Goal: Complete application form: Complete application form

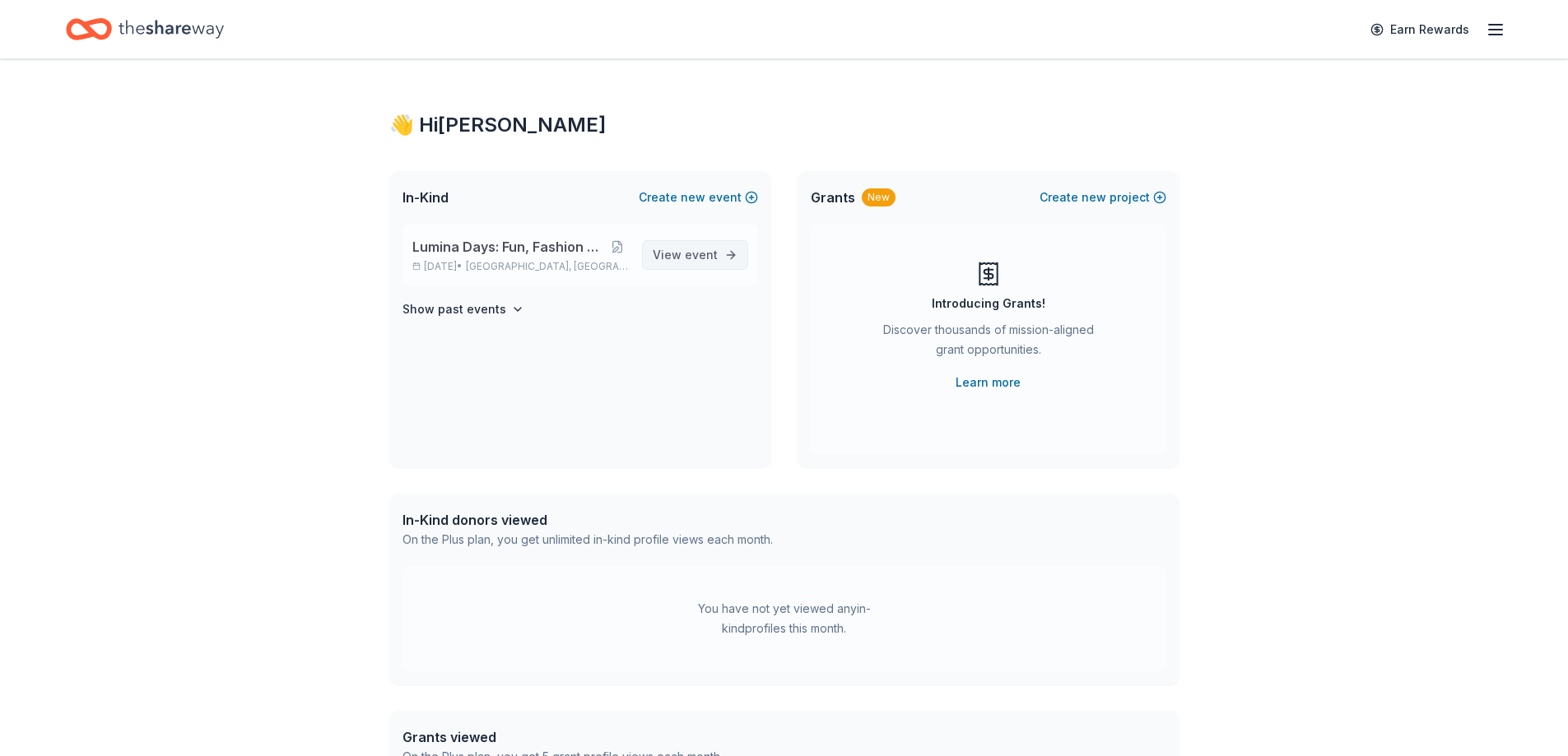
click at [713, 263] on span "View event" at bounding box center [685, 255] width 65 height 20
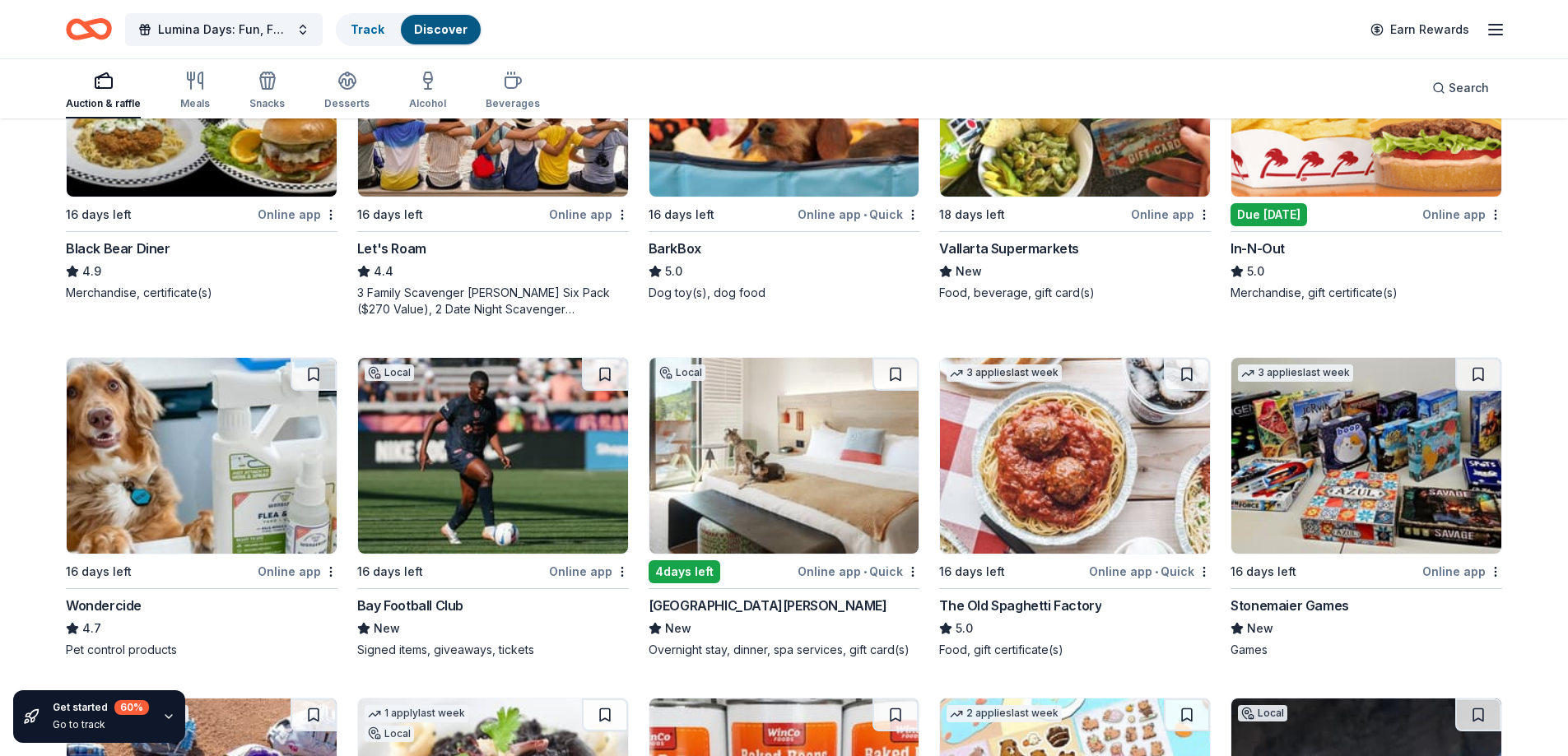
scroll to position [768, 0]
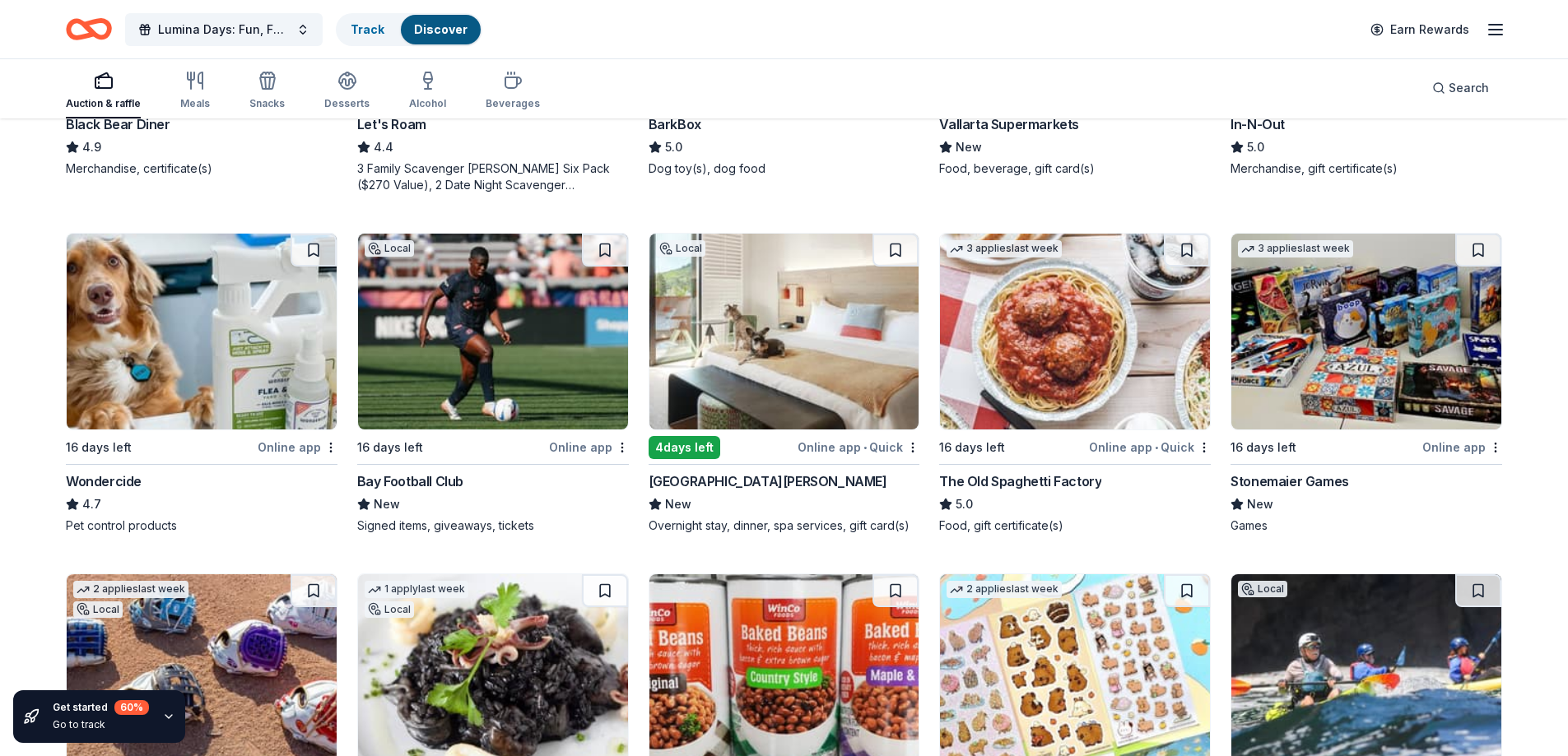
click at [755, 480] on div "[GEOGRAPHIC_DATA][PERSON_NAME]" at bounding box center [768, 481] width 238 height 20
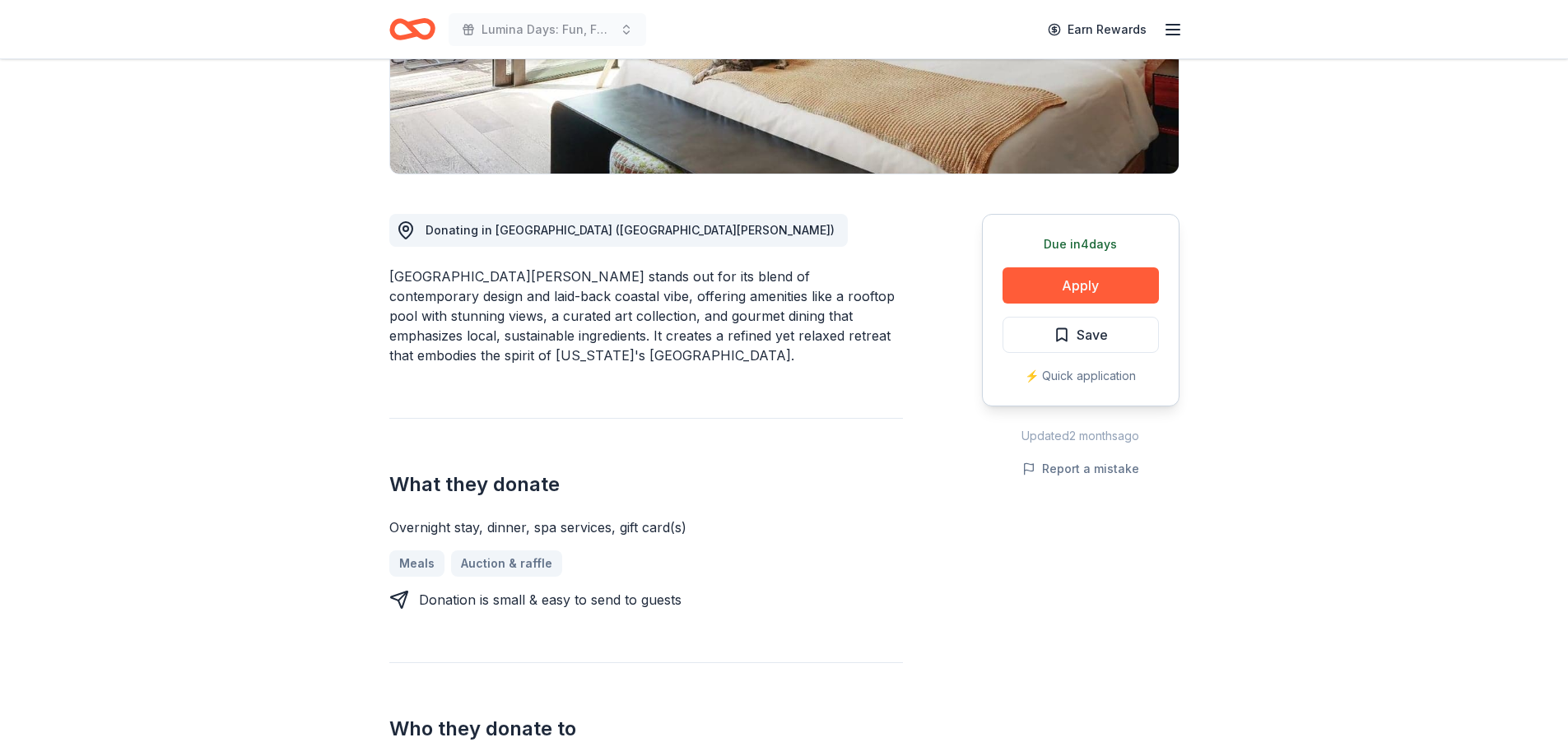
scroll to position [329, 0]
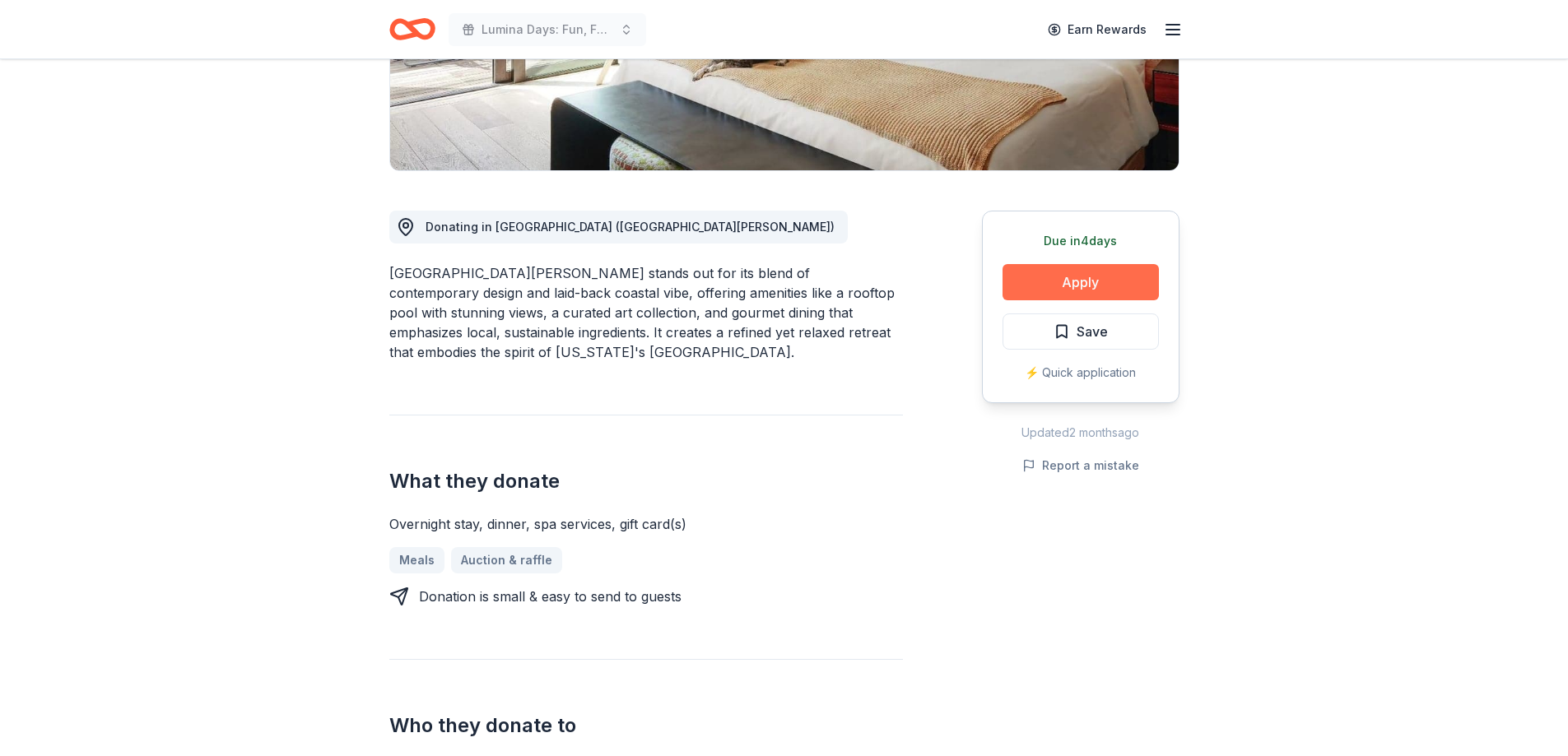
click at [1114, 279] on button "Apply" at bounding box center [1080, 282] width 156 height 36
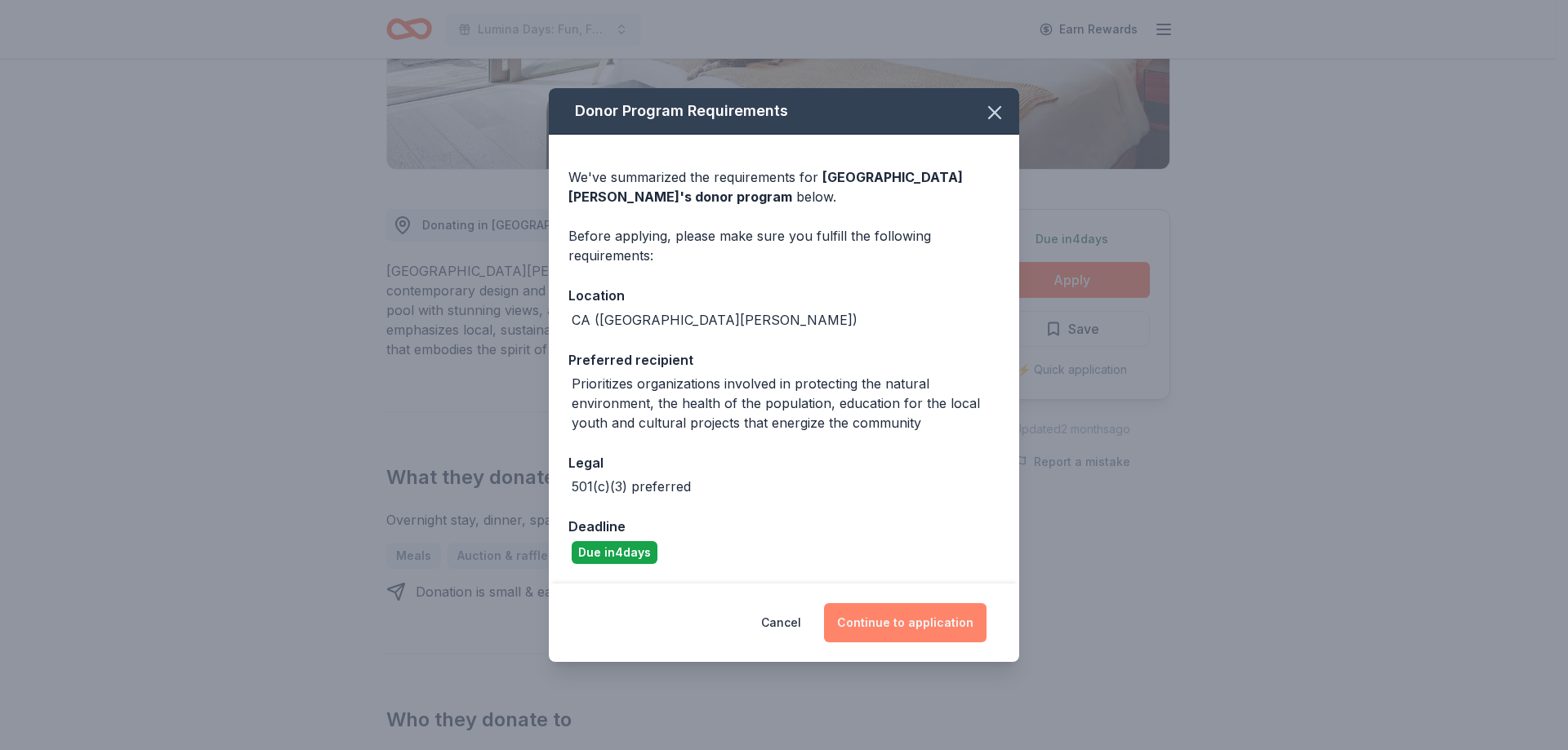
click at [930, 622] on button "Continue to application" at bounding box center [905, 623] width 162 height 39
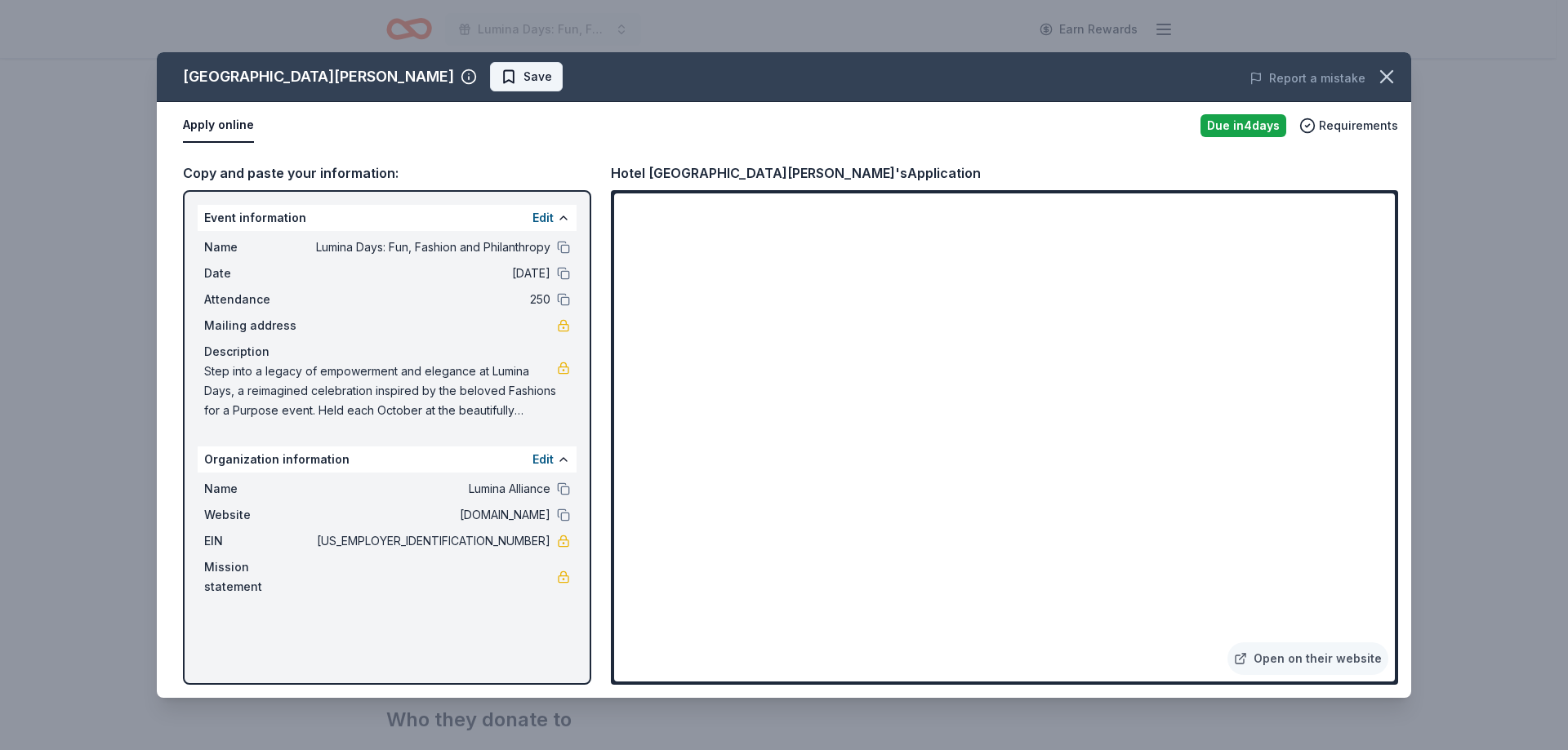
click at [490, 62] on button "Save" at bounding box center [526, 77] width 72 height 30
click at [1387, 73] on icon "button" at bounding box center [1386, 77] width 23 height 23
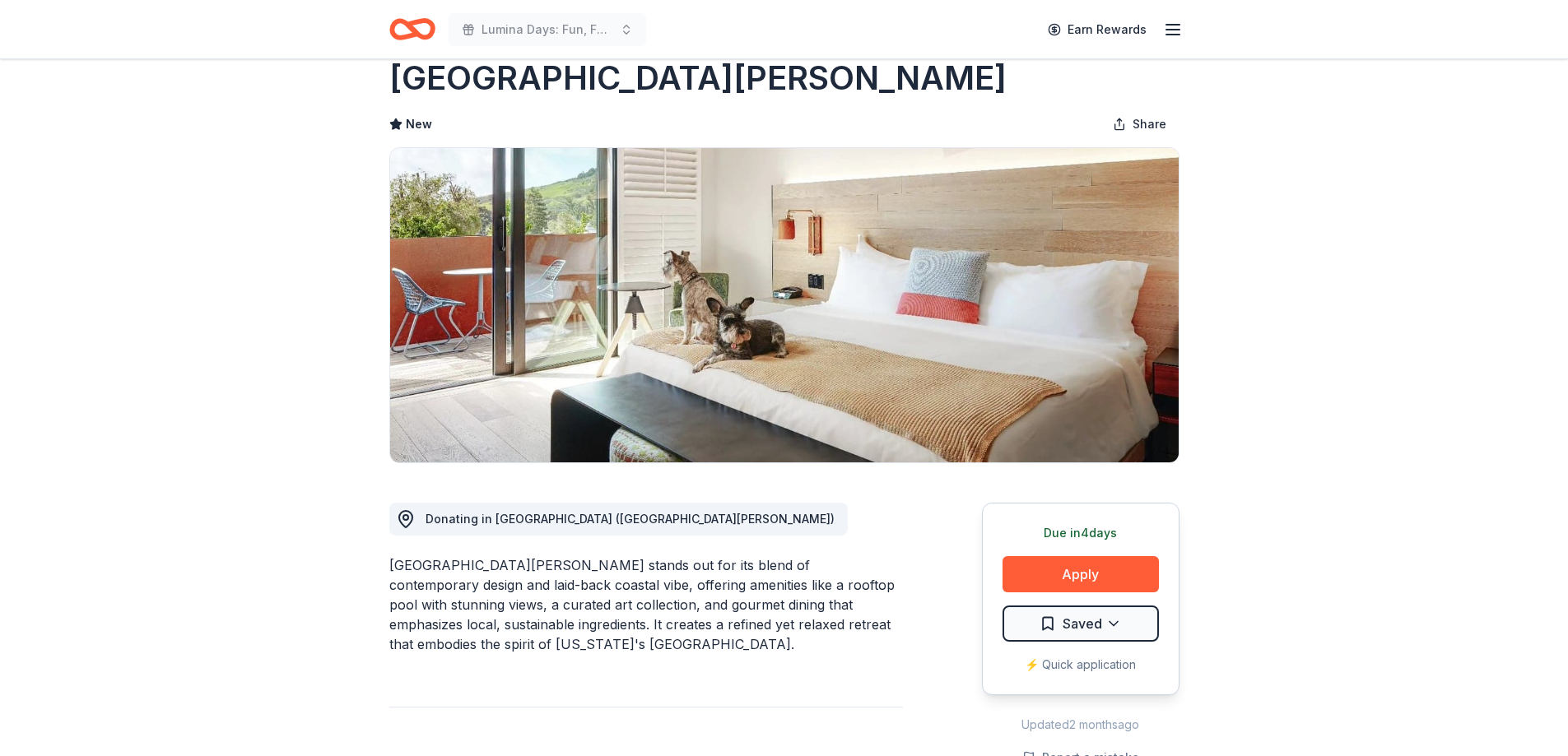
scroll to position [0, 0]
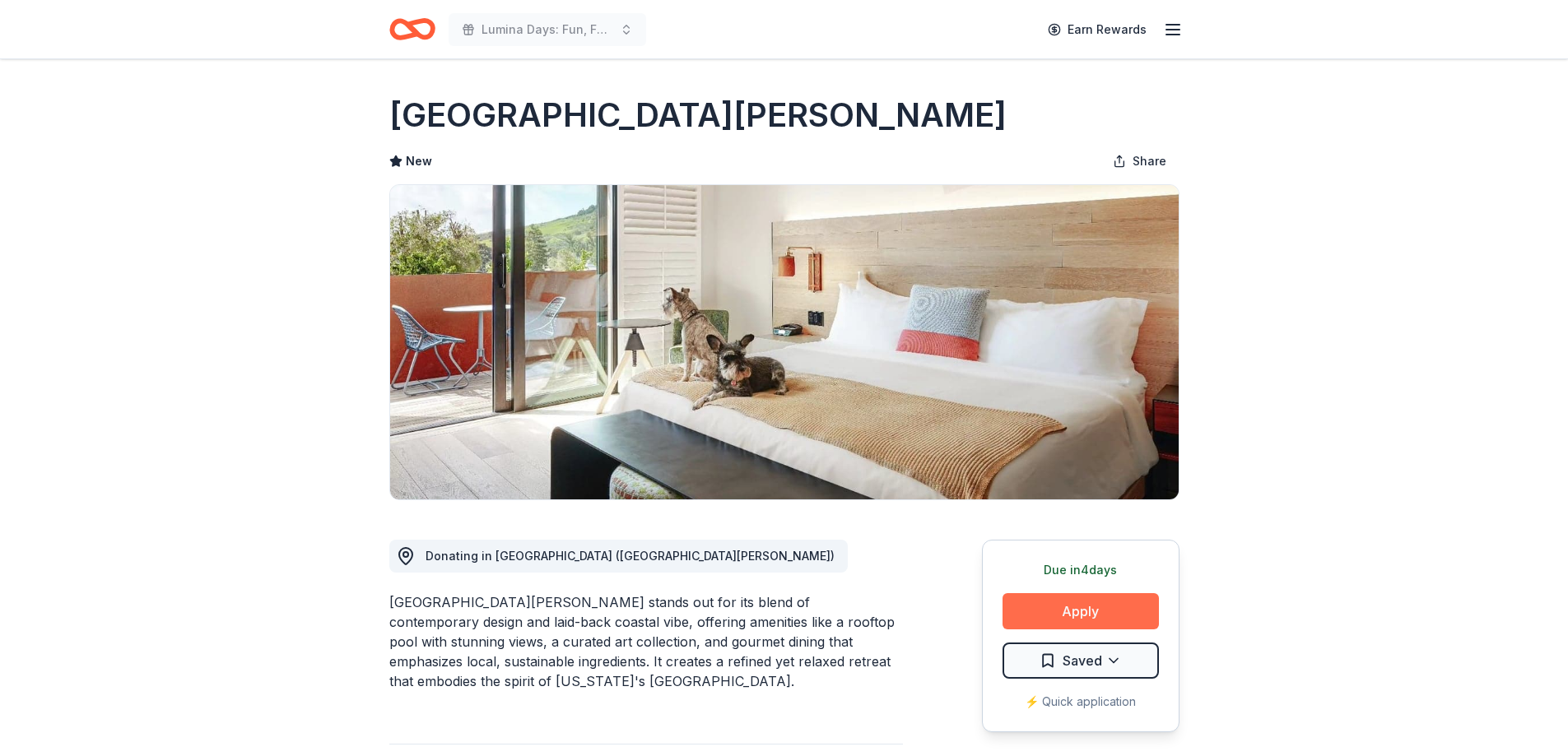
click at [1093, 599] on button "Apply" at bounding box center [1080, 611] width 156 height 36
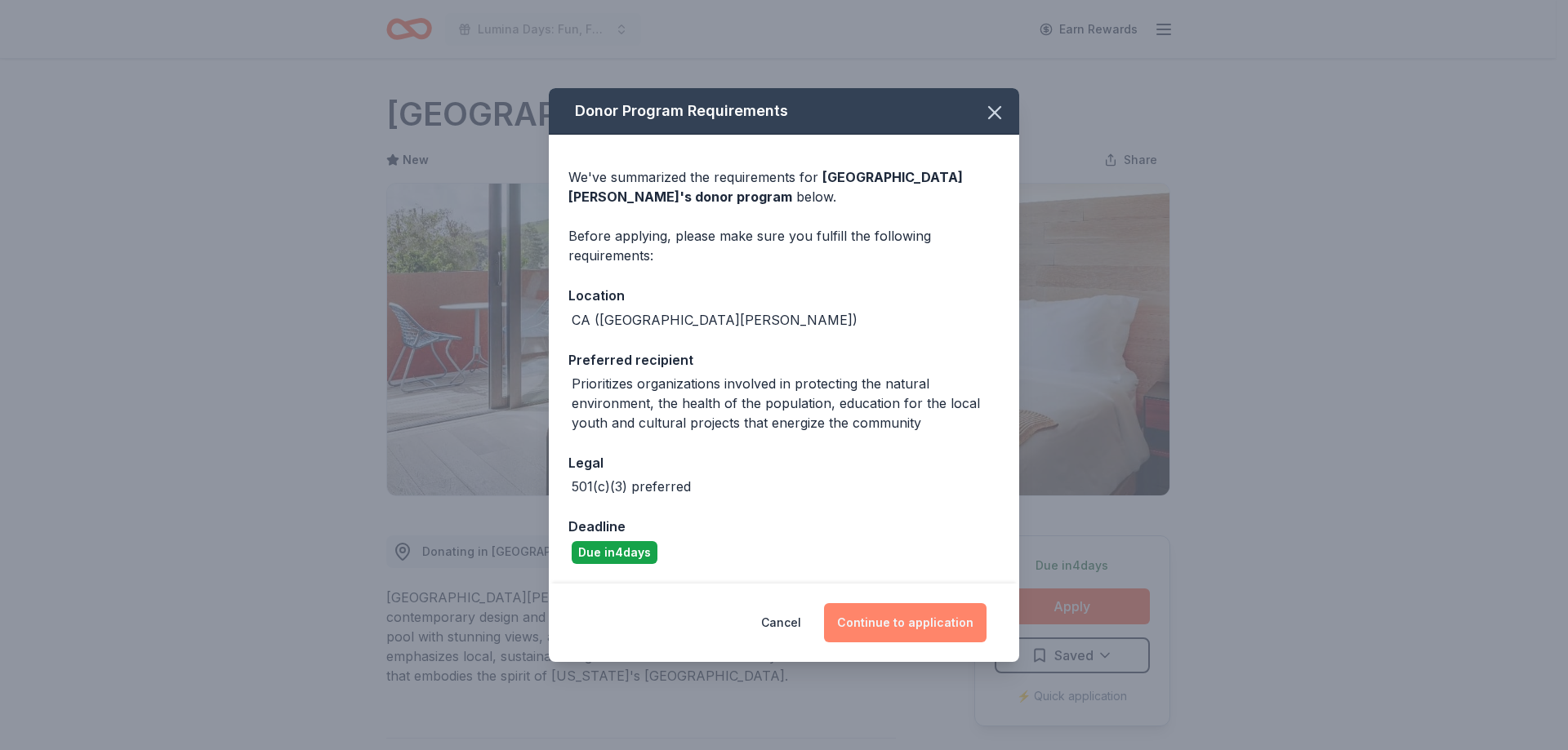
click at [886, 623] on button "Continue to application" at bounding box center [905, 623] width 162 height 39
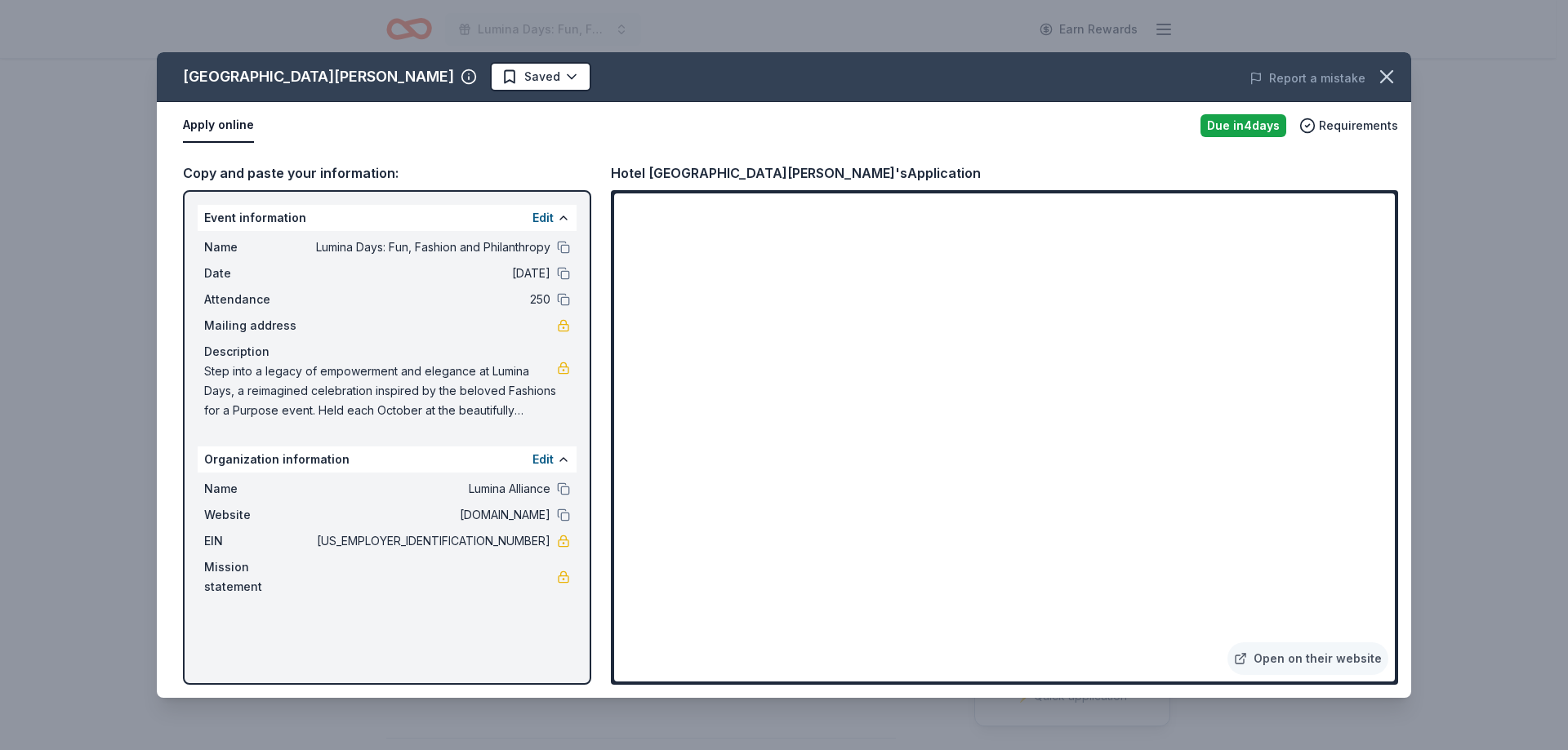
click at [1401, 62] on span at bounding box center [1386, 77] width 36 height 36
click at [1383, 67] on icon "button" at bounding box center [1386, 77] width 23 height 23
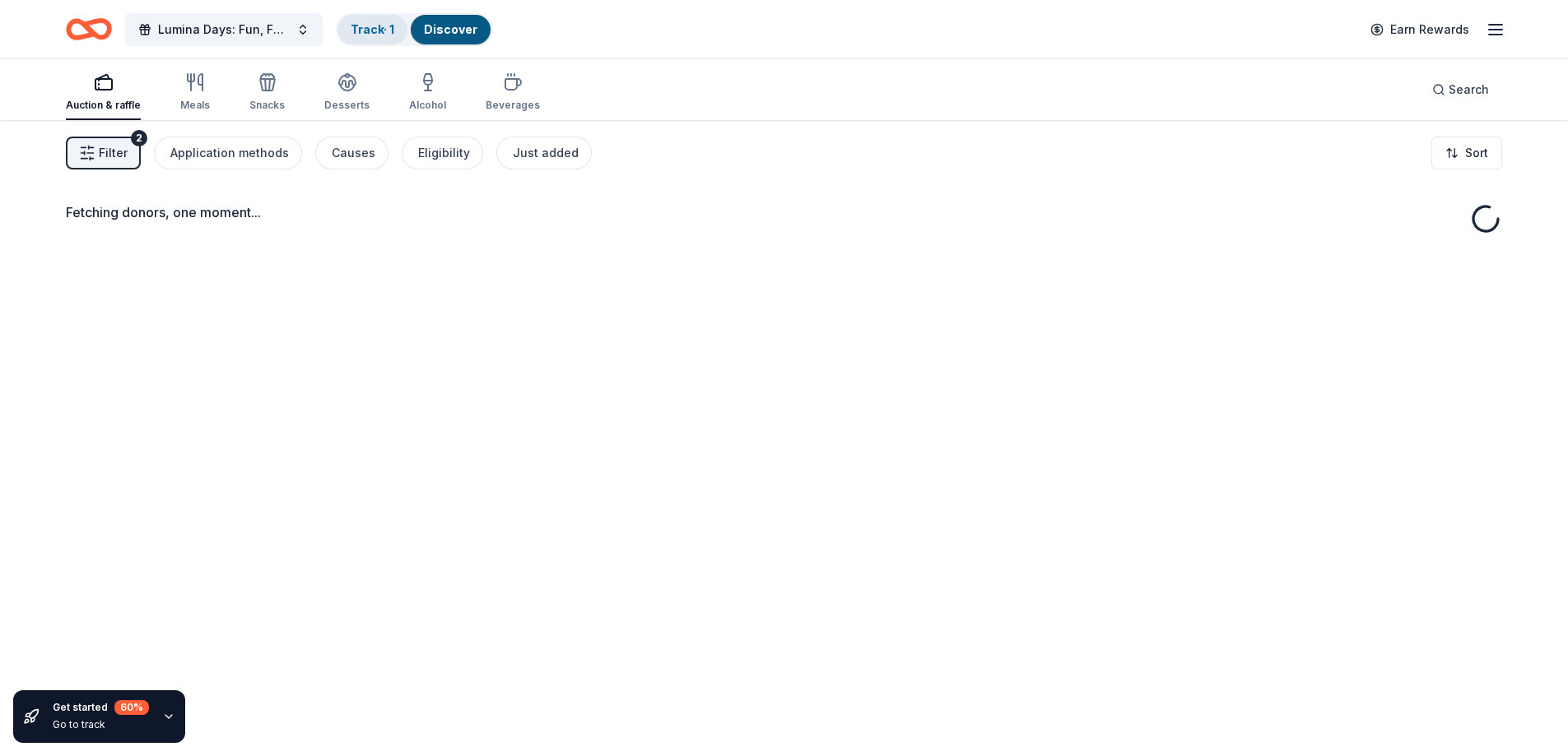
click at [363, 24] on link "Track · 1" at bounding box center [372, 29] width 44 height 14
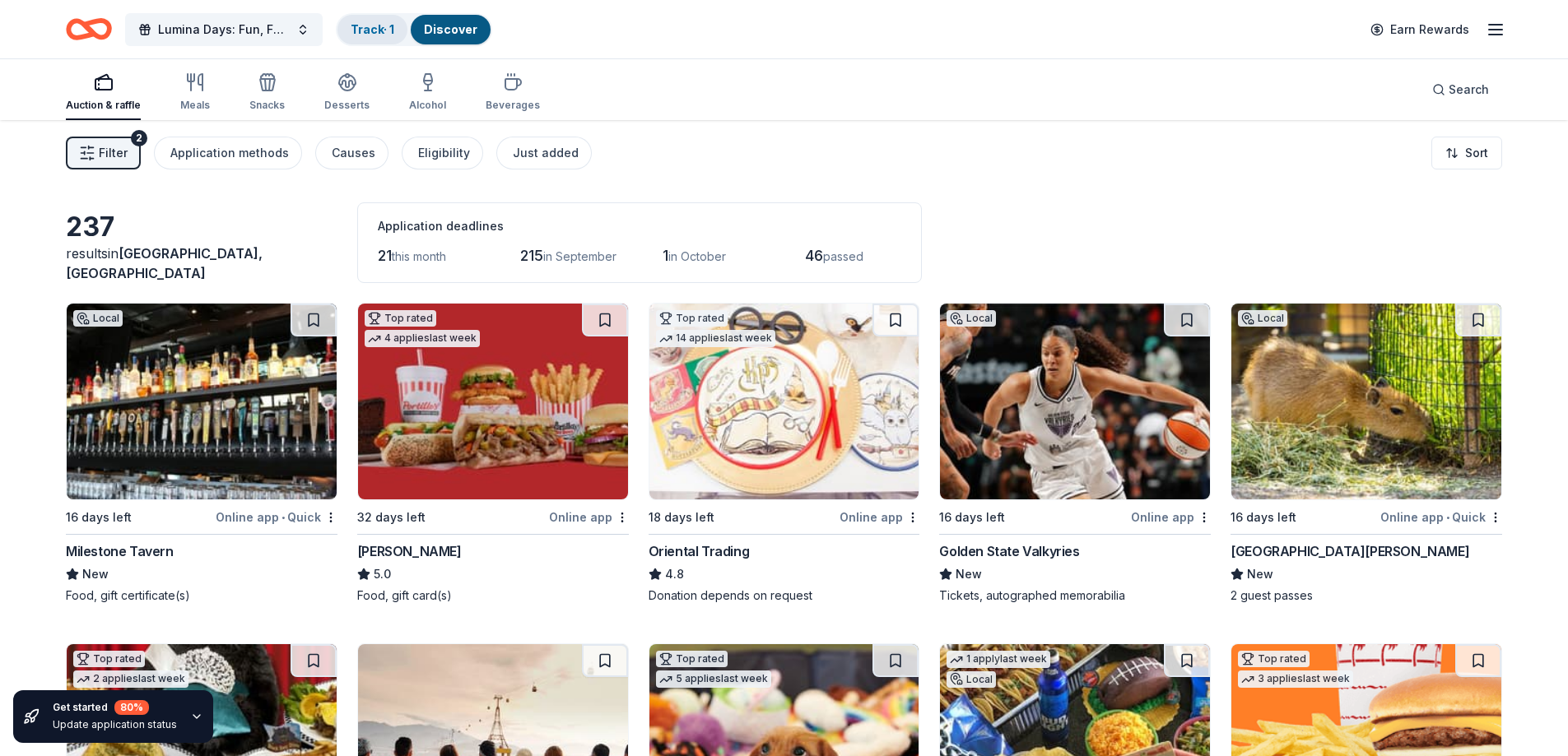
click at [374, 35] on link "Track · 1" at bounding box center [372, 29] width 44 height 14
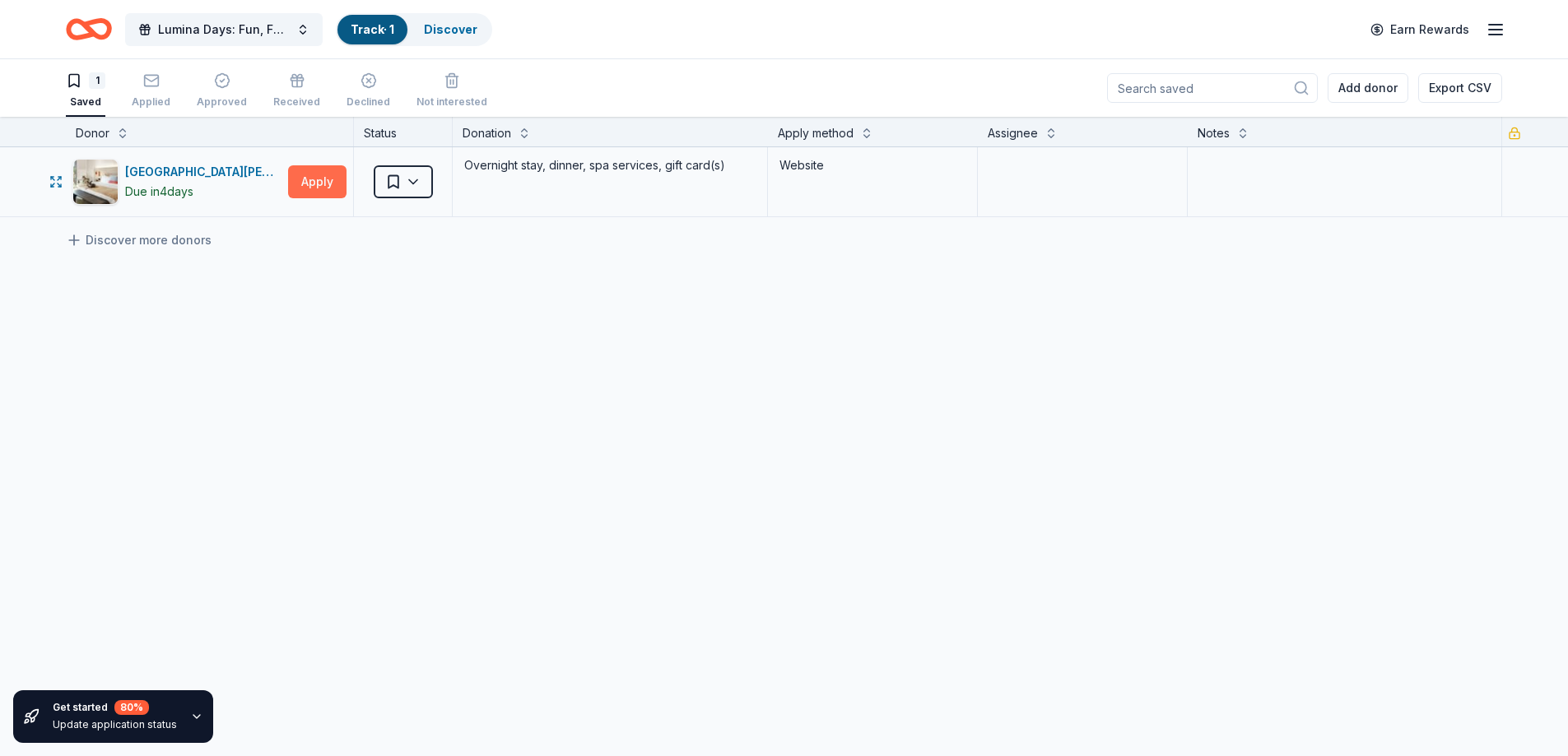
click at [323, 175] on button "Apply" at bounding box center [317, 182] width 58 height 33
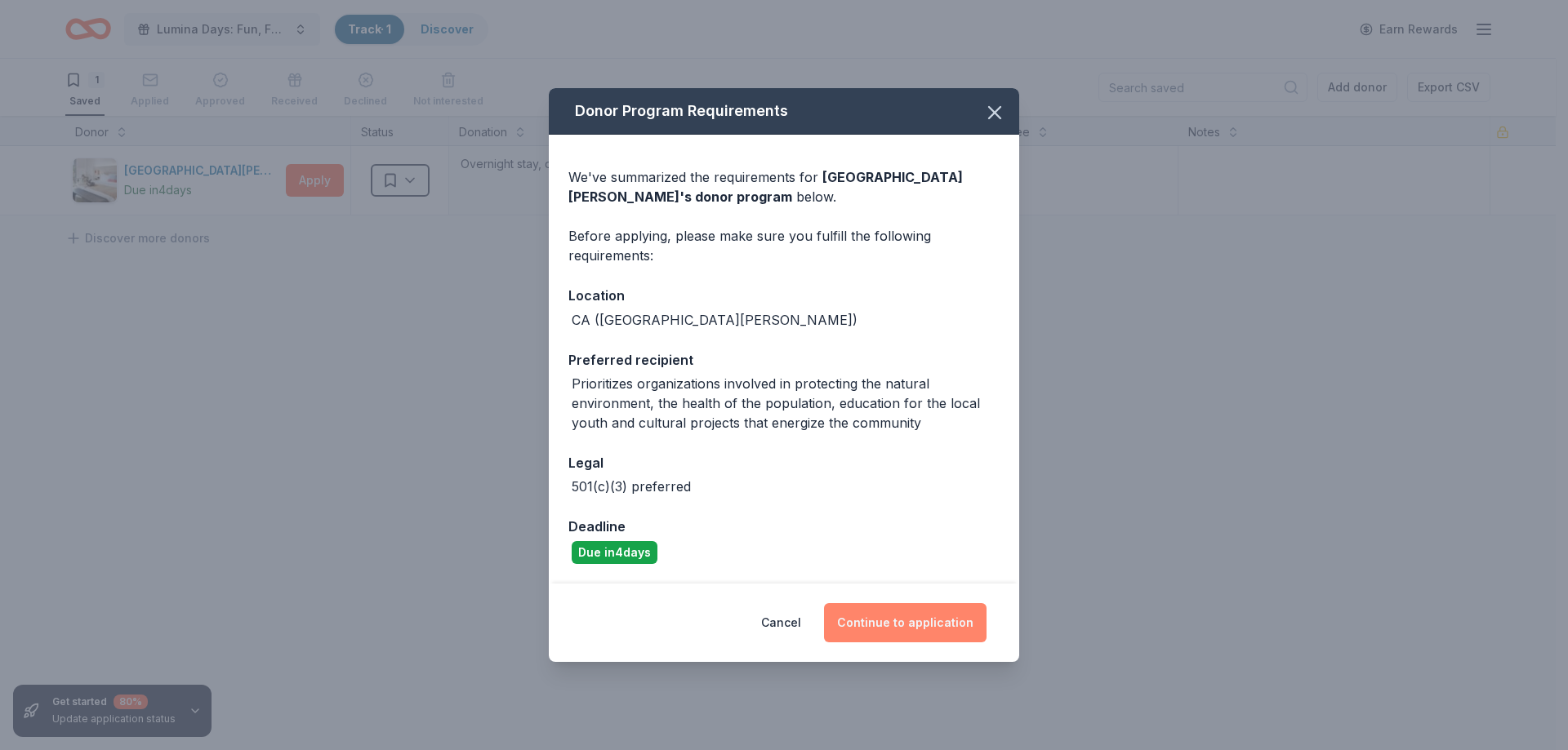
click at [873, 623] on button "Continue to application" at bounding box center [905, 623] width 162 height 39
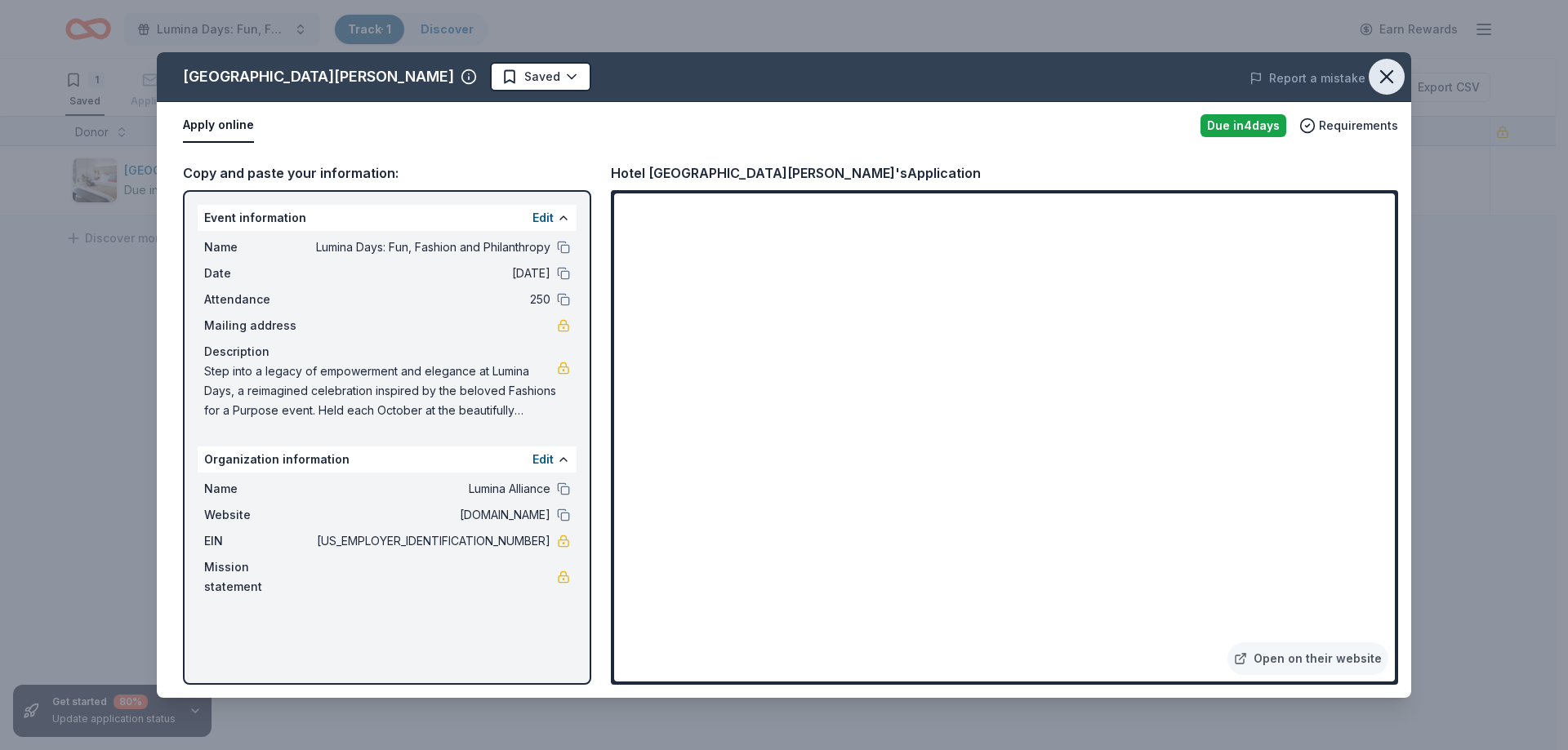
click at [1383, 77] on icon "button" at bounding box center [1386, 77] width 23 height 23
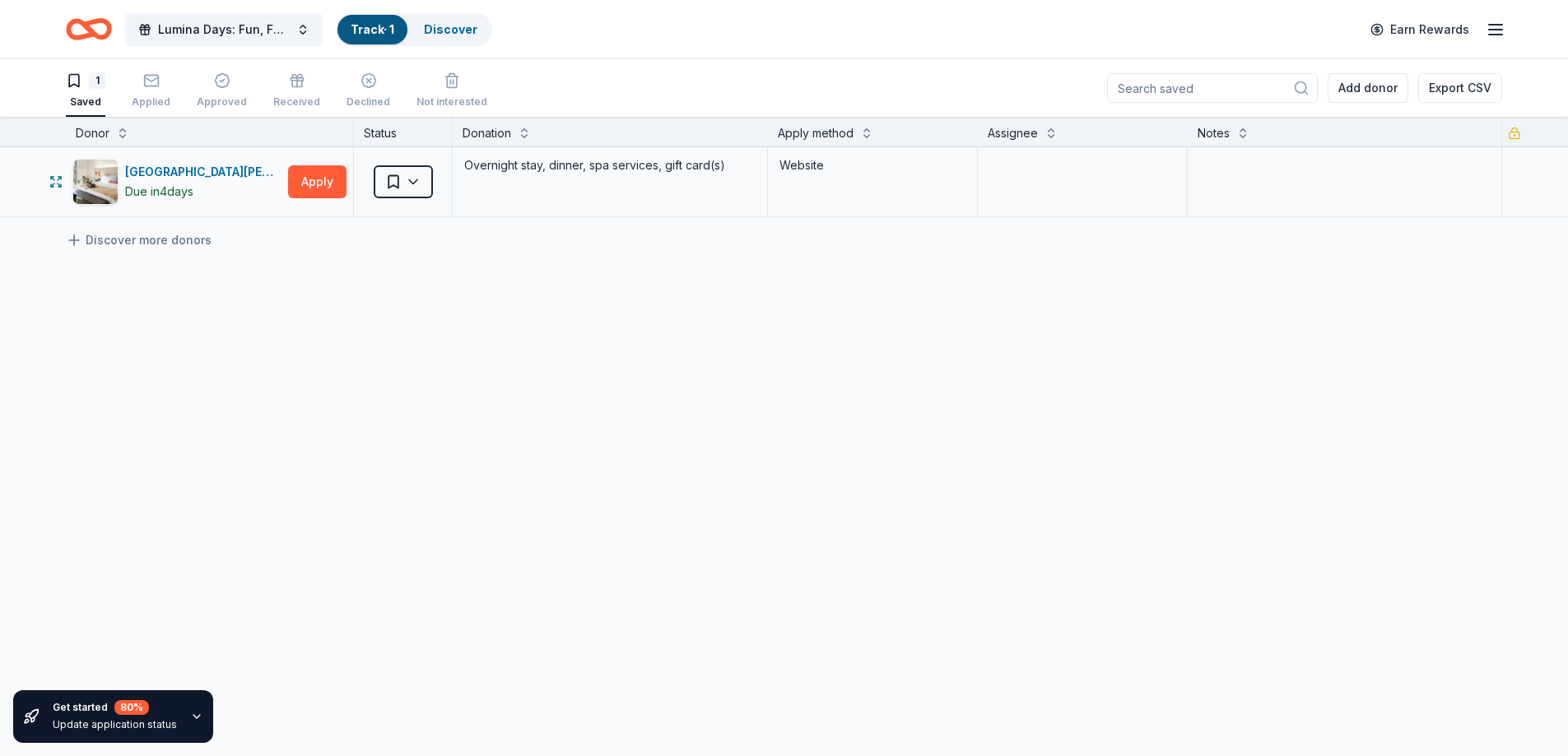
click at [601, 163] on div "Overnight stay, dinner, spa services, gift card(s)" at bounding box center [610, 165] width 295 height 23
click at [810, 178] on div "Website" at bounding box center [873, 182] width 210 height 69
click at [316, 175] on button "Apply" at bounding box center [317, 182] width 58 height 33
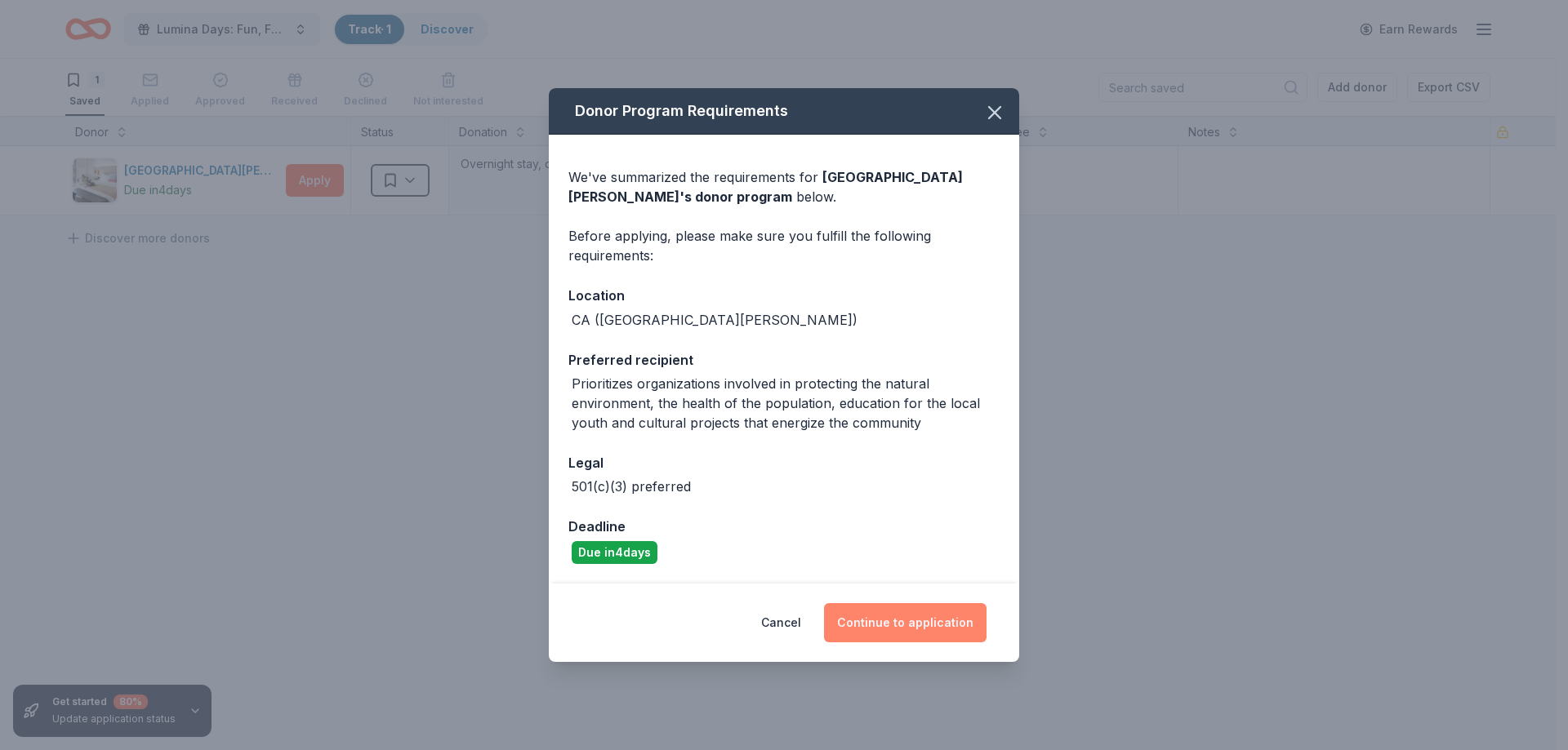
click at [909, 624] on button "Continue to application" at bounding box center [905, 623] width 162 height 39
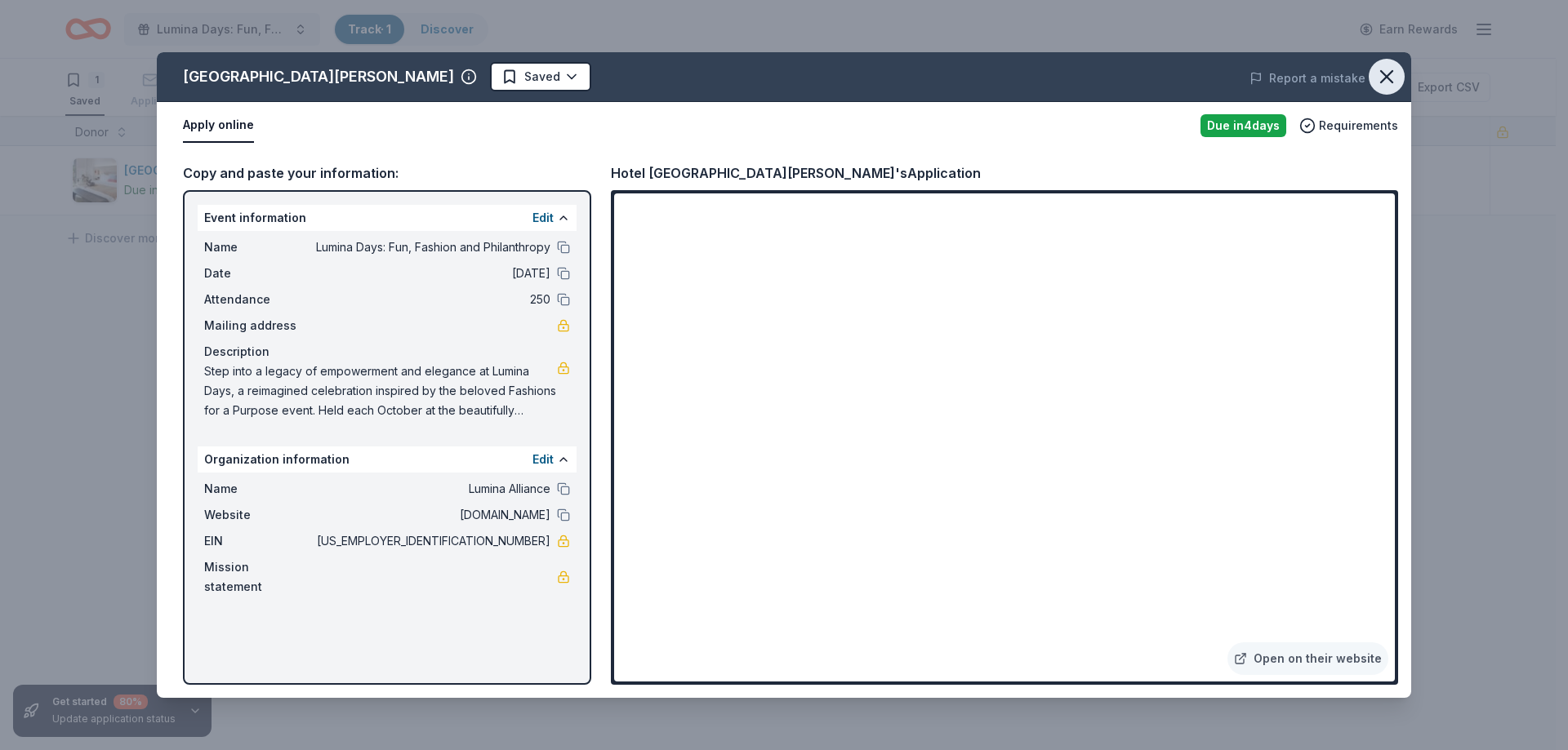
click at [1383, 72] on icon "button" at bounding box center [1386, 77] width 23 height 23
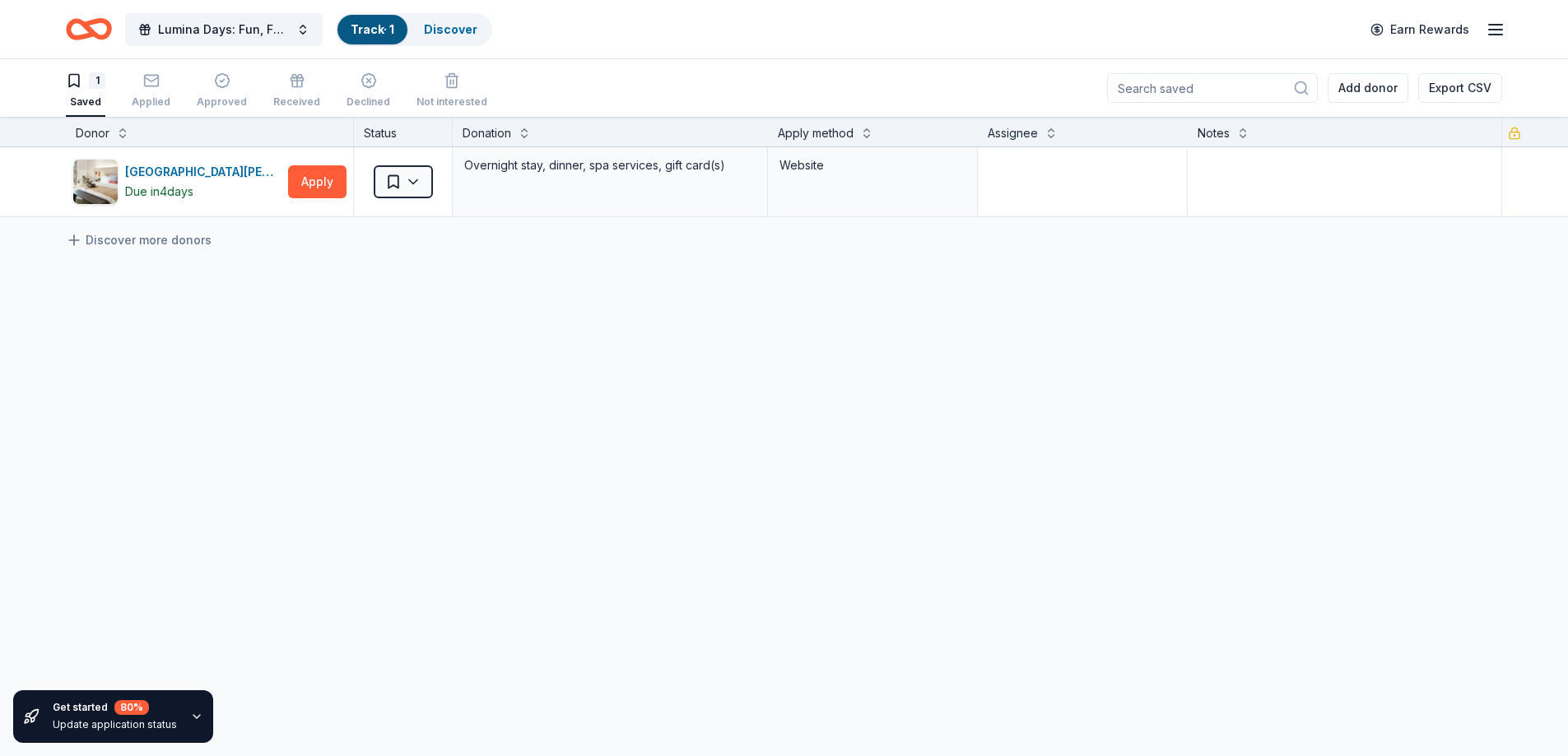
click at [81, 23] on icon "Home" at bounding box center [81, 28] width 26 height 16
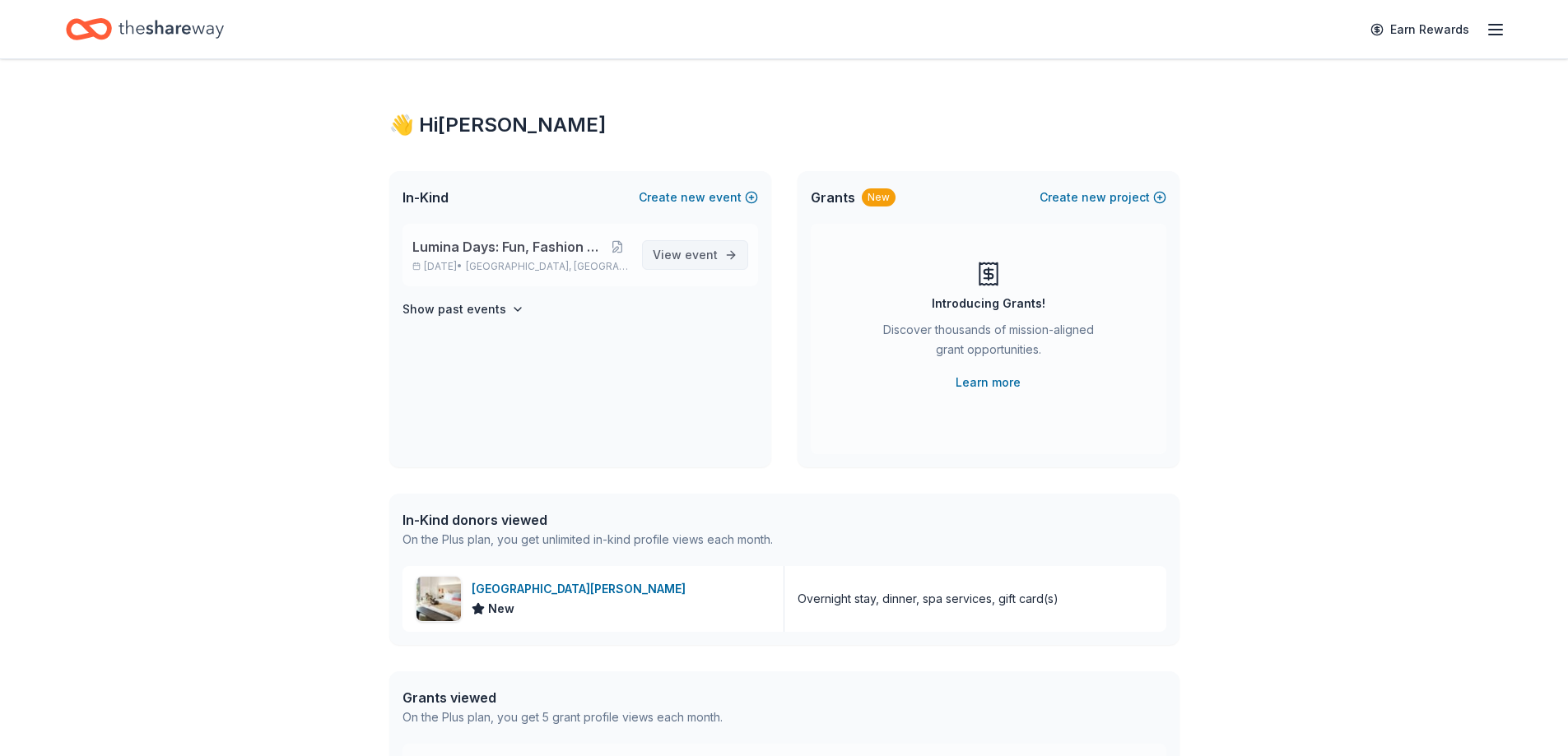
click at [694, 249] on span "event" at bounding box center [701, 255] width 33 height 14
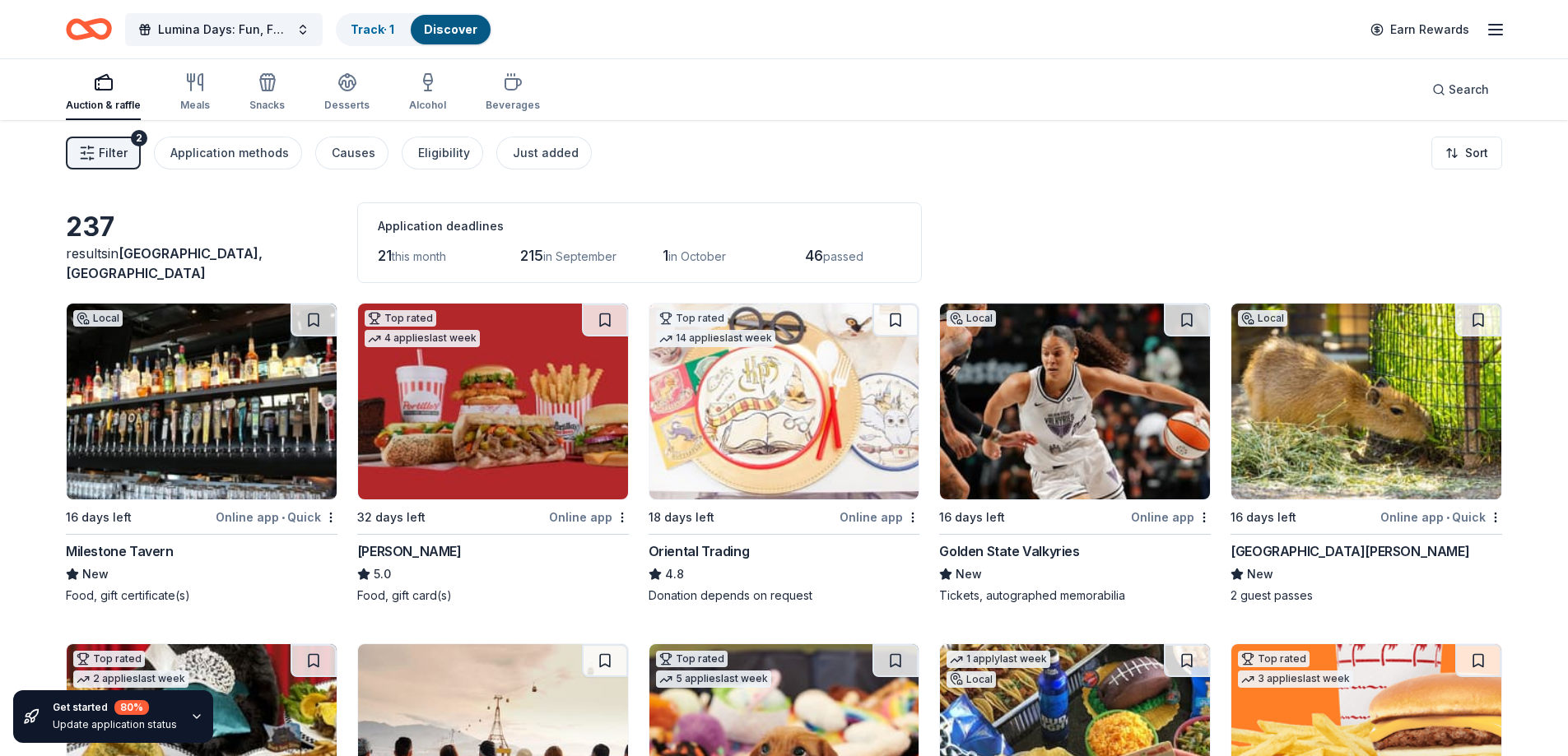
click at [100, 153] on span "Filter" at bounding box center [113, 153] width 29 height 20
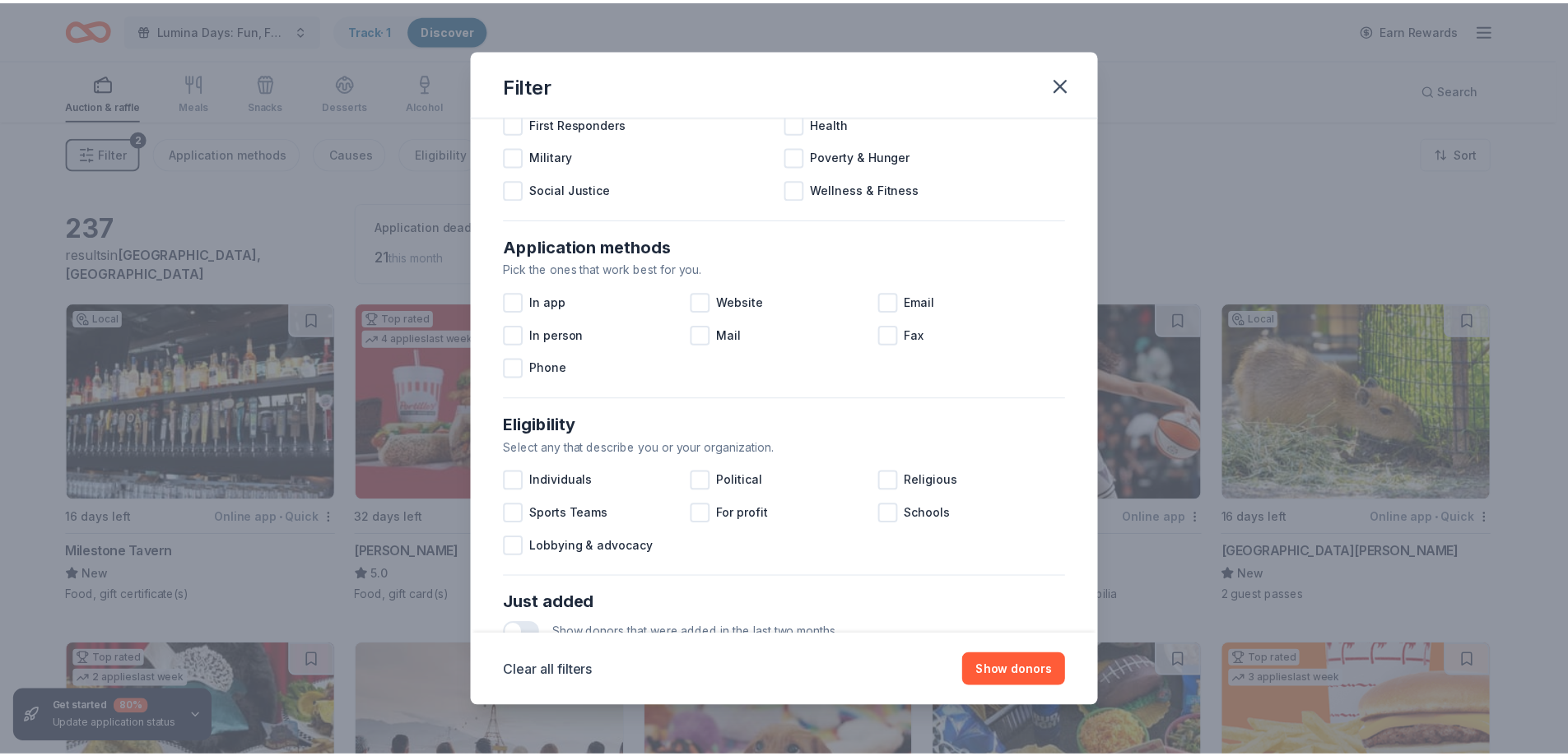
scroll to position [549, 0]
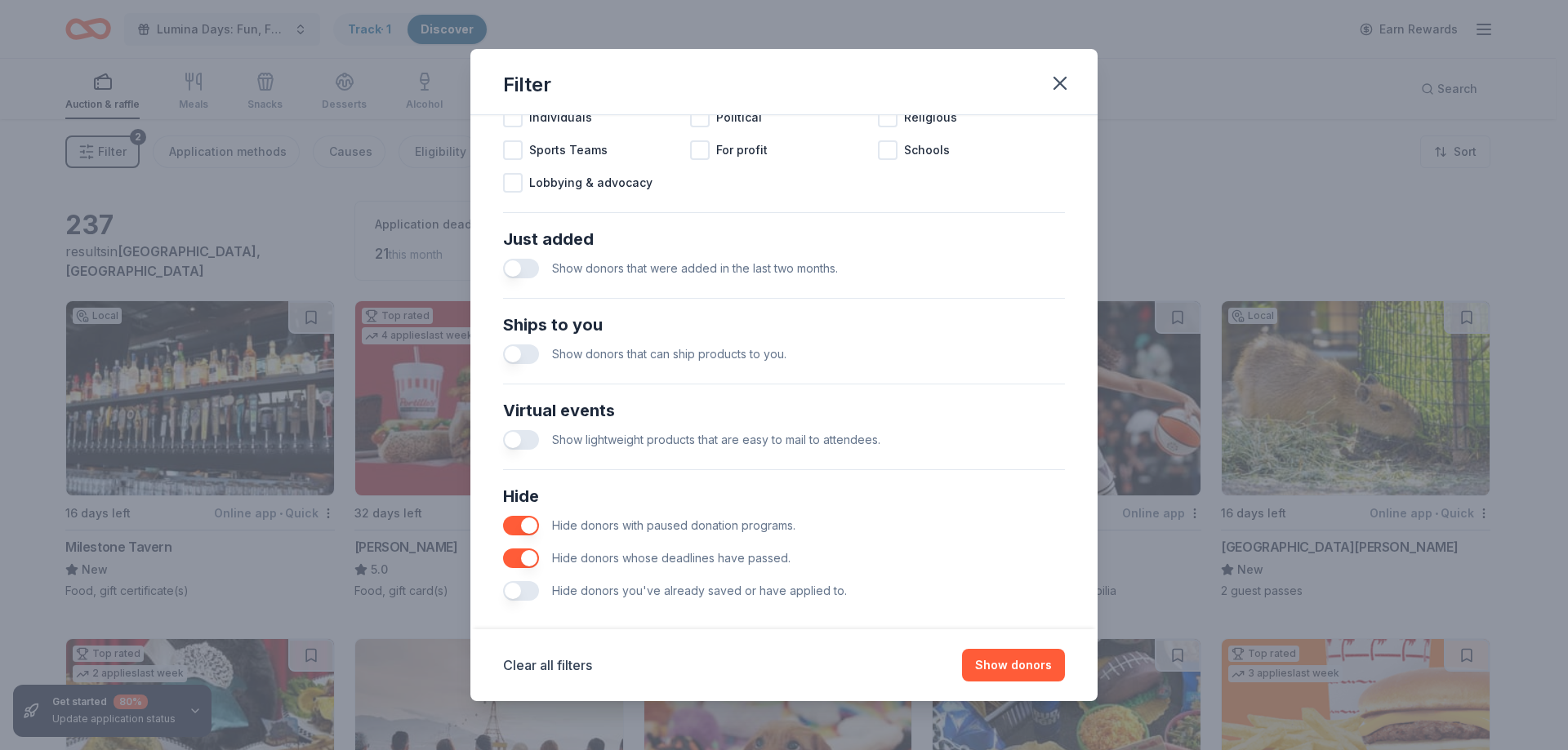
click at [514, 586] on button "button" at bounding box center [520, 591] width 36 height 20
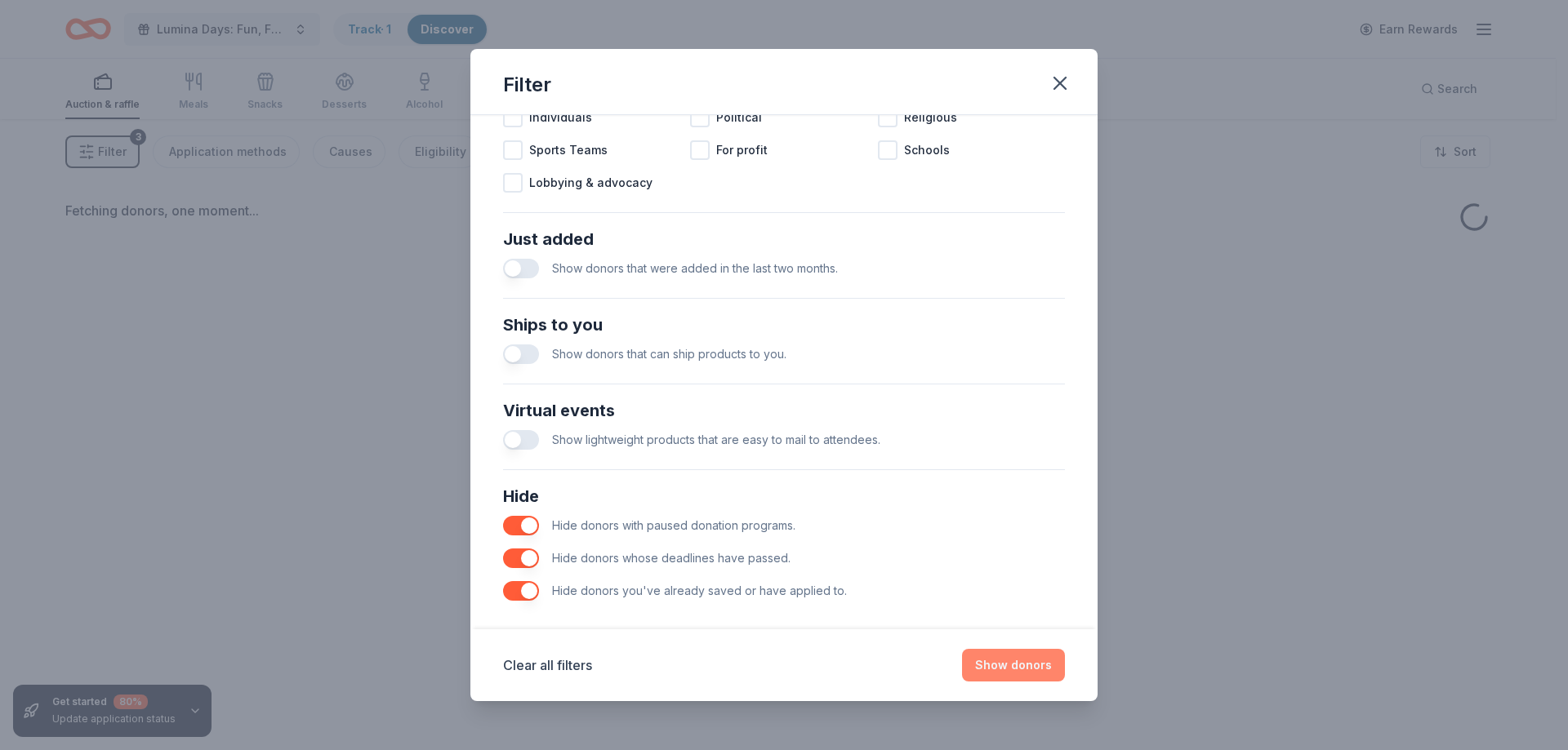
click at [990, 662] on button "Show donors" at bounding box center [1013, 665] width 103 height 32
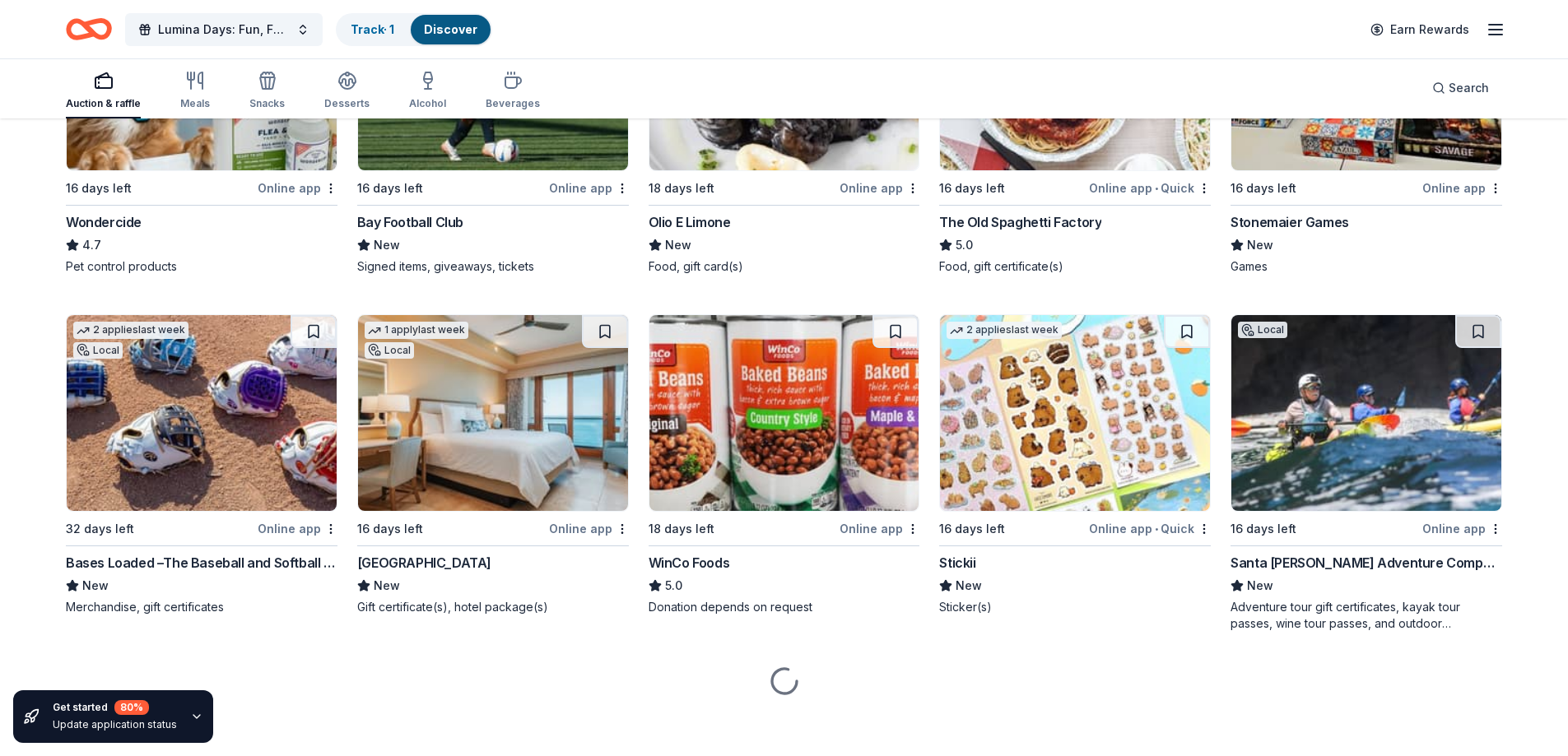
scroll to position [1035, 0]
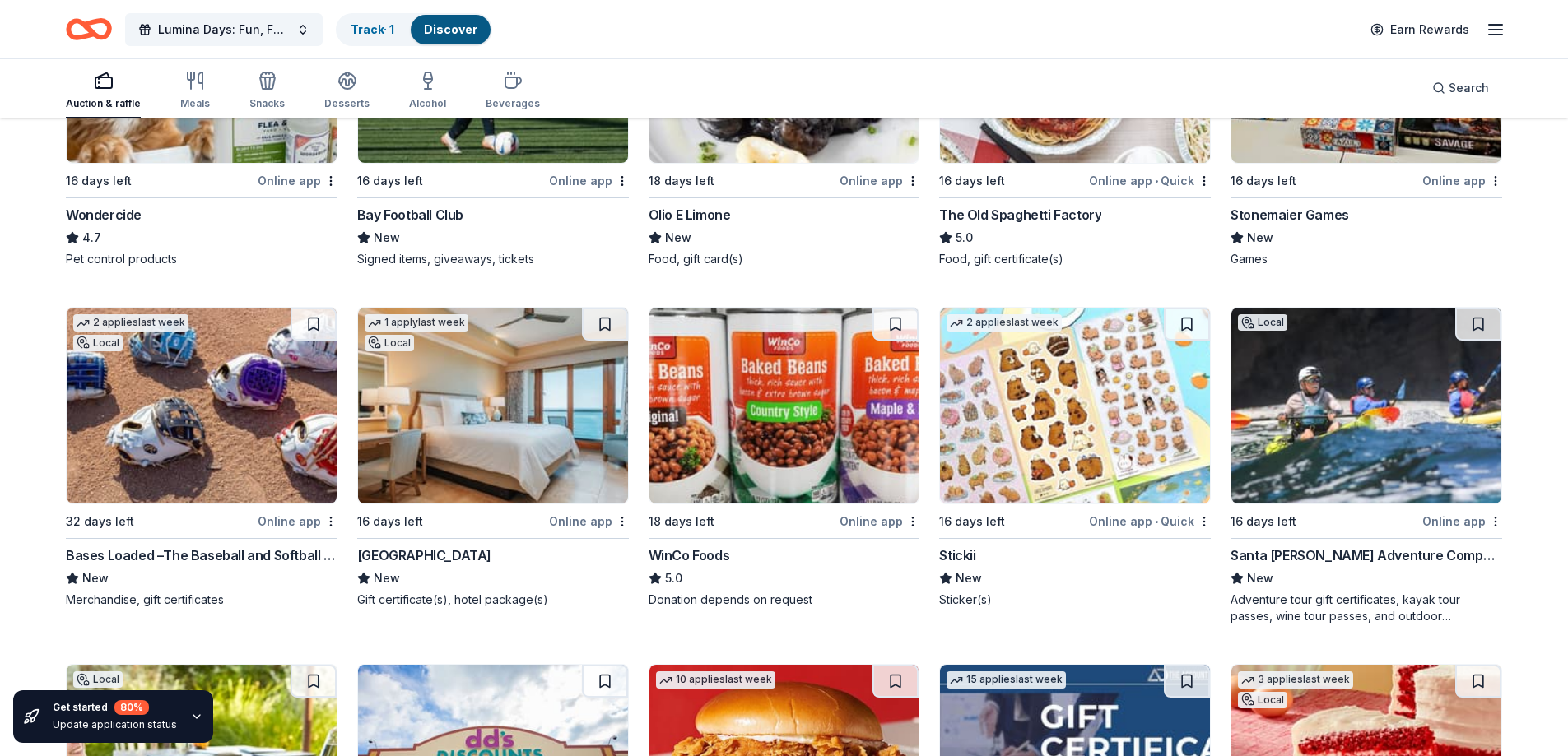
click at [463, 557] on div "Dolphin Bay Resort & Spa" at bounding box center [424, 555] width 135 height 20
click at [363, 23] on link "Track · 2" at bounding box center [374, 29] width 46 height 14
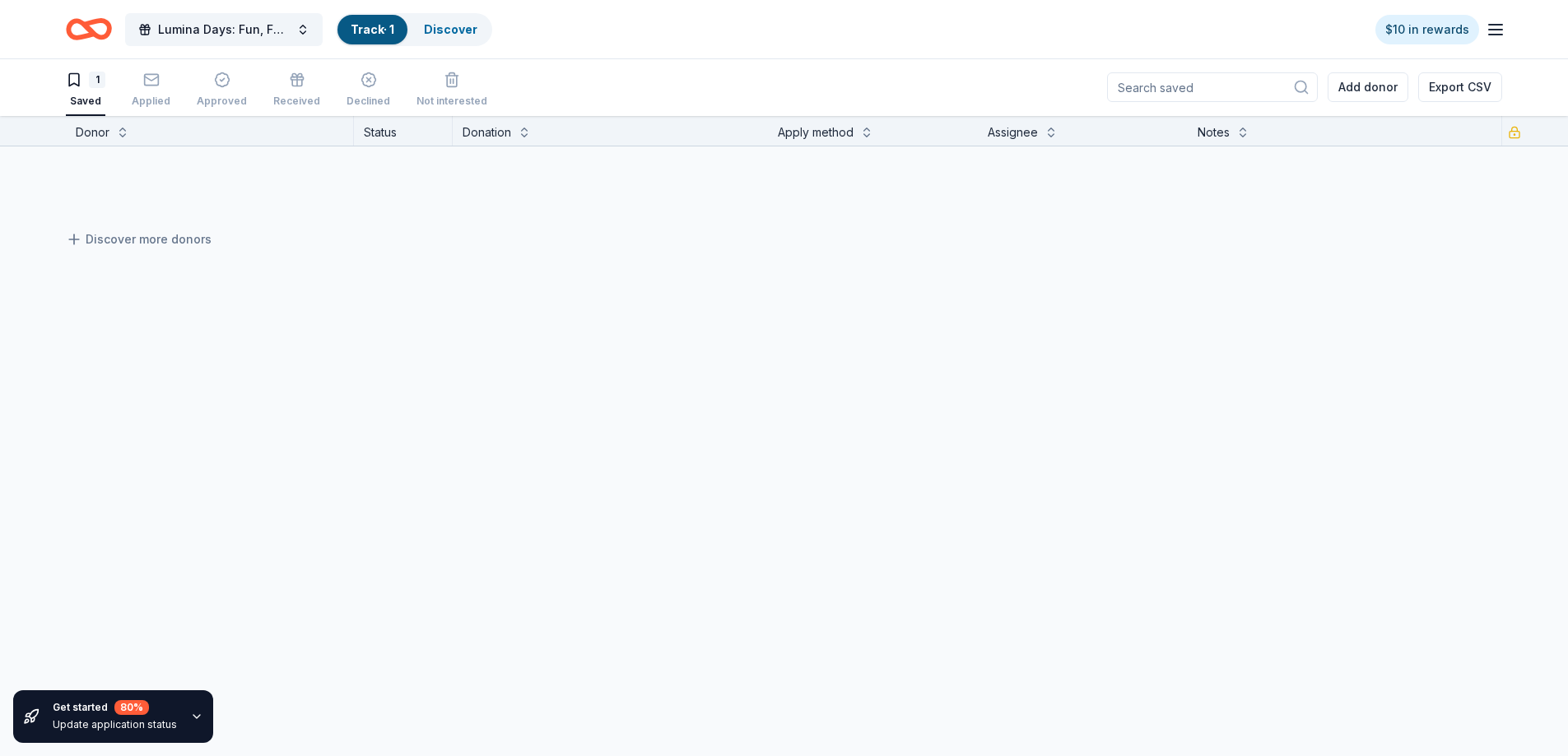
scroll to position [1, 0]
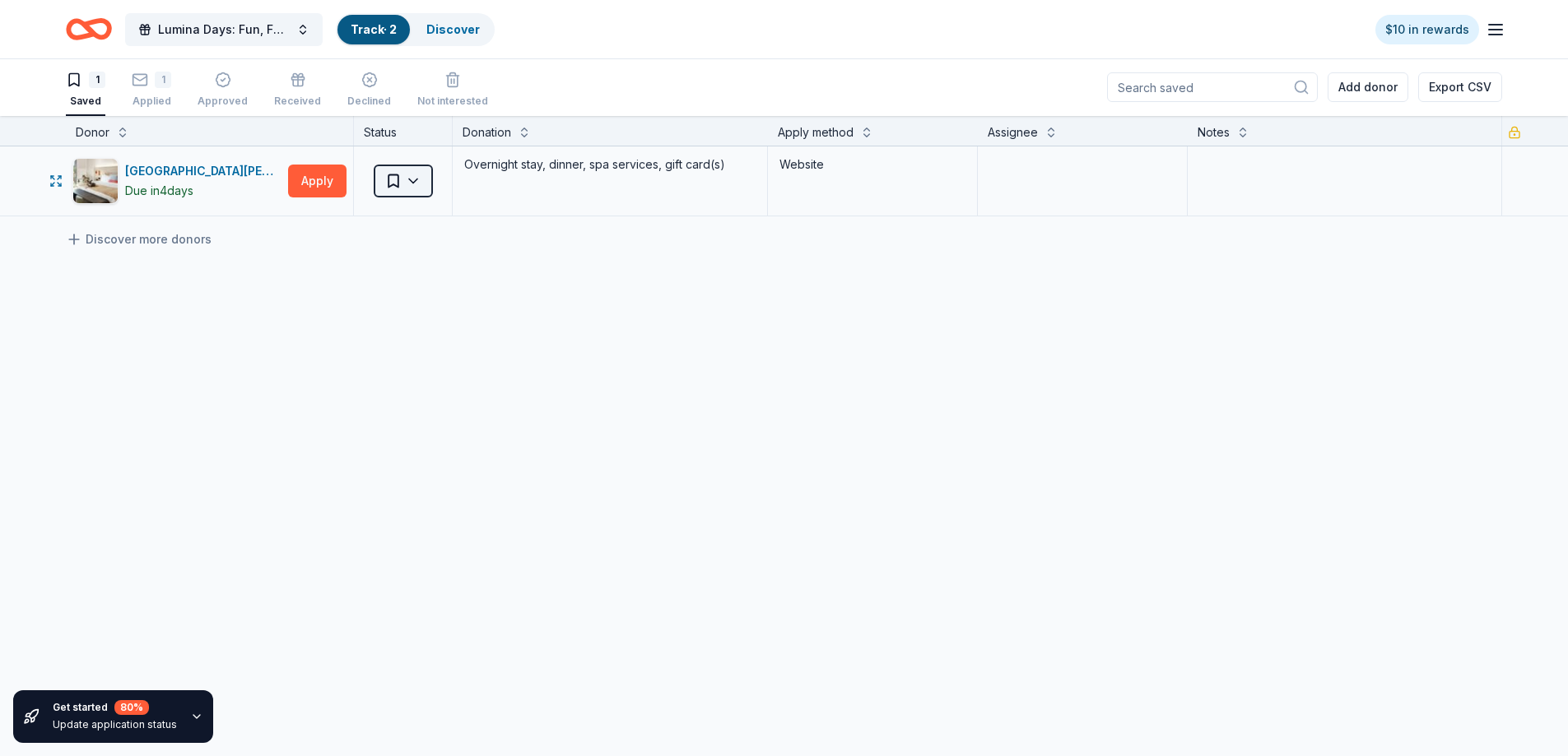
click at [400, 184] on html "Lumina Days: Fun, Fashion and Philanthropy Track · 2 Discover $10 in rewards 1 …" at bounding box center [784, 377] width 1568 height 756
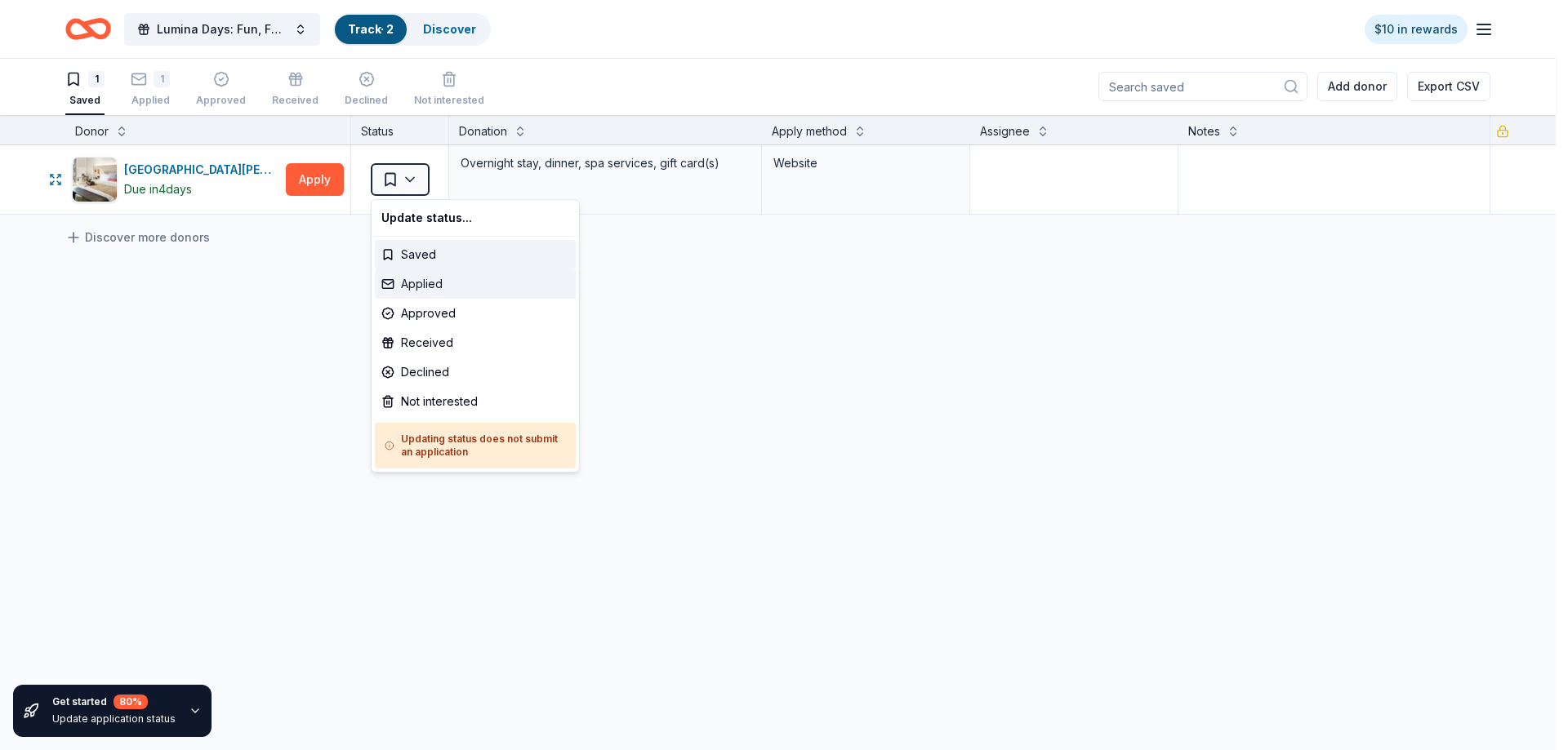
click at [420, 281] on div "Applied" at bounding box center [475, 284] width 201 height 30
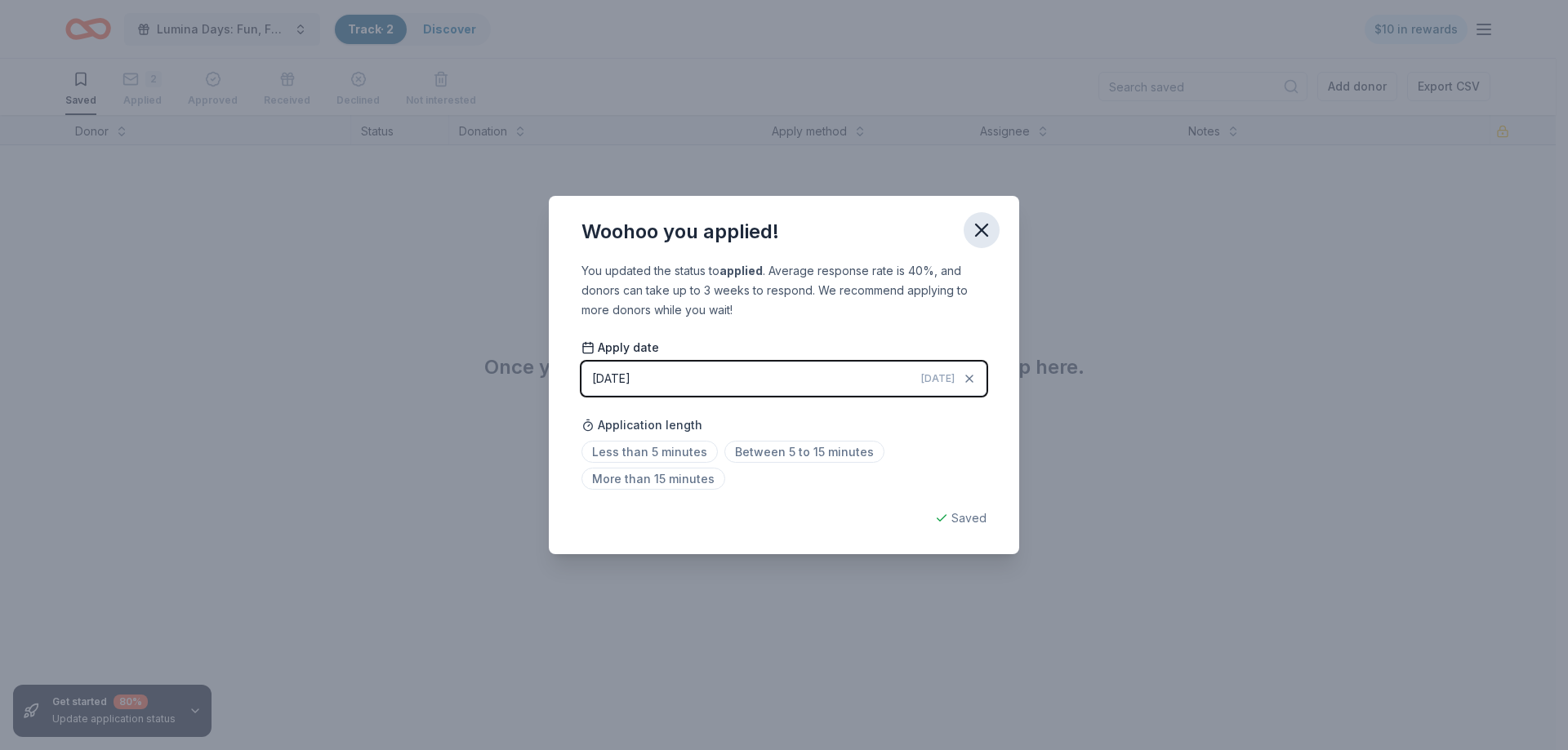
click at [978, 233] on icon "button" at bounding box center [980, 230] width 11 height 11
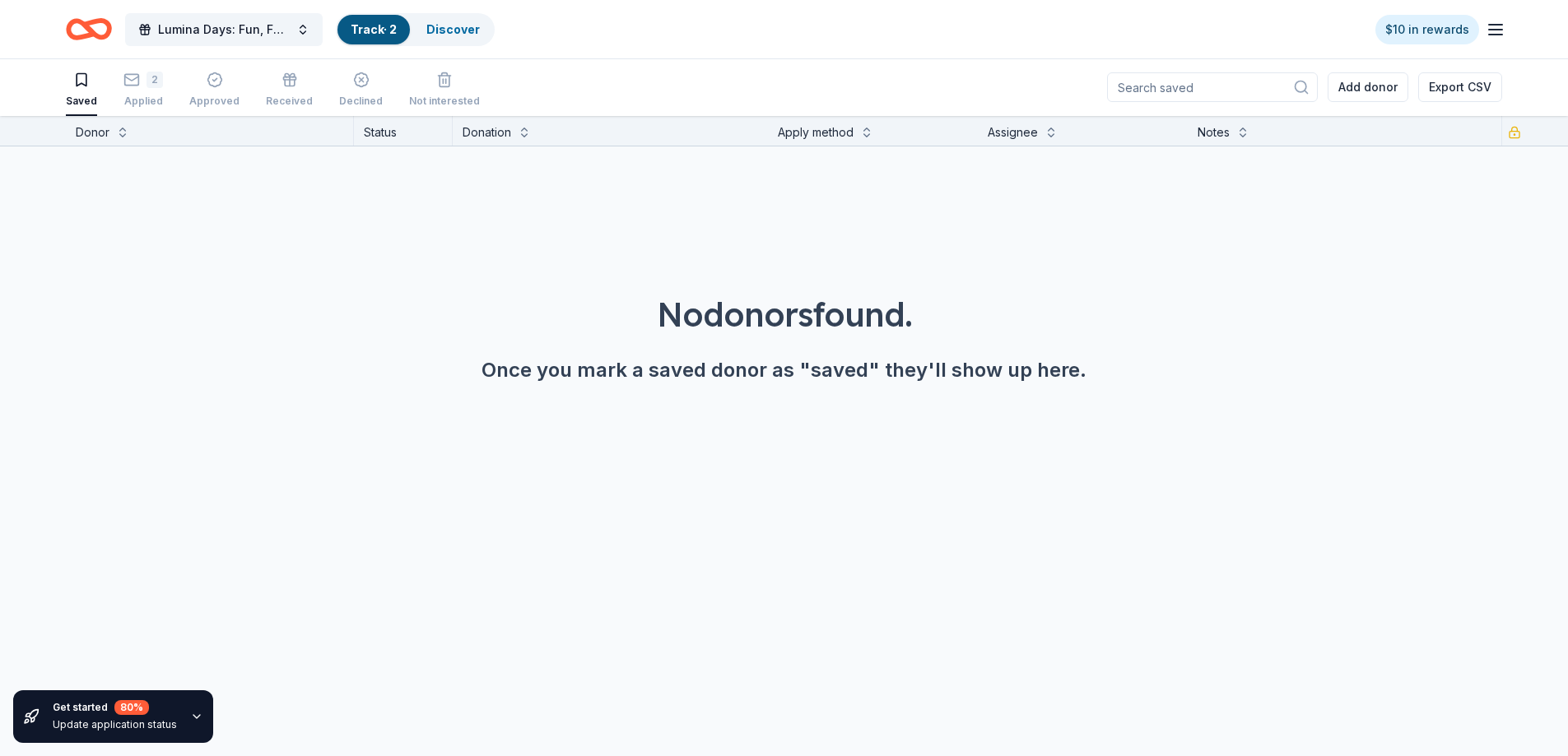
click at [73, 28] on icon "Home" at bounding box center [89, 29] width 46 height 39
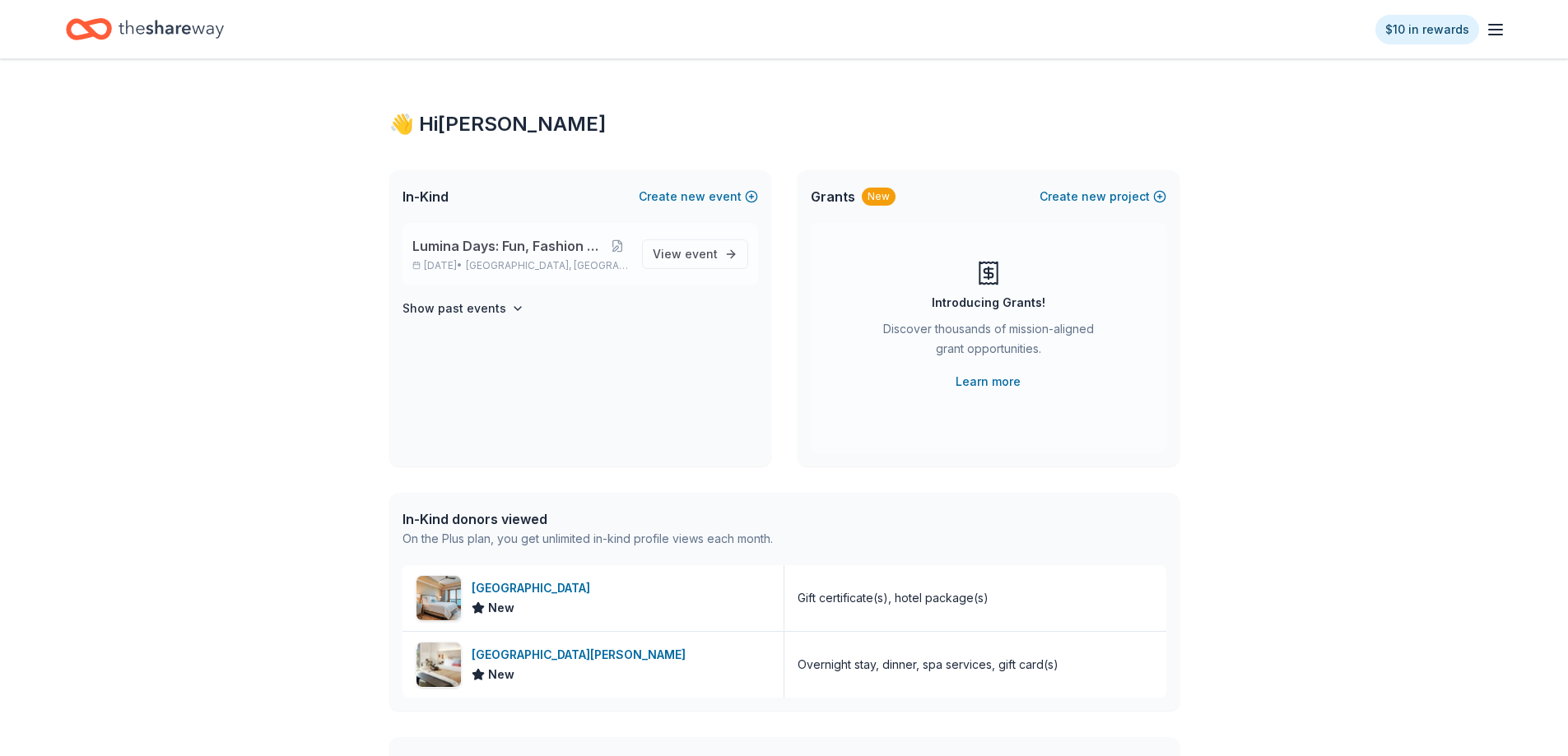
click at [527, 241] on span "Lumina Days: Fun, Fashion and Philanthropy" at bounding box center [509, 246] width 195 height 20
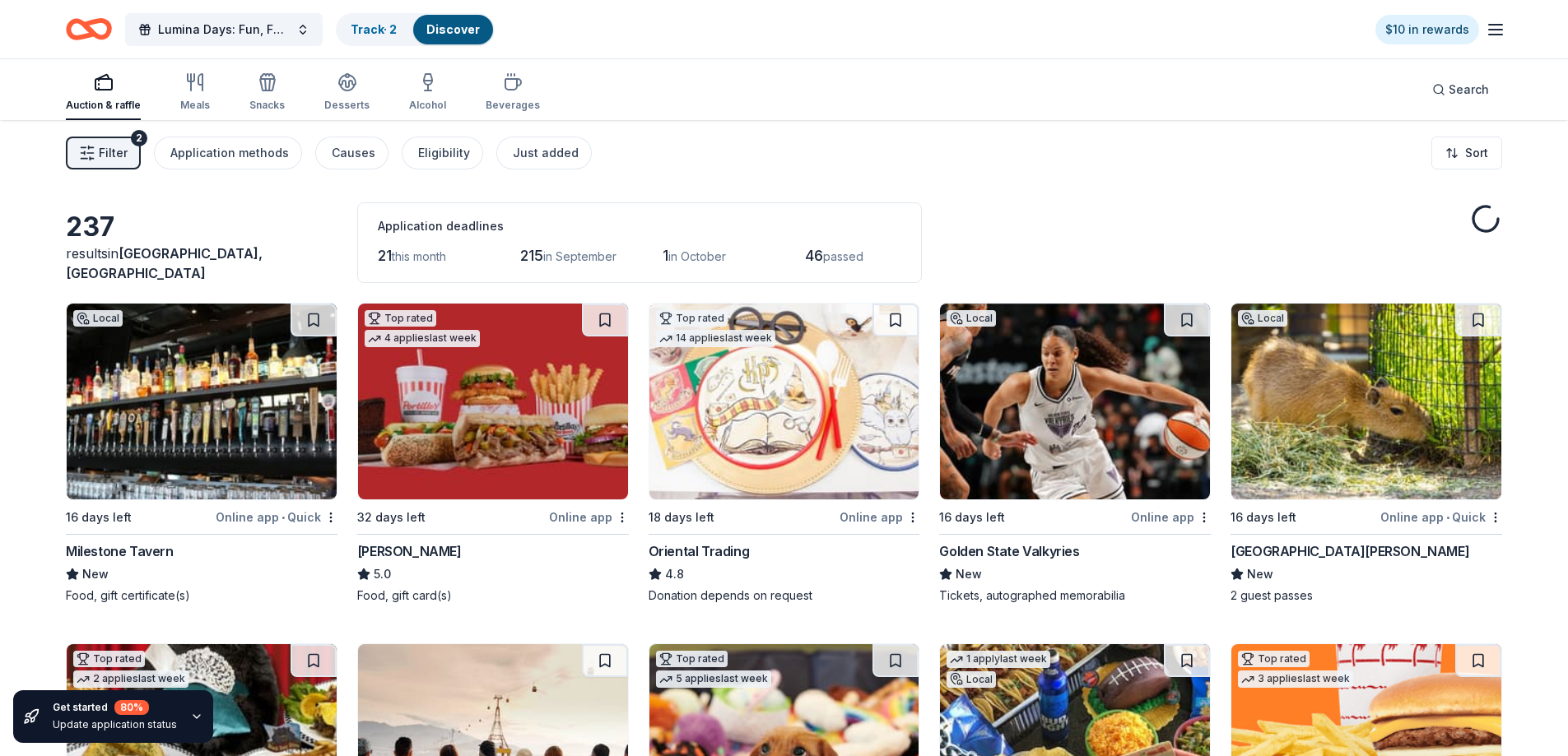
click at [110, 143] on span "Filter" at bounding box center [113, 153] width 29 height 20
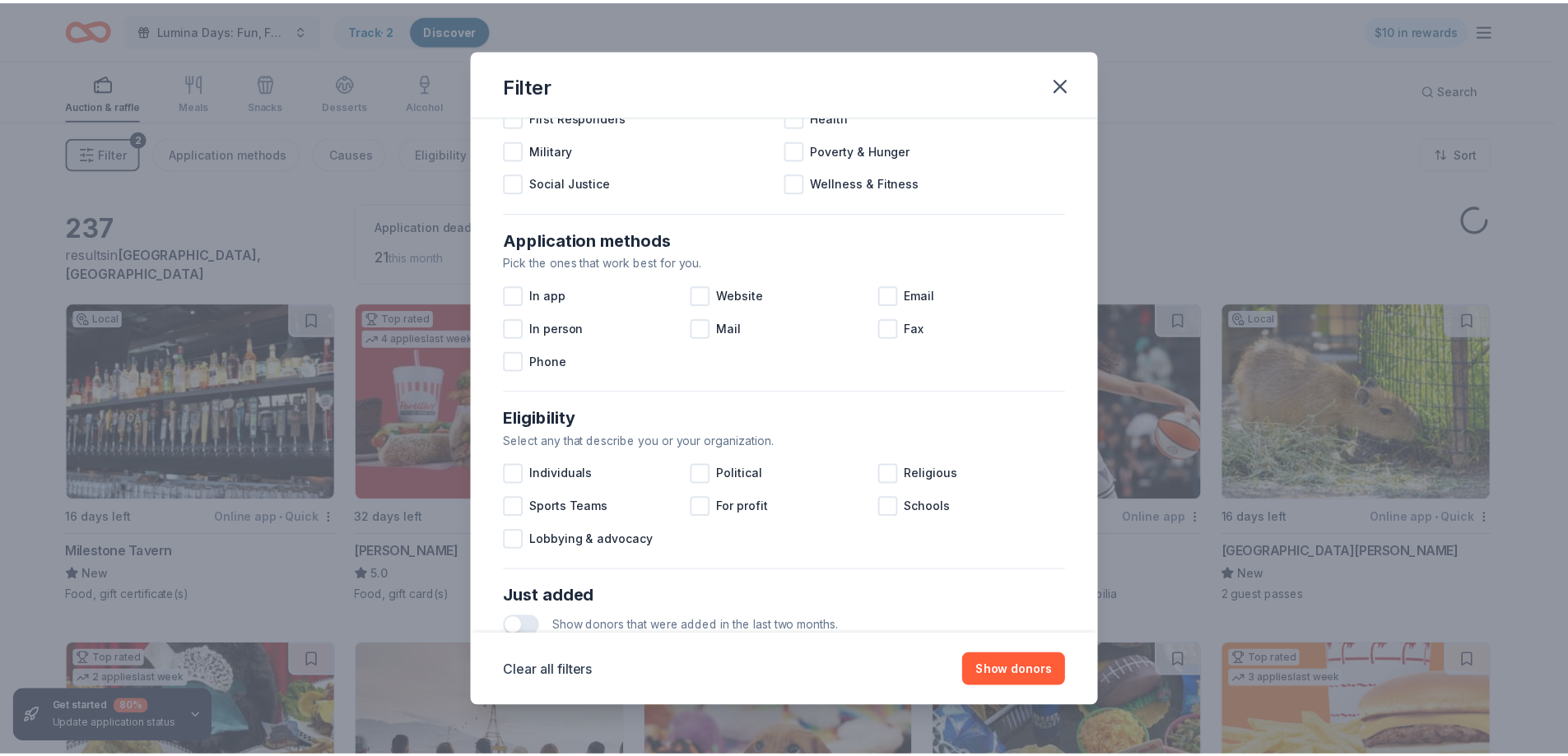
scroll to position [567, 0]
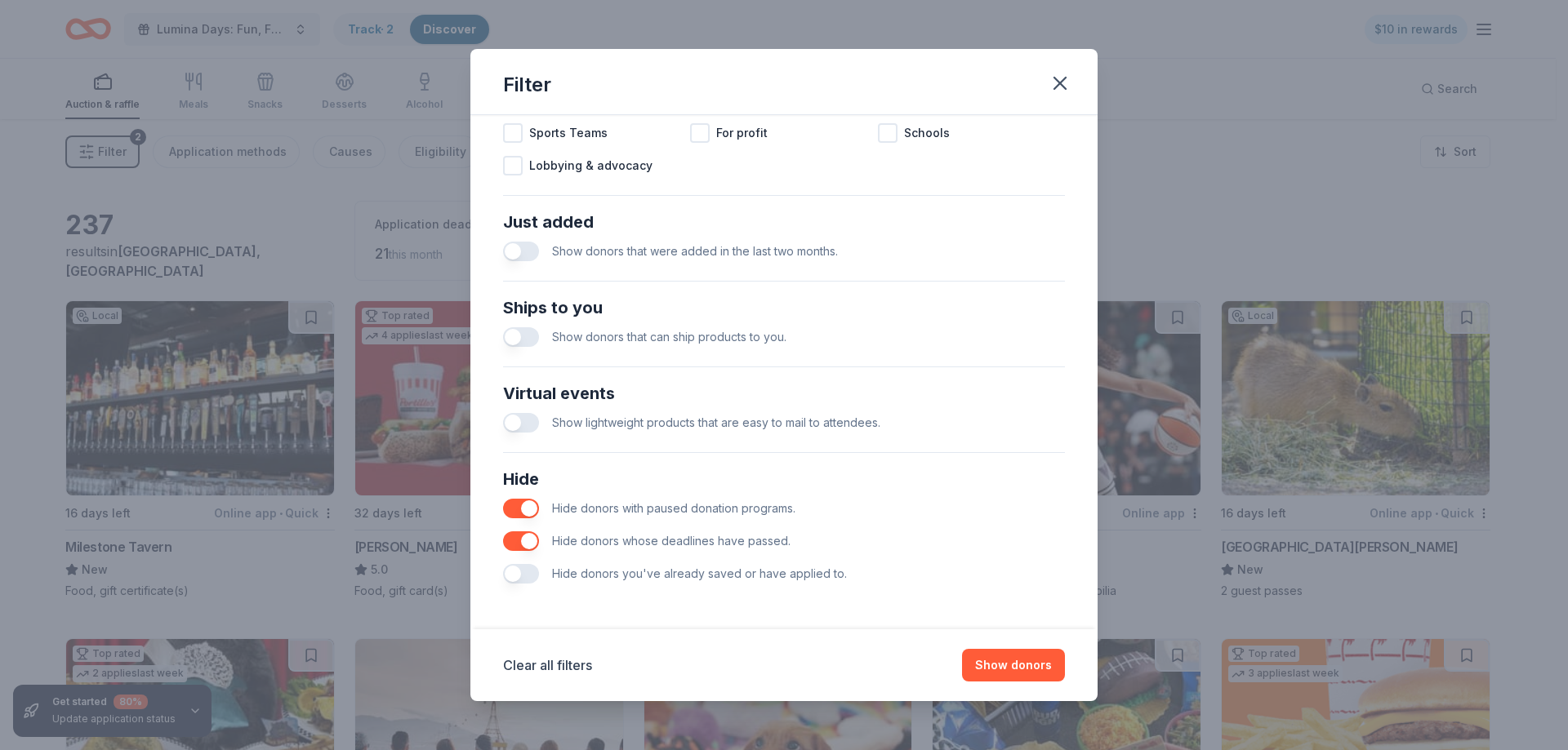
drag, startPoint x: 517, startPoint y: 573, endPoint x: 1001, endPoint y: 684, distance: 496.6
click at [517, 572] on button "button" at bounding box center [520, 573] width 36 height 20
click at [991, 667] on button "Show 236 donors" at bounding box center [1002, 665] width 126 height 32
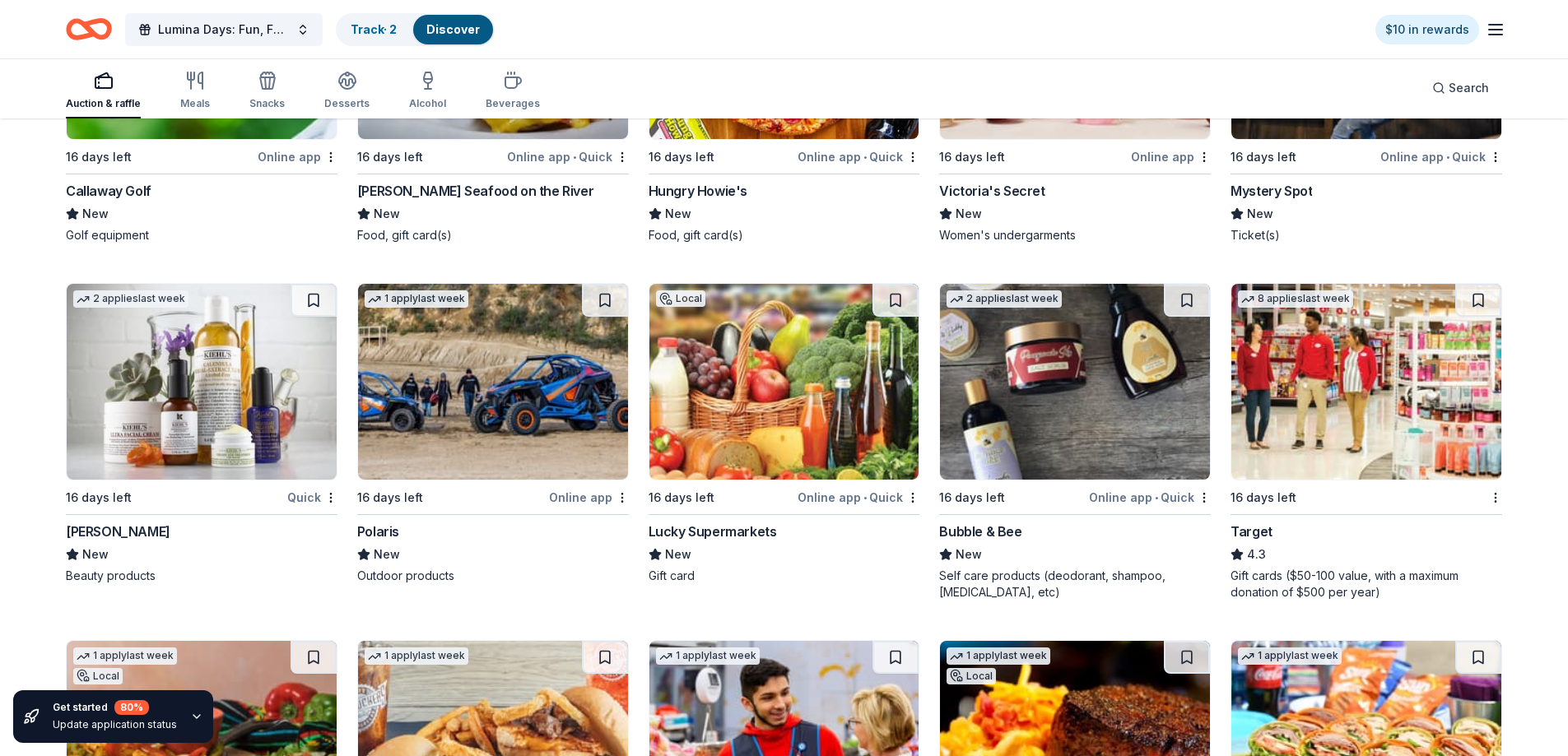
scroll to position [9473, 0]
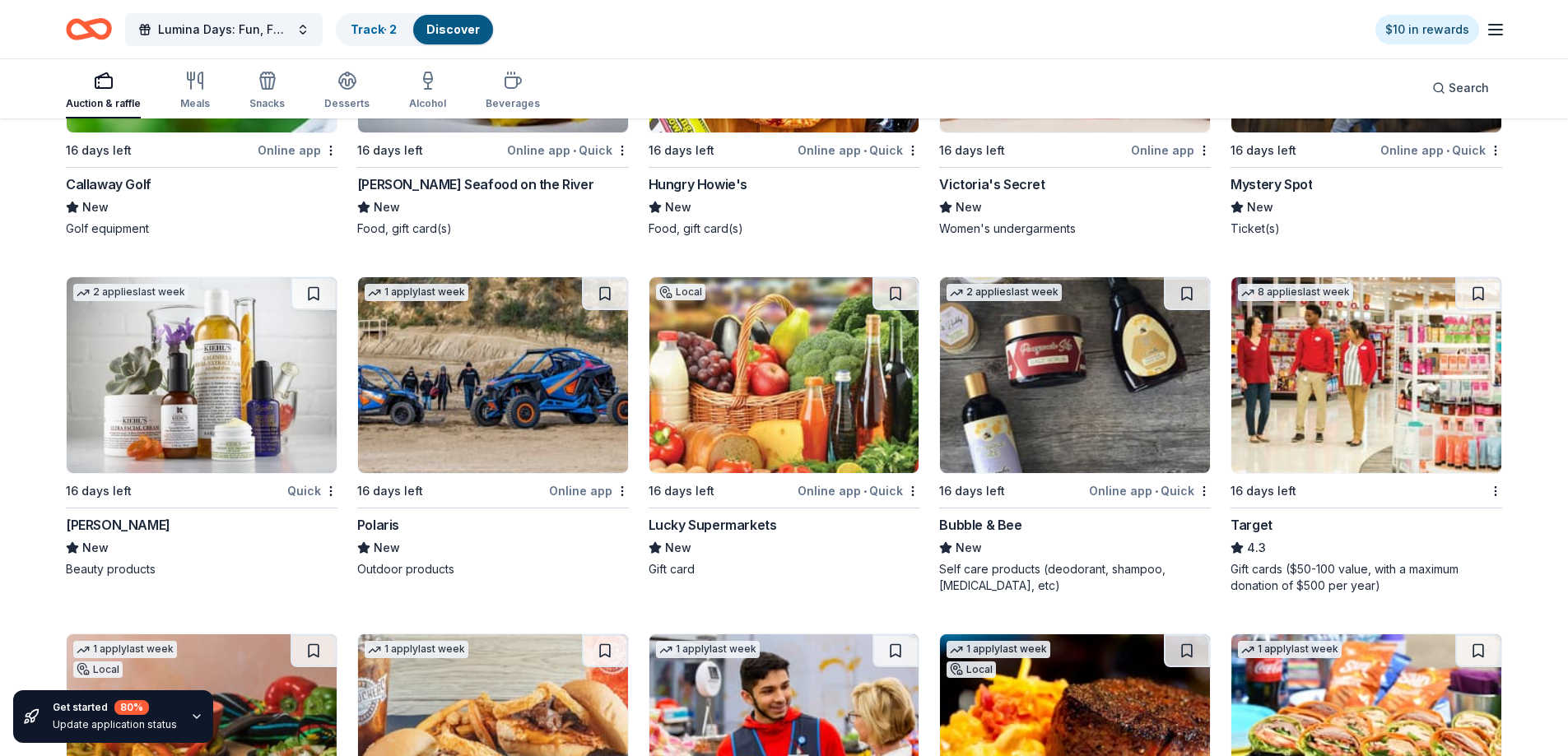
click at [192, 387] on img at bounding box center [201, 375] width 270 height 196
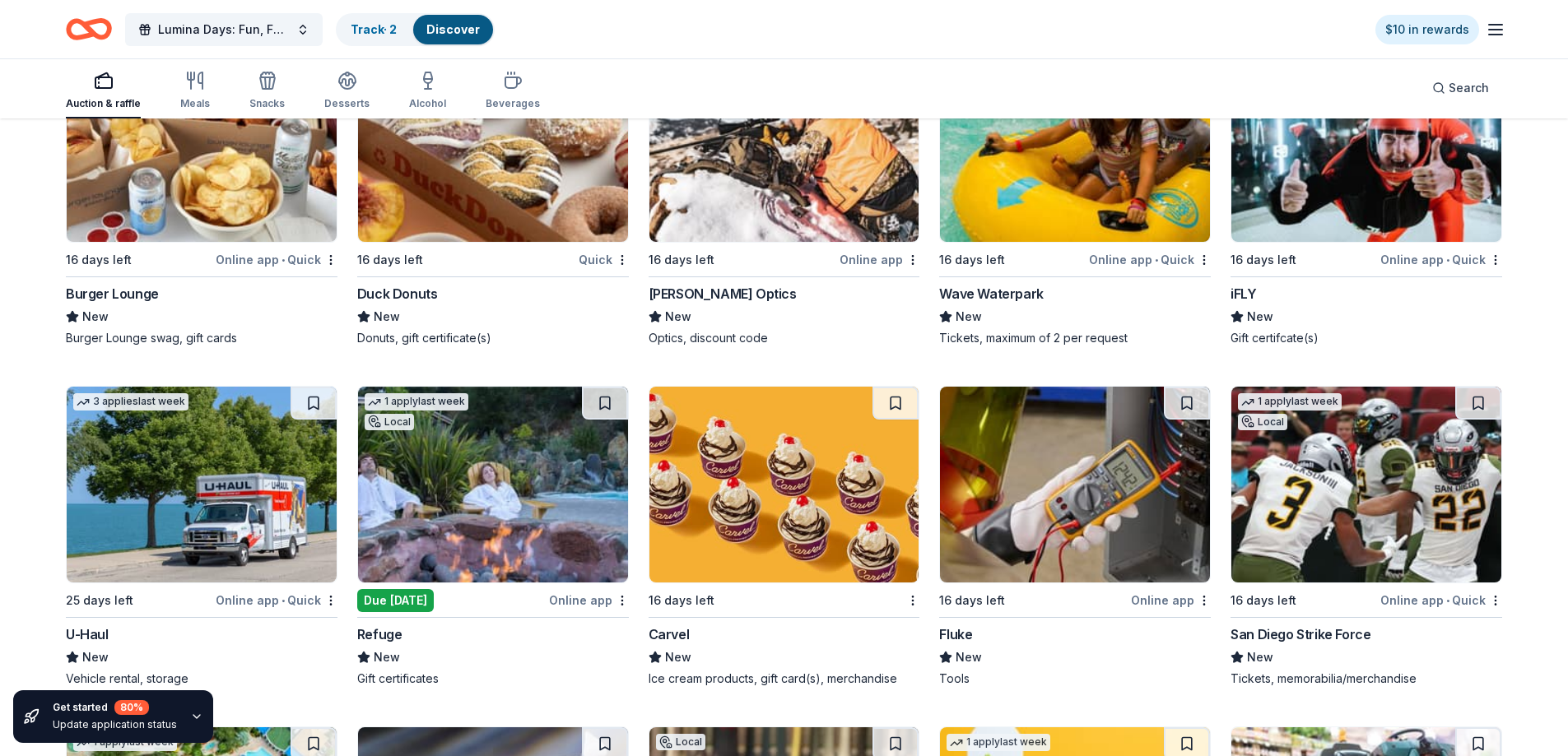
scroll to position [7923, 0]
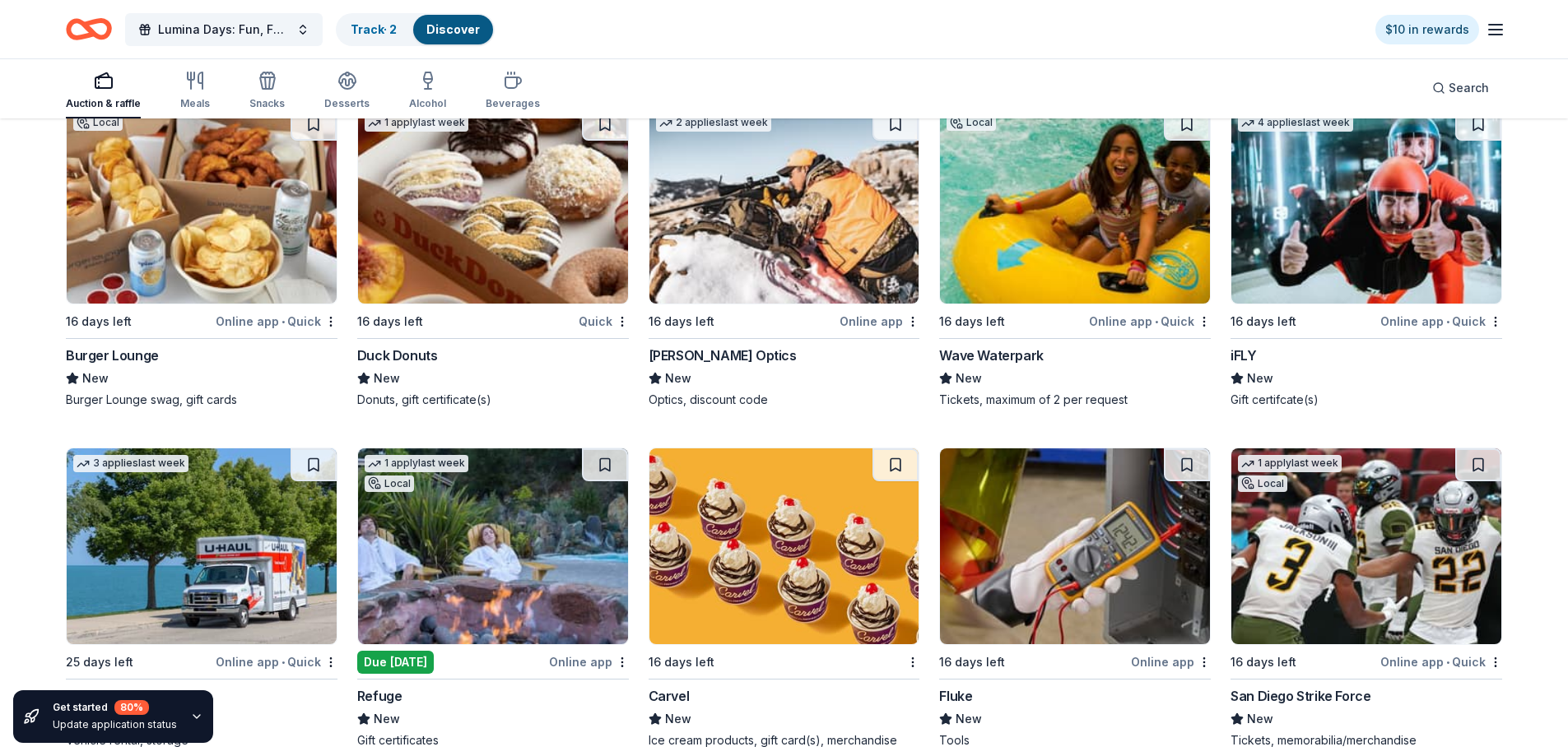
click at [484, 506] on img at bounding box center [493, 546] width 270 height 196
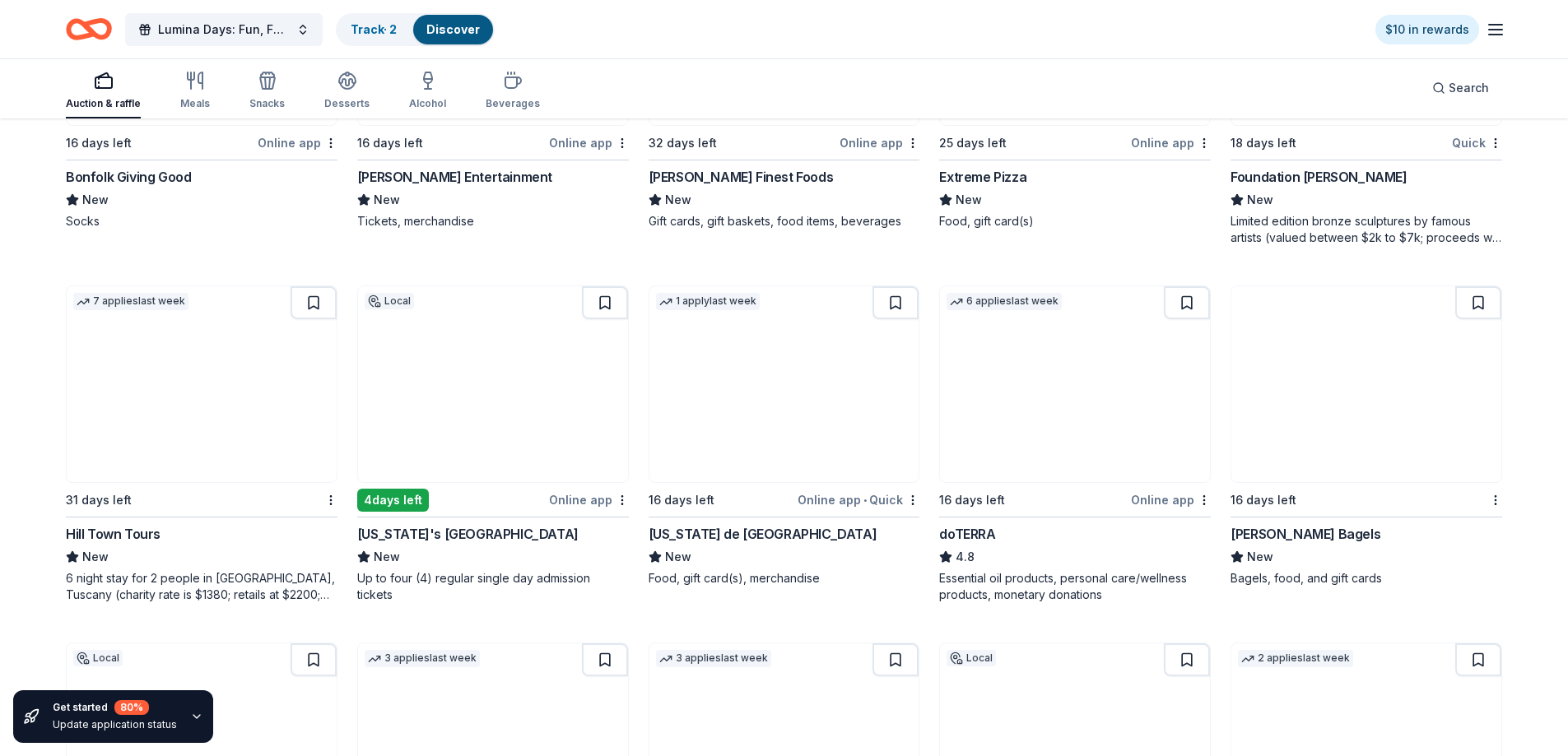
scroll to position [5289, 0]
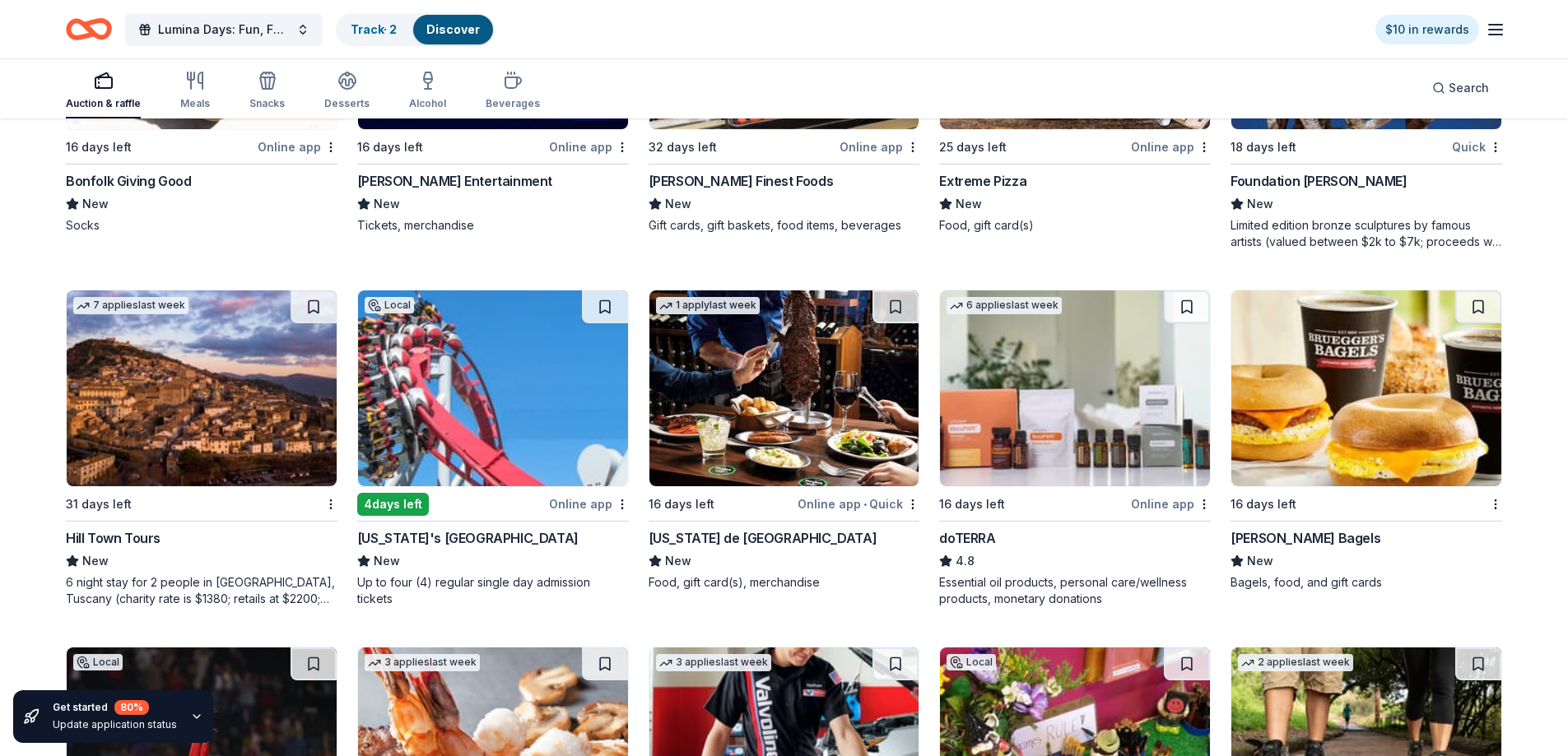
click at [1082, 396] on img at bounding box center [1075, 388] width 270 height 196
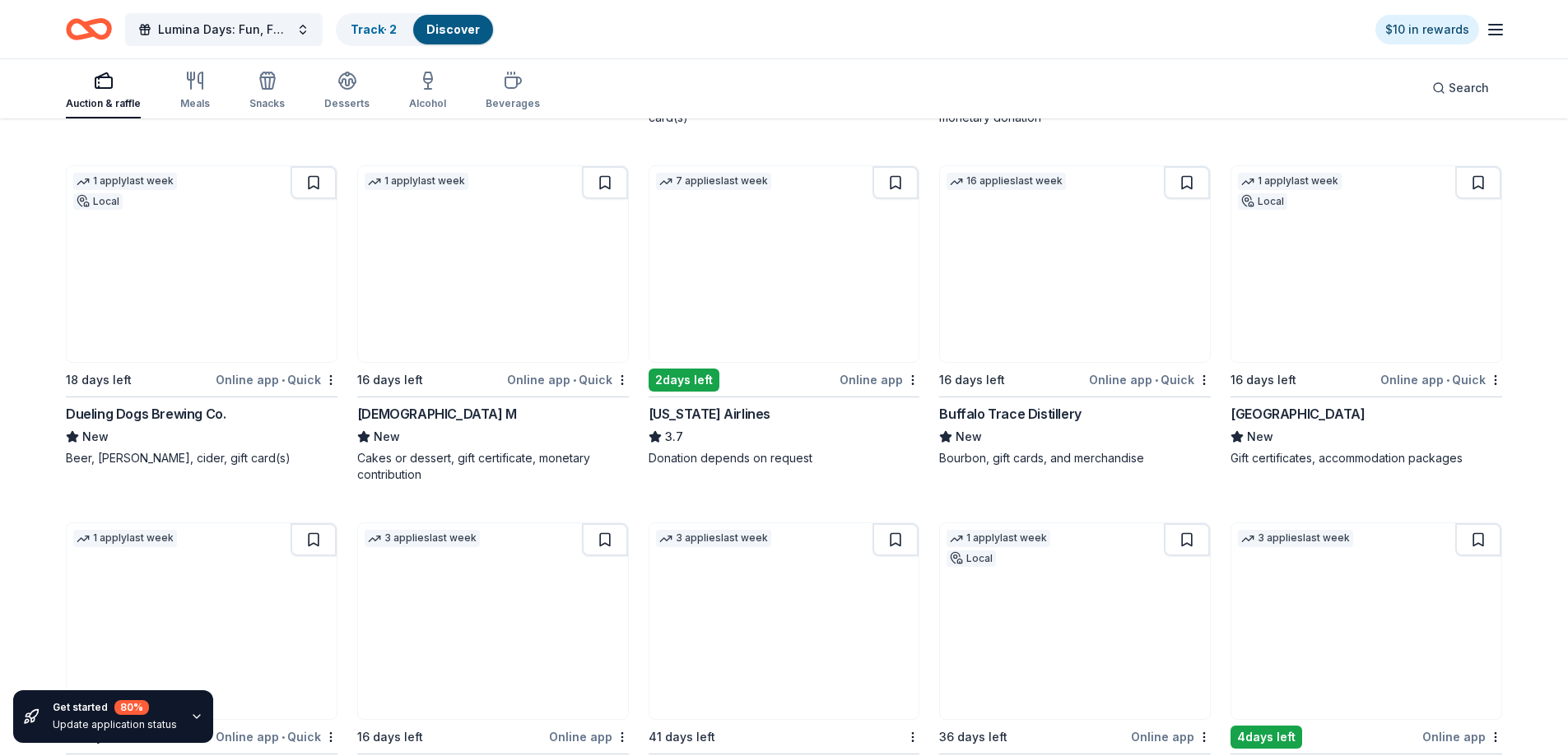
scroll to position [4301, 0]
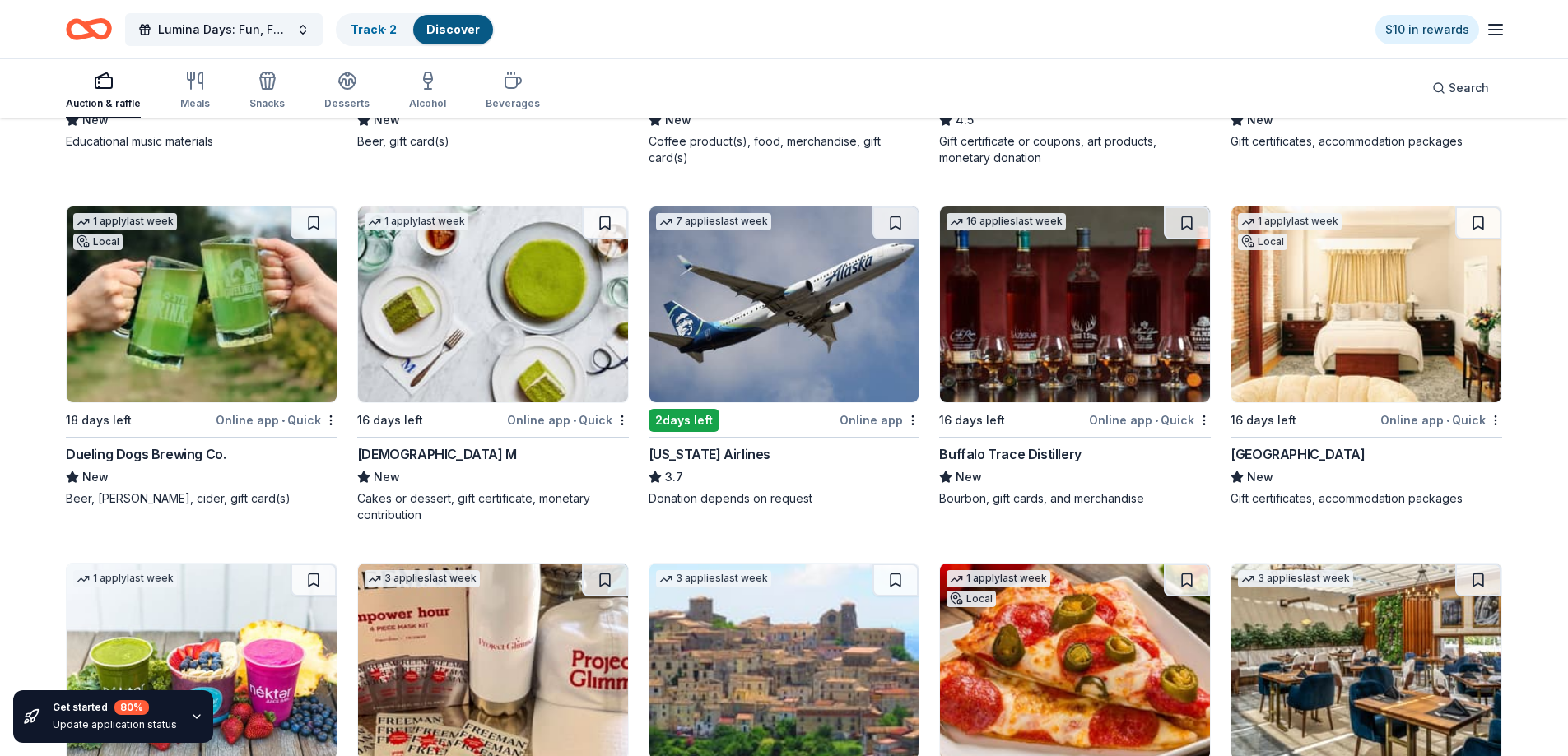
click at [426, 346] on img at bounding box center [493, 304] width 270 height 196
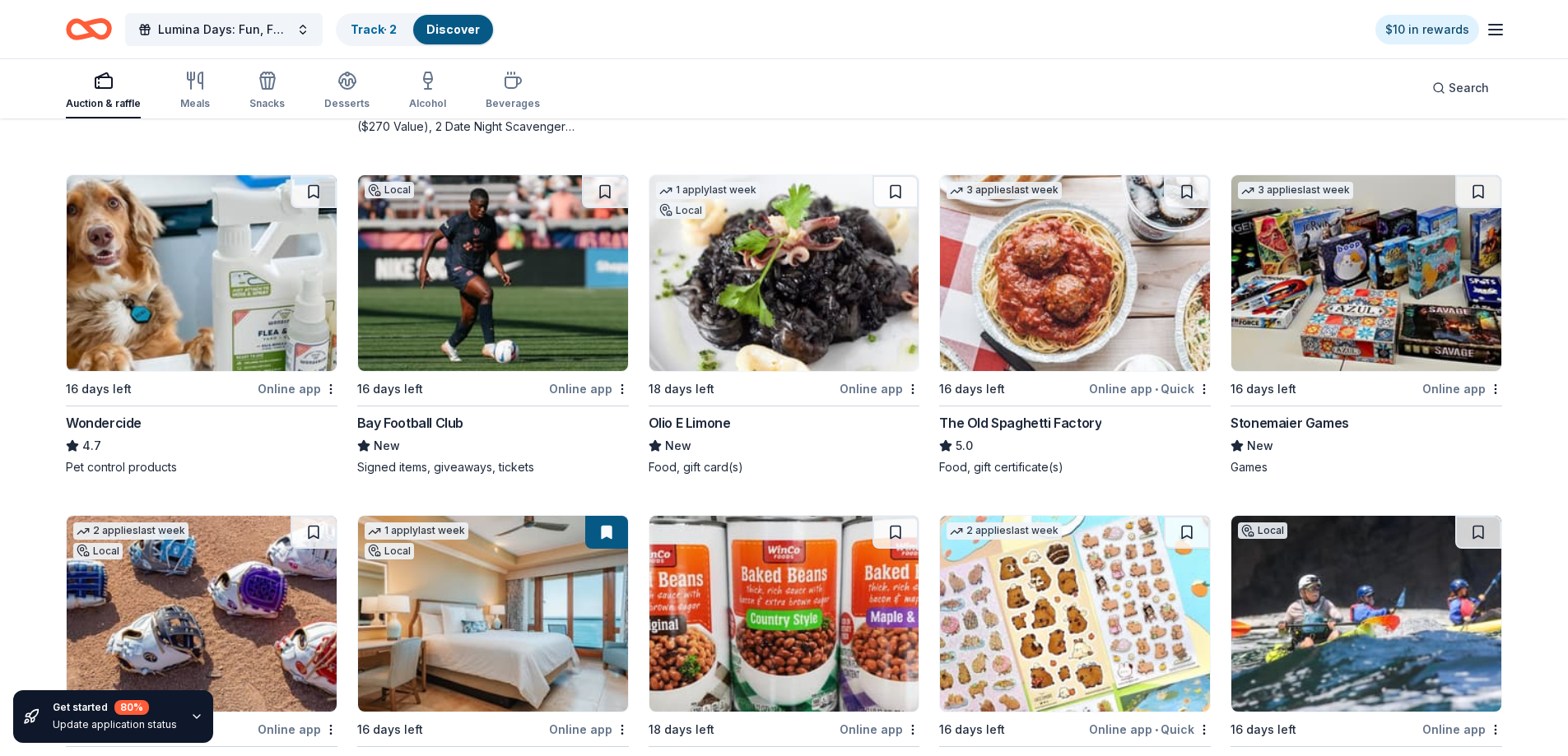
scroll to position [789, 0]
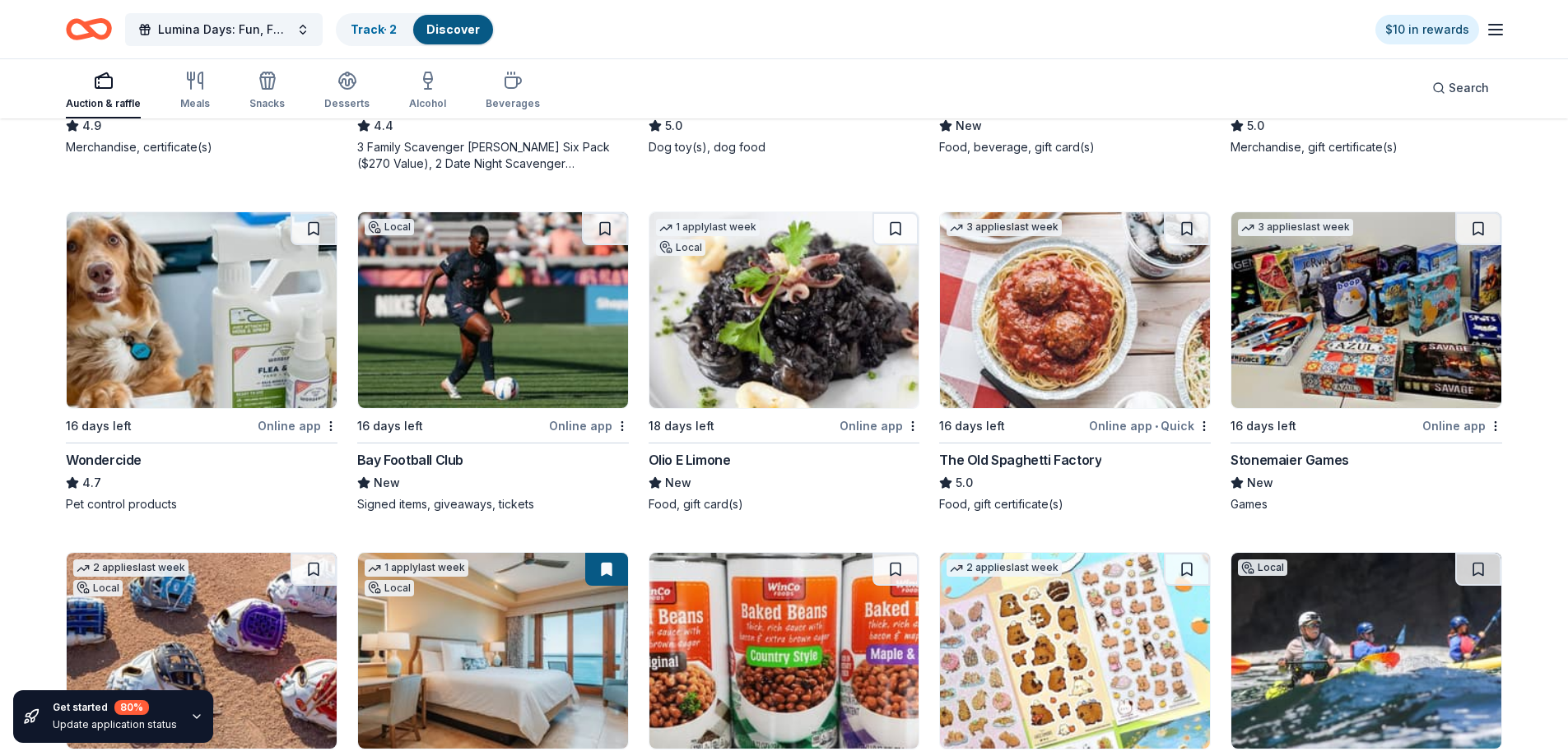
click at [725, 306] on img at bounding box center [784, 310] width 270 height 196
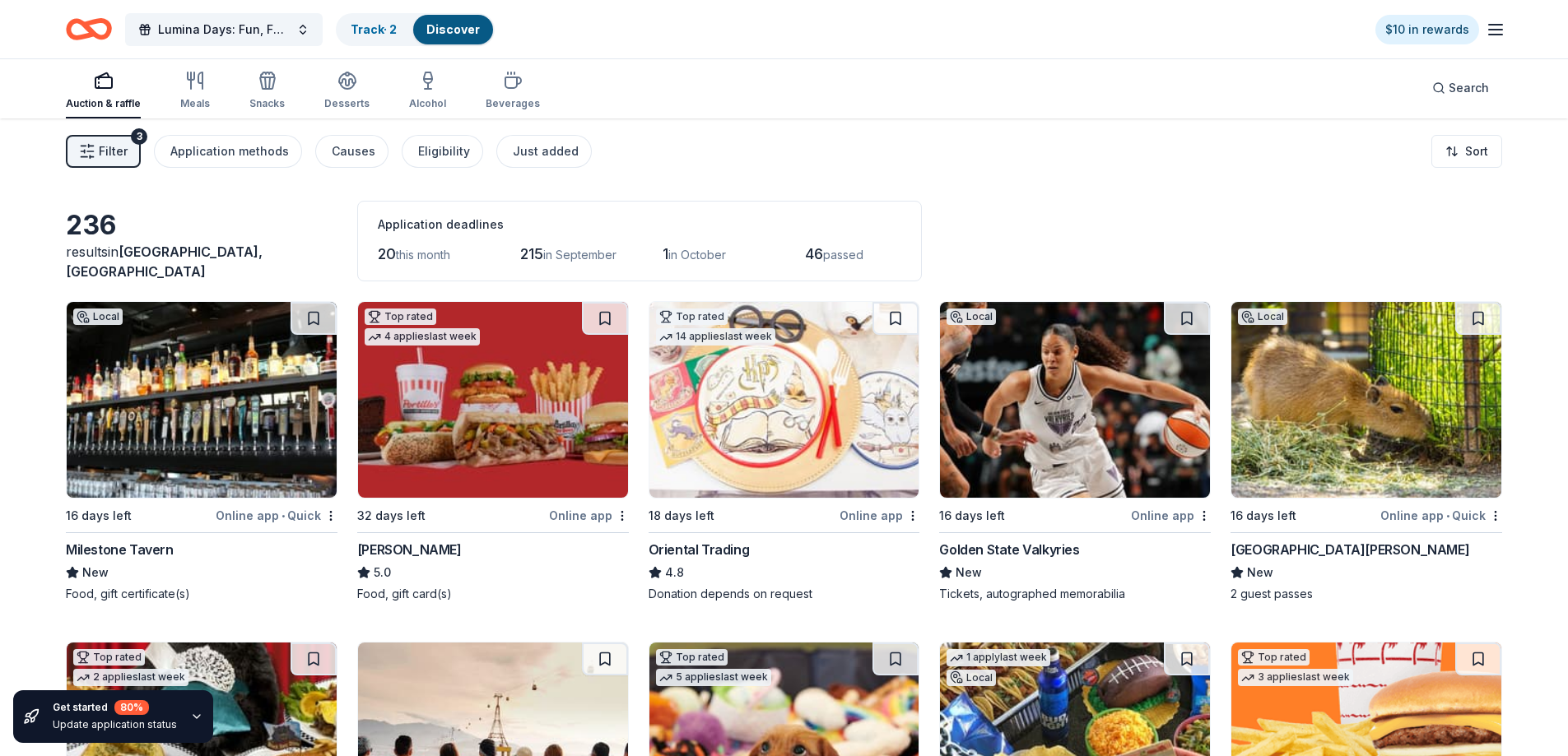
scroll to position [0, 0]
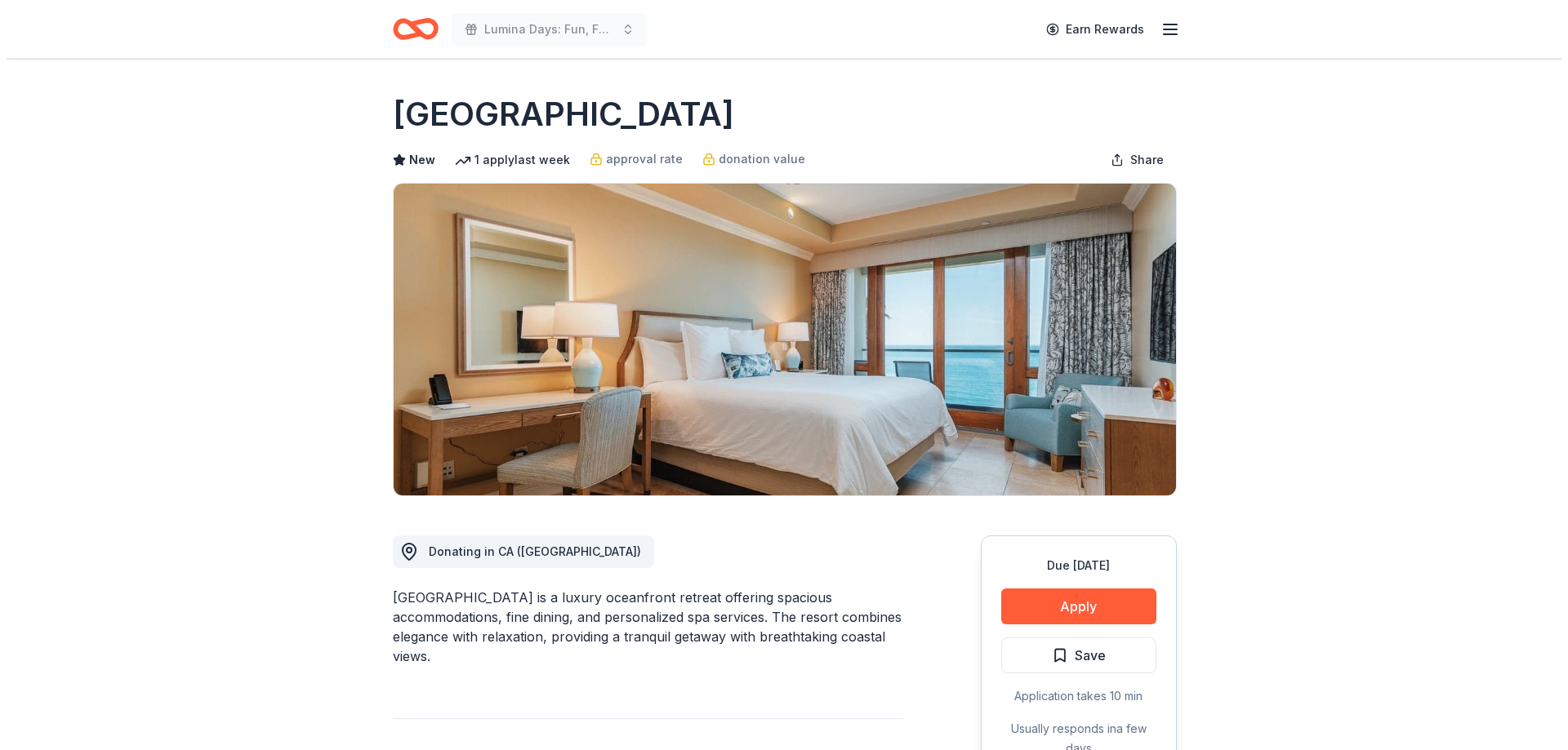
scroll to position [327, 0]
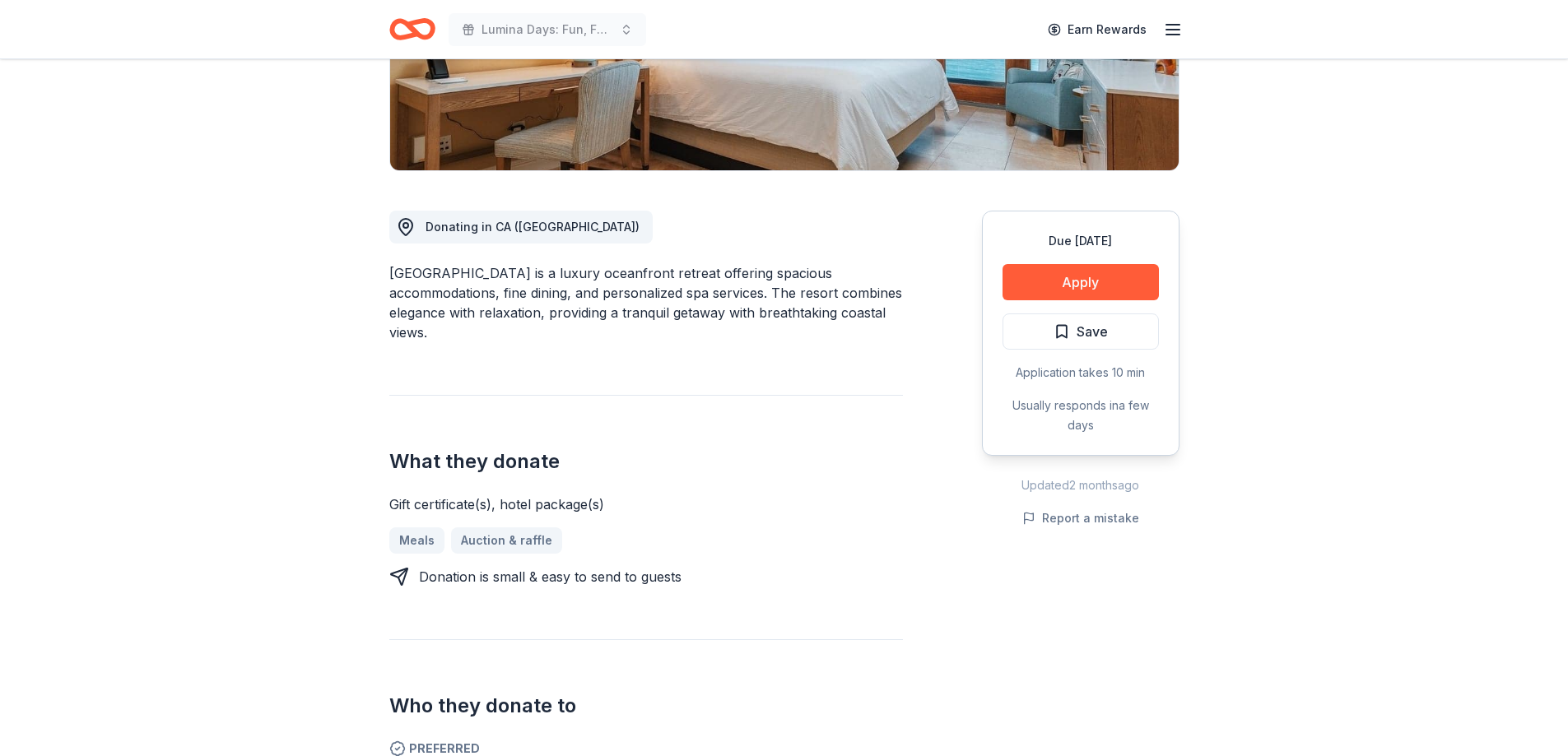
click at [1098, 286] on button "Apply" at bounding box center [1080, 282] width 156 height 36
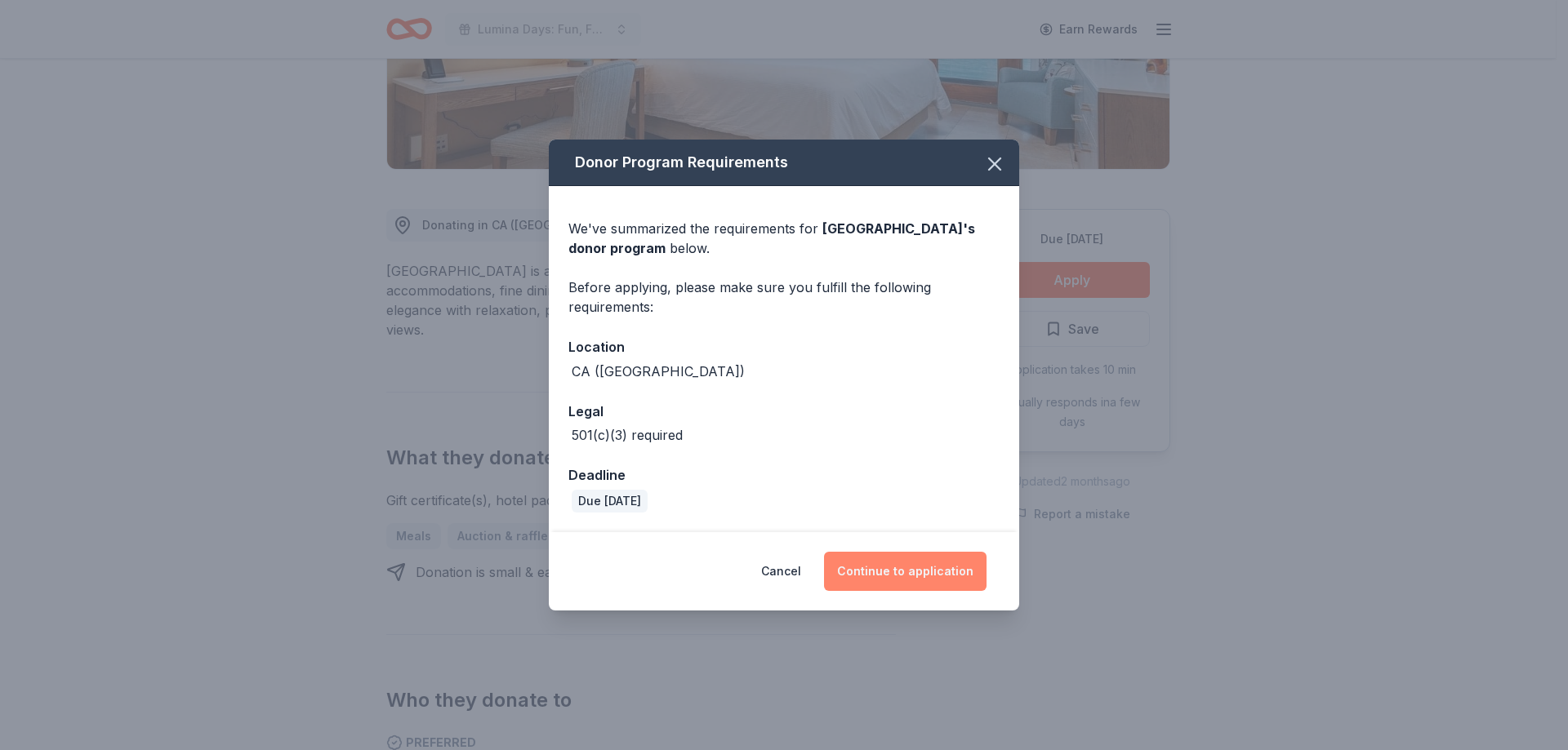
click at [928, 562] on button "Continue to application" at bounding box center [905, 571] width 162 height 39
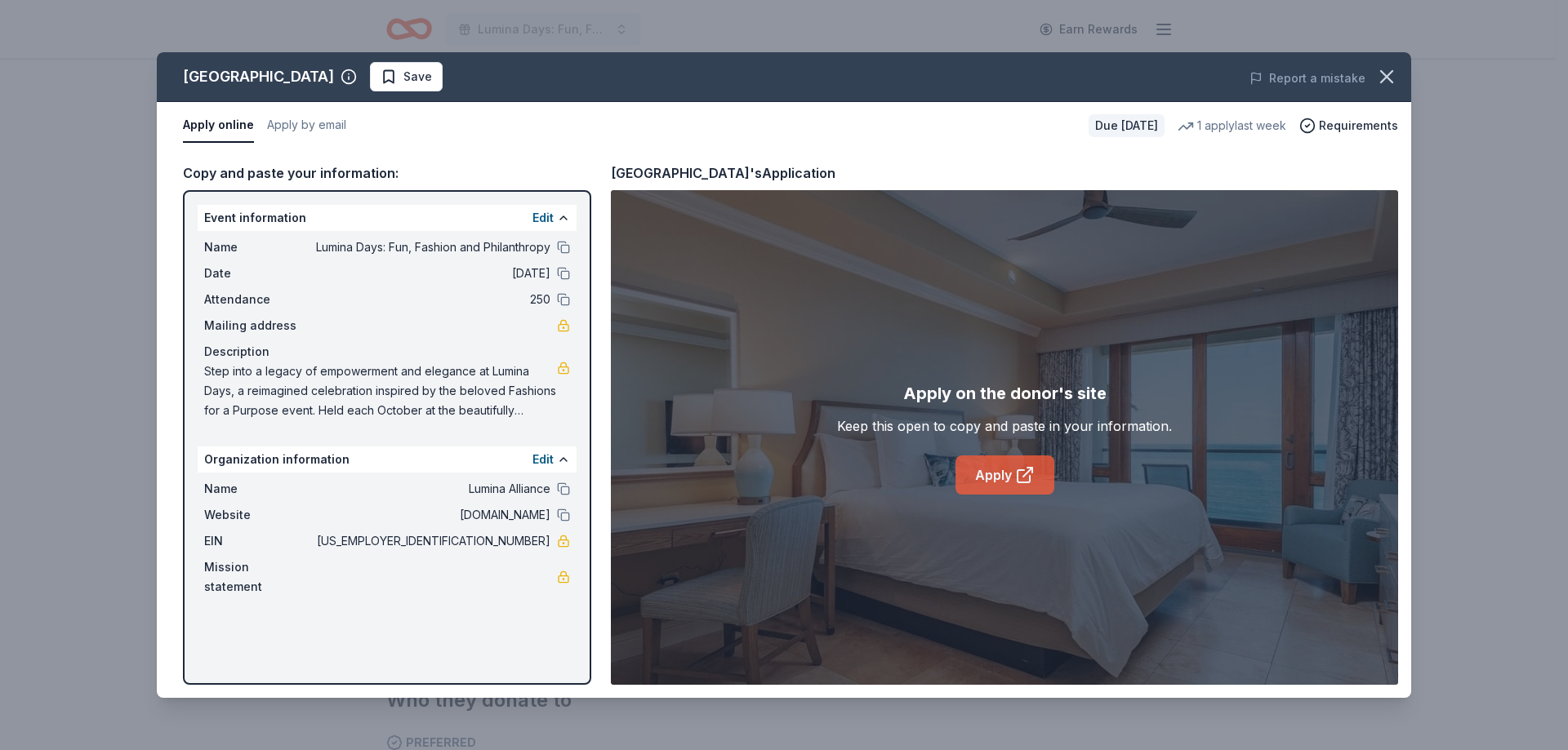
click at [1004, 474] on link "Apply" at bounding box center [1004, 475] width 99 height 39
click at [328, 116] on button "Apply by email" at bounding box center [306, 126] width 79 height 34
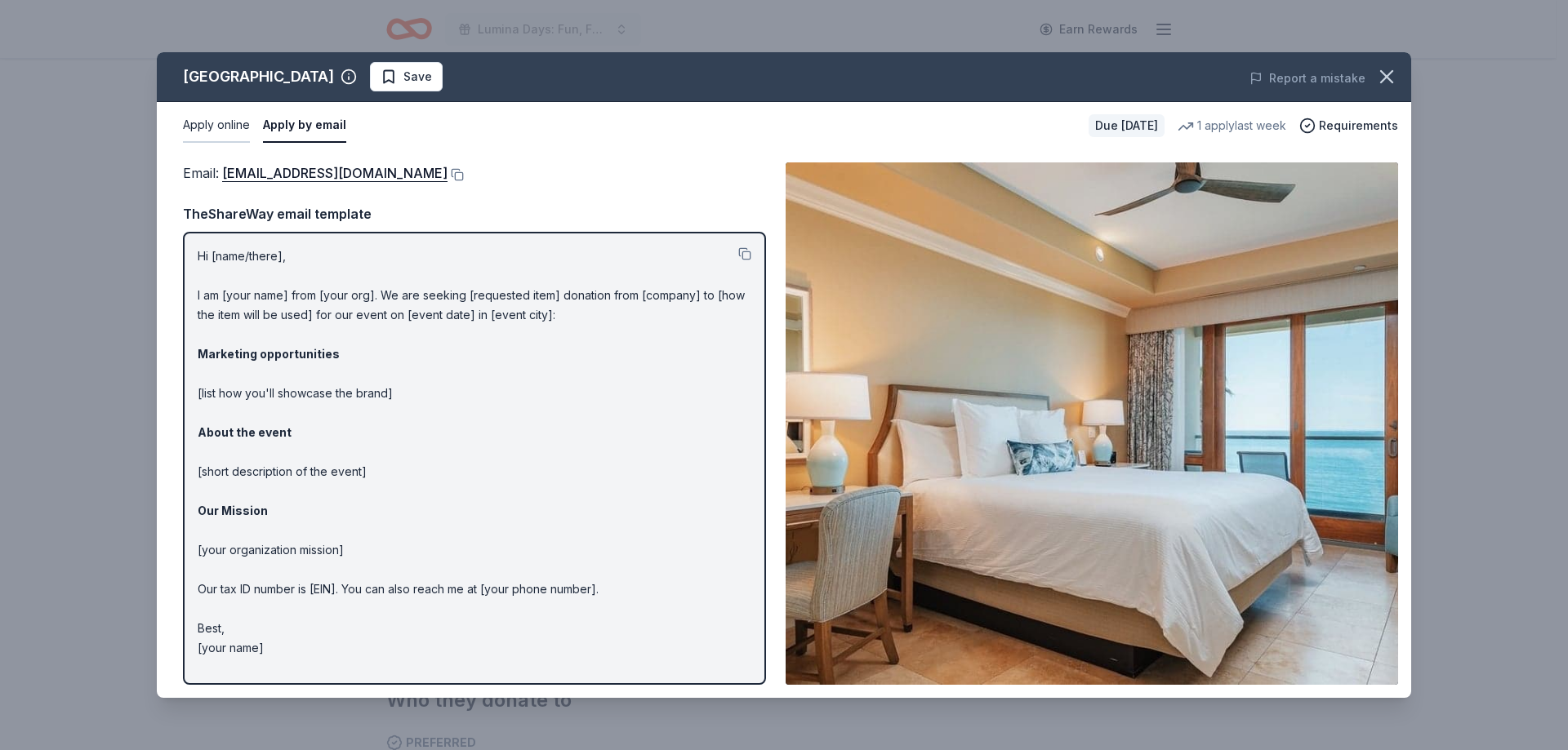
click at [205, 130] on button "Apply online" at bounding box center [216, 126] width 67 height 34
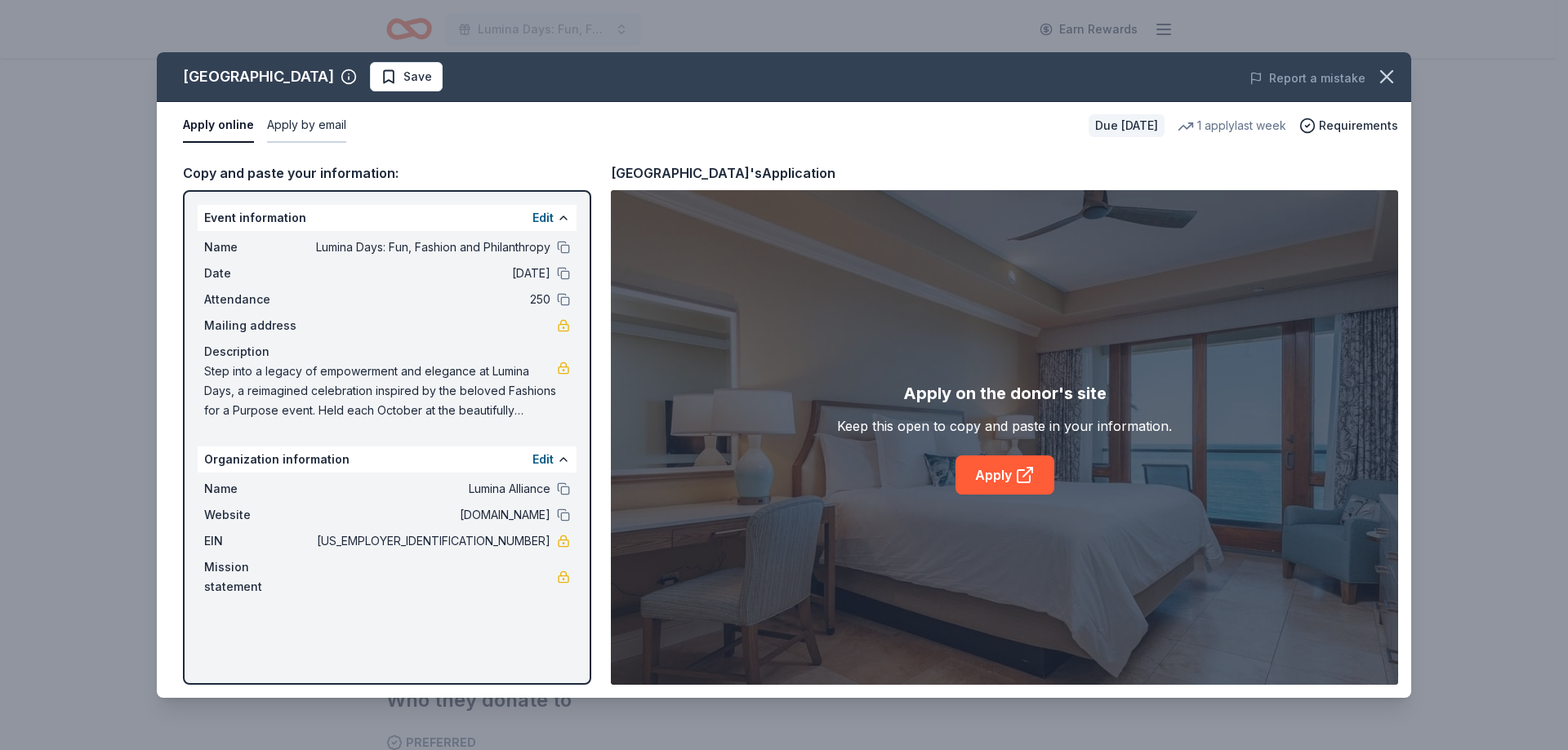
click at [327, 116] on button "Apply by email" at bounding box center [306, 126] width 79 height 34
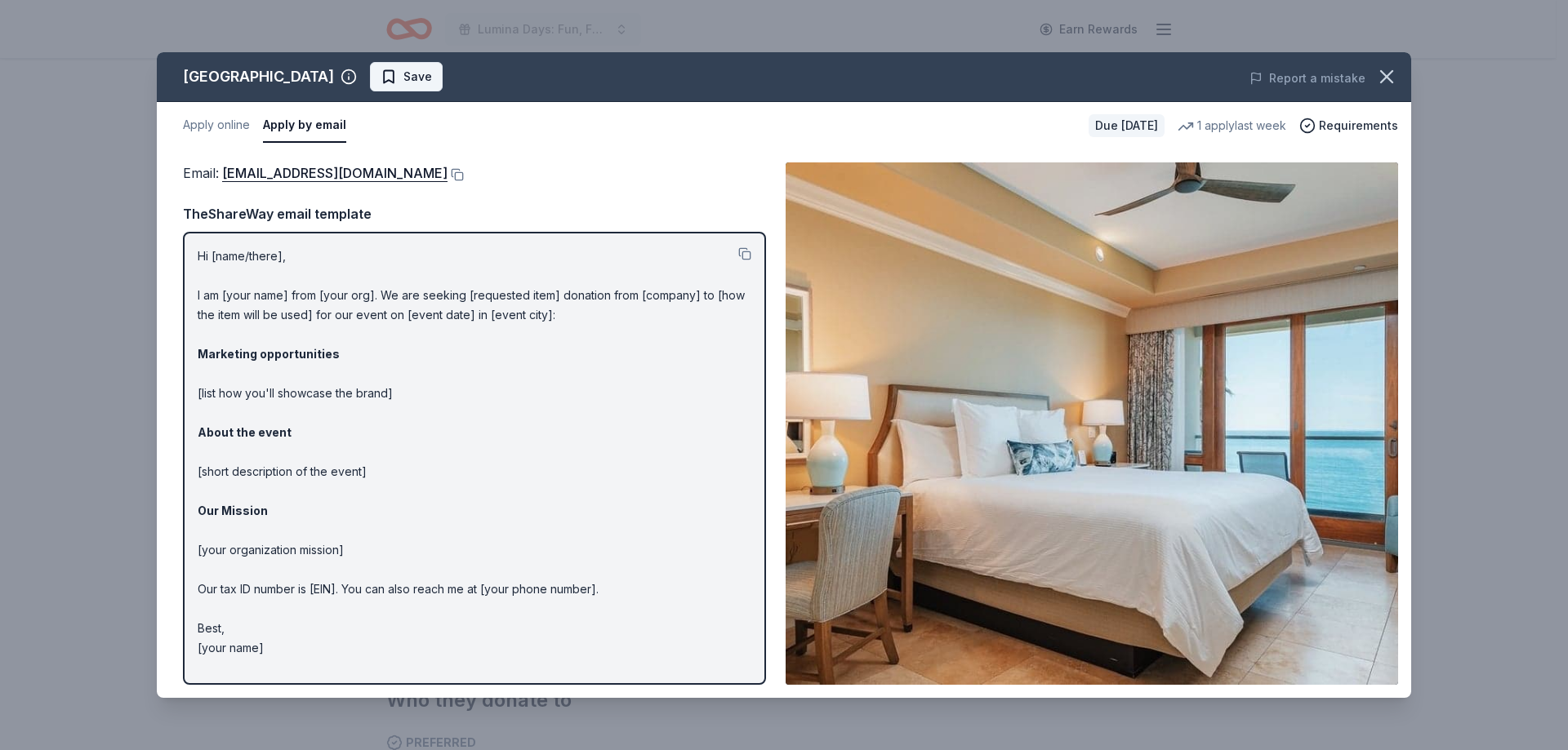
click at [432, 67] on span "Save" at bounding box center [418, 77] width 29 height 20
click at [473, 72] on html "Lumina Days: Fun, Fashion and Philanthropy Earn Rewards Due in 16 days Share Do…" at bounding box center [784, 48] width 1568 height 750
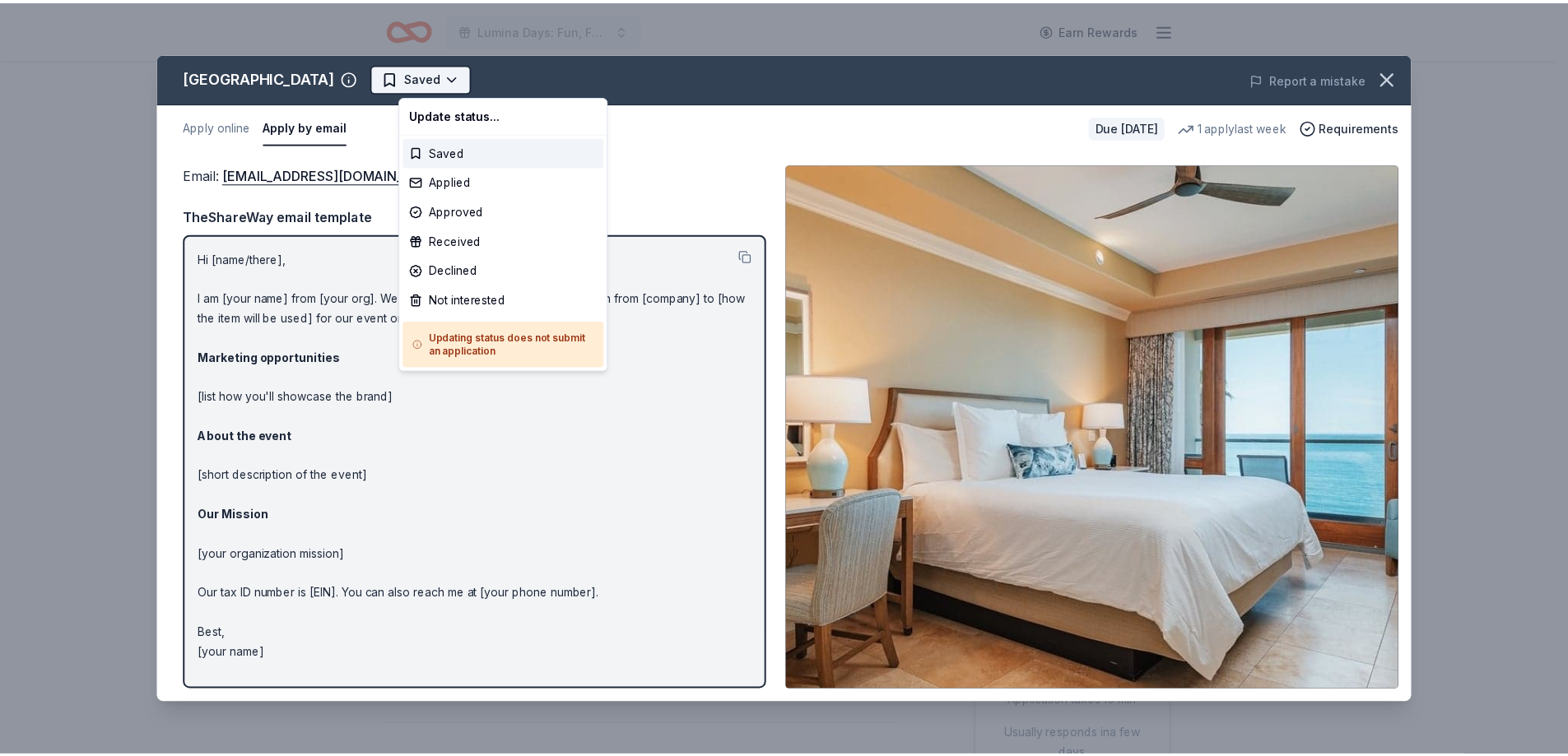
scroll to position [0, 0]
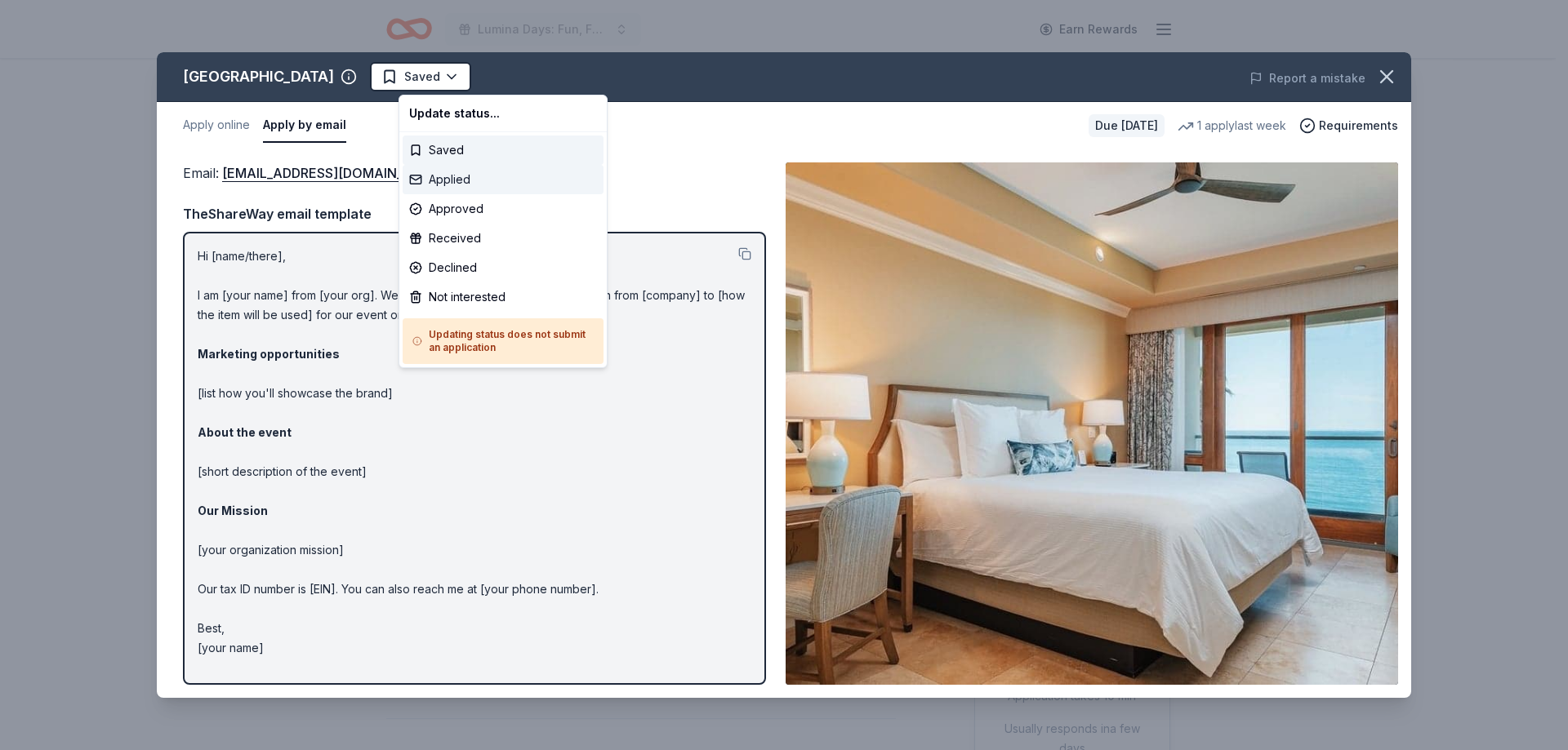
click at [443, 179] on div "Applied" at bounding box center [503, 179] width 201 height 30
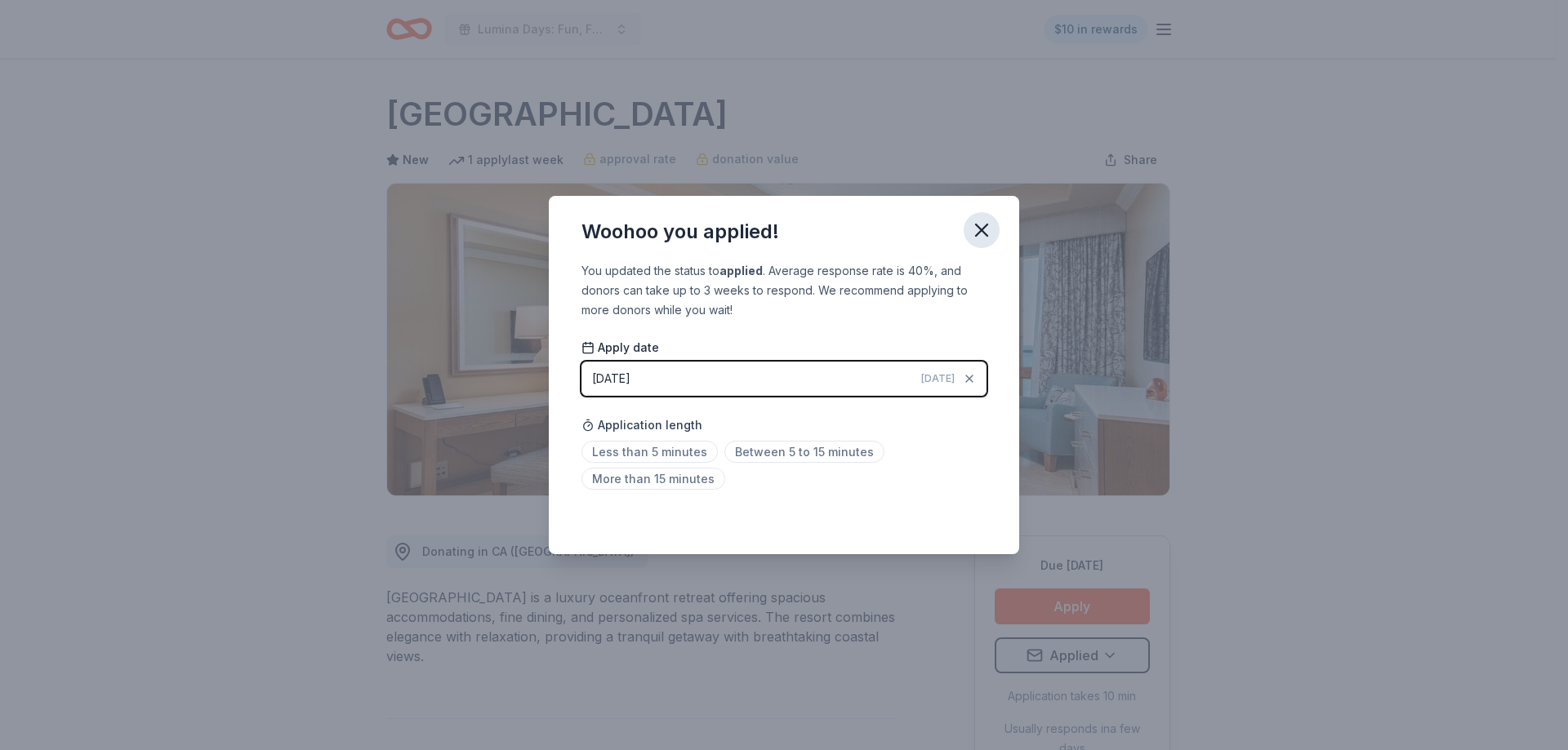
click at [980, 236] on icon "button" at bounding box center [981, 230] width 23 height 23
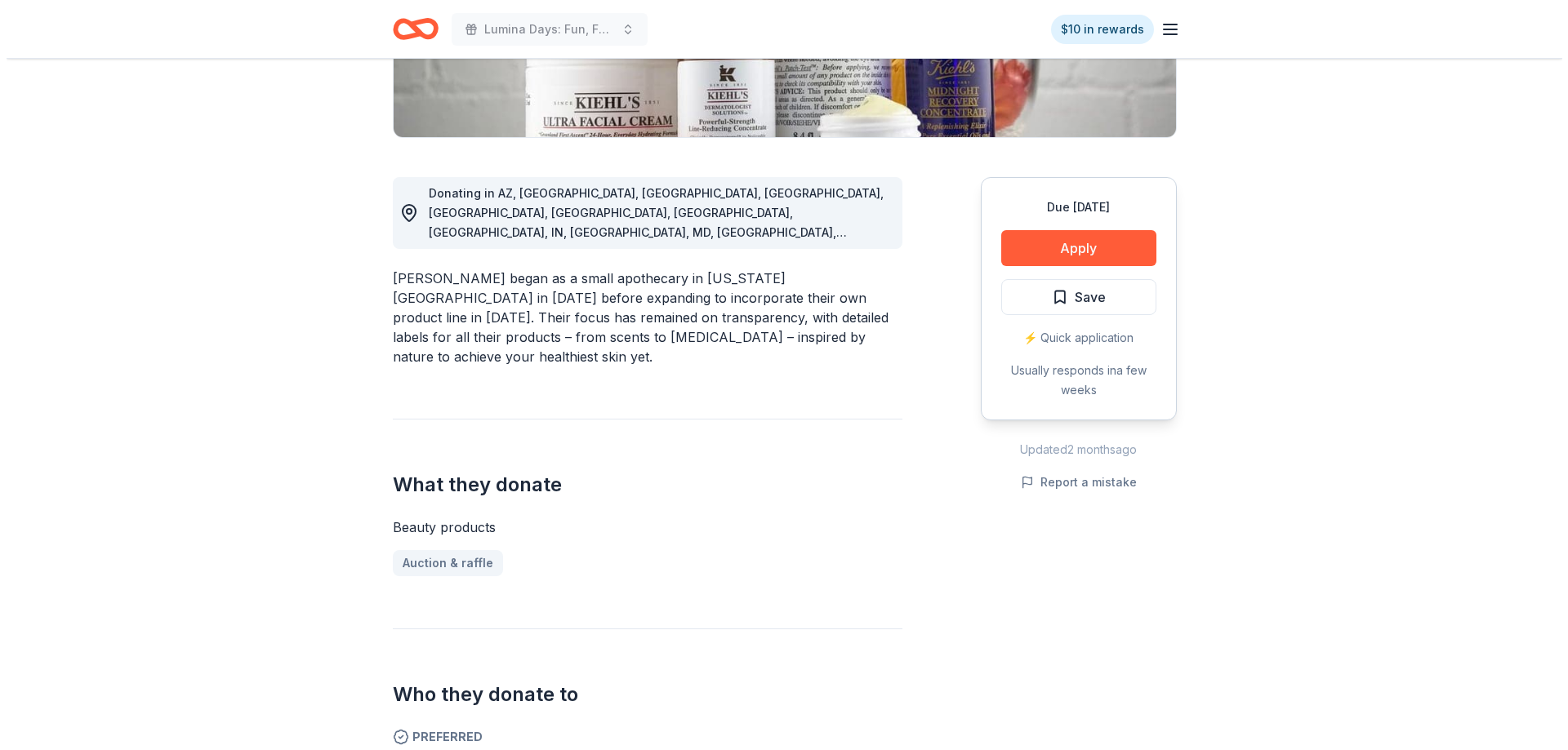
scroll to position [435, 0]
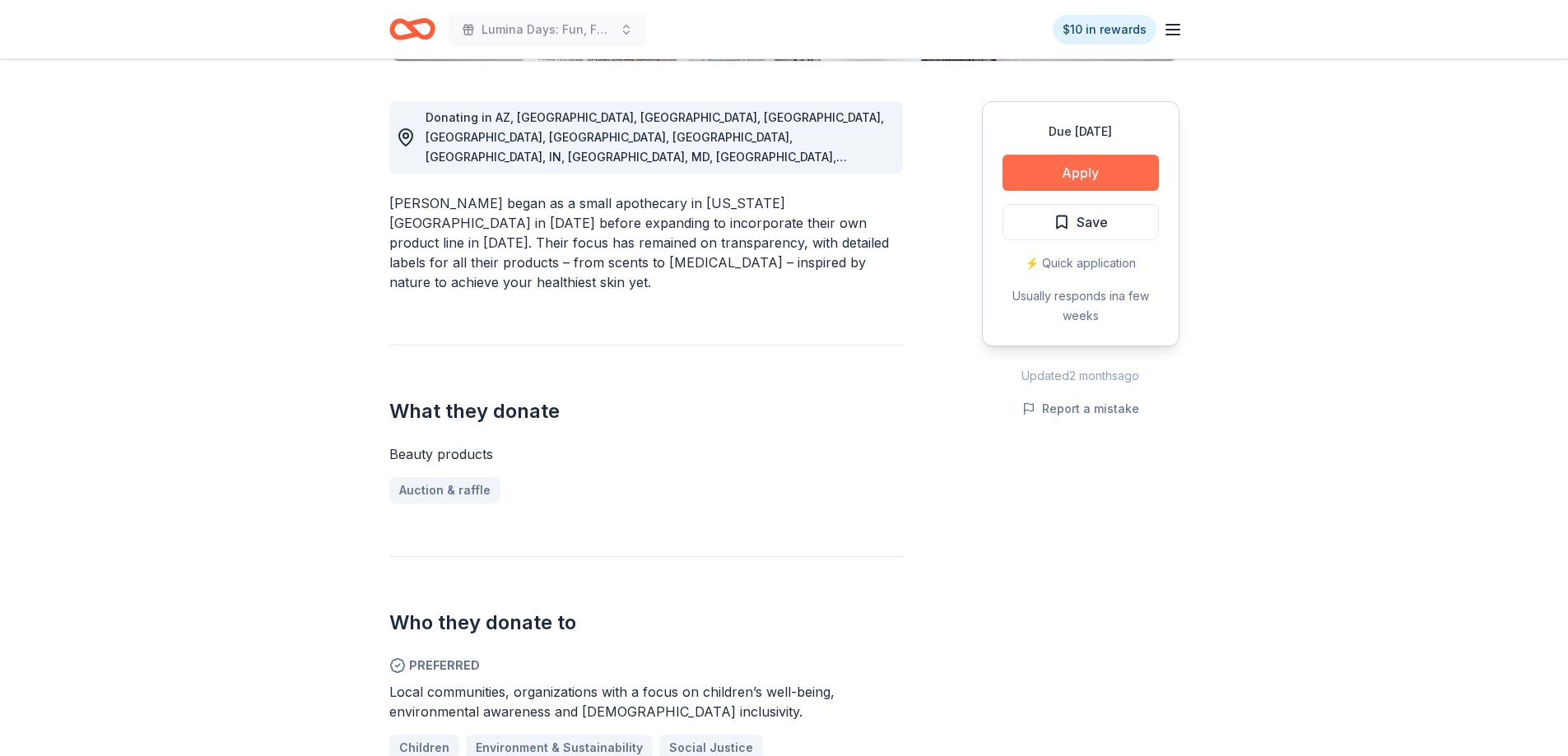
click at [1048, 178] on button "Apply" at bounding box center [1080, 173] width 156 height 36
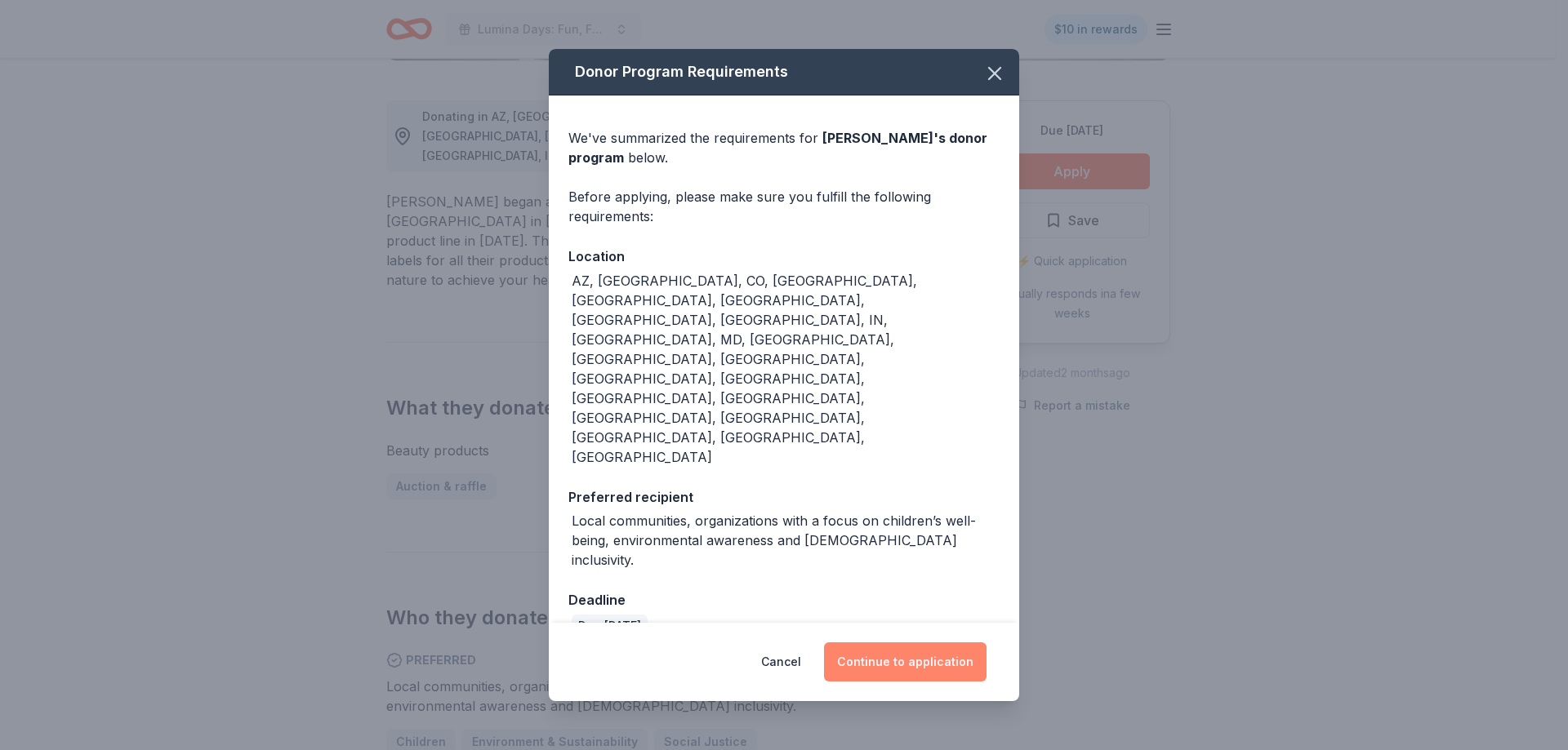
click at [883, 643] on button "Continue to application" at bounding box center [905, 662] width 162 height 39
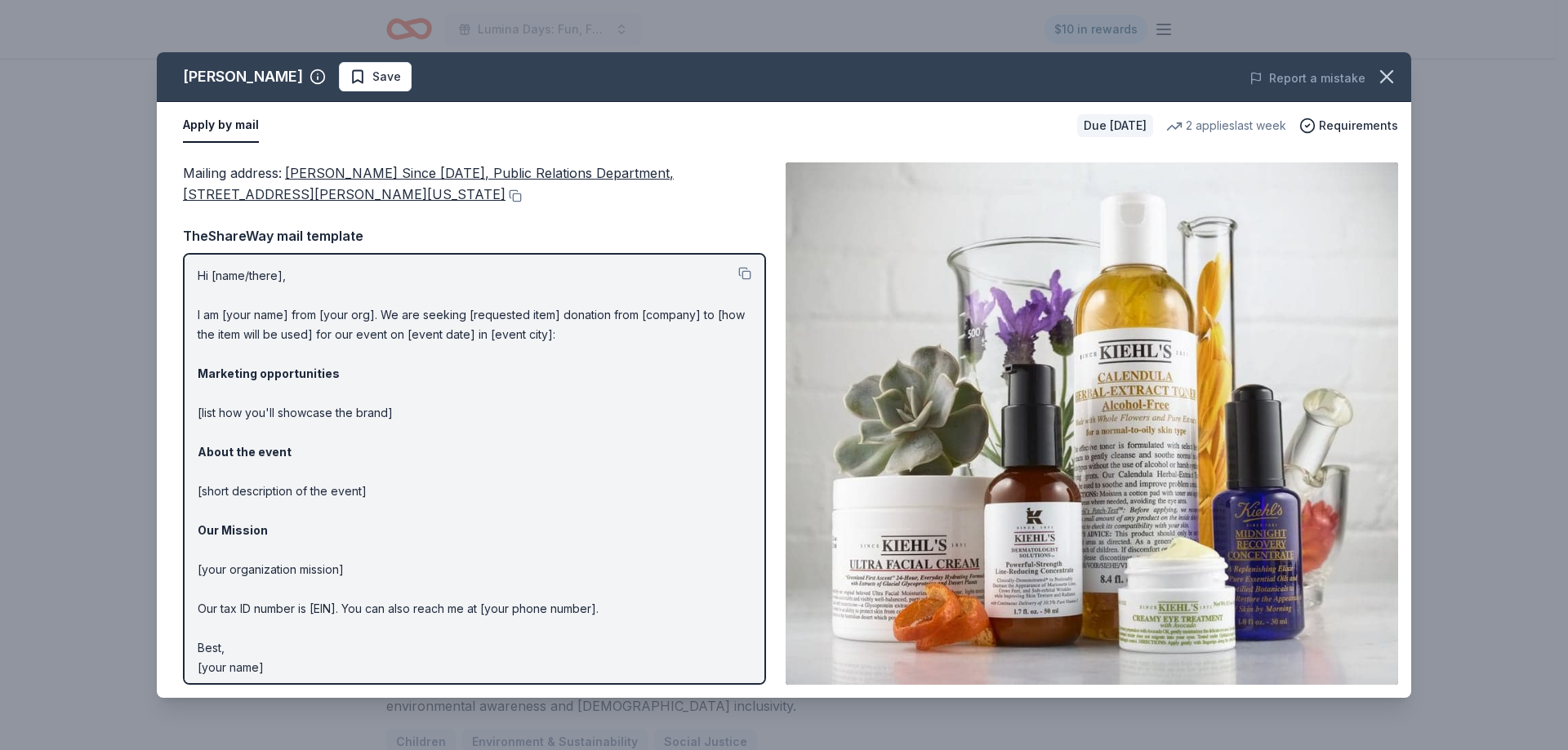
scroll to position [0, 0]
click at [260, 269] on p "Hi [name/there], I am [your name] from [your org]. We are seeking [requested it…" at bounding box center [474, 474] width 554 height 412
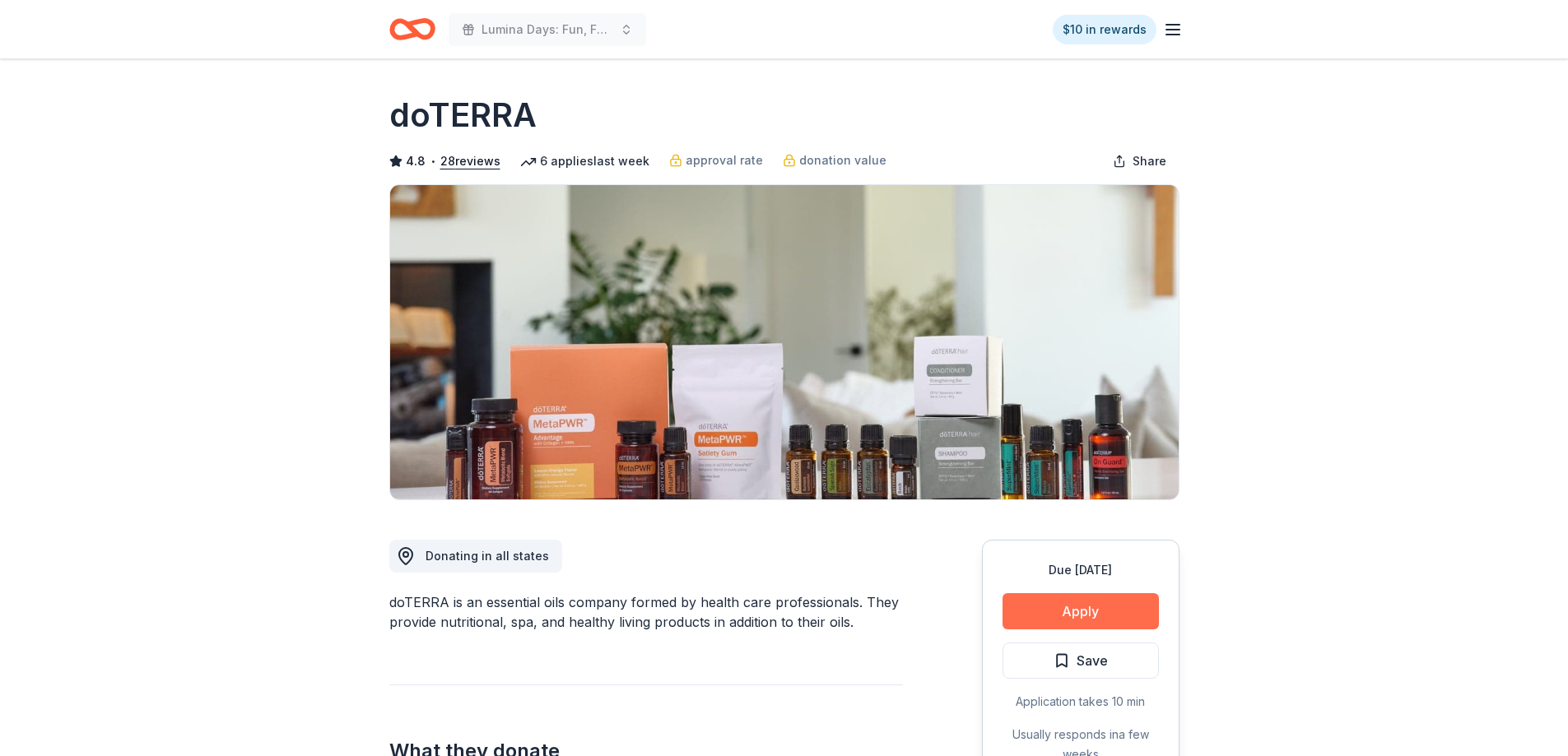
click at [1083, 612] on button "Apply" at bounding box center [1080, 611] width 156 height 36
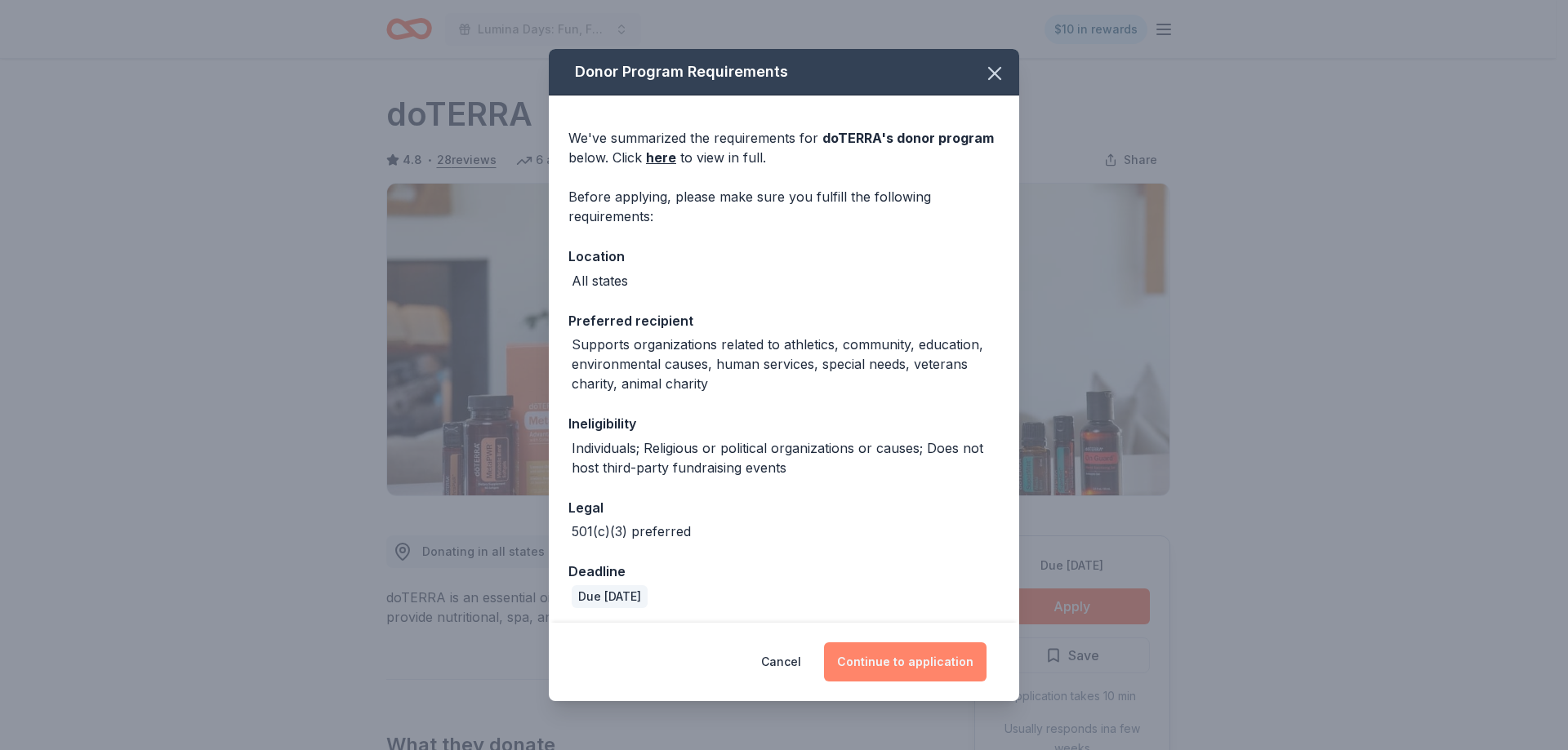
click at [886, 667] on button "Continue to application" at bounding box center [905, 662] width 162 height 39
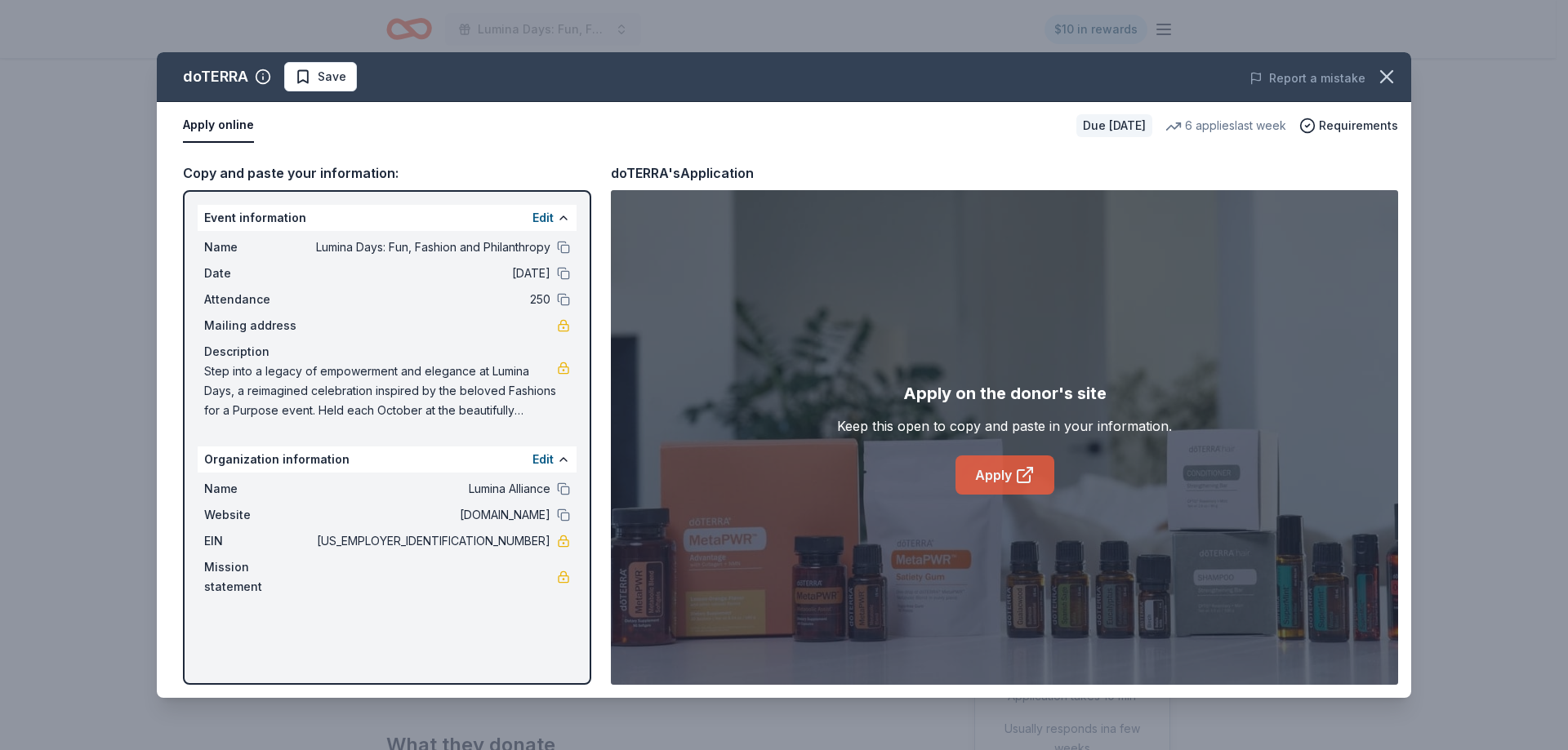
click at [987, 466] on link "Apply" at bounding box center [1004, 475] width 99 height 39
click at [330, 81] on span "Save" at bounding box center [332, 77] width 29 height 20
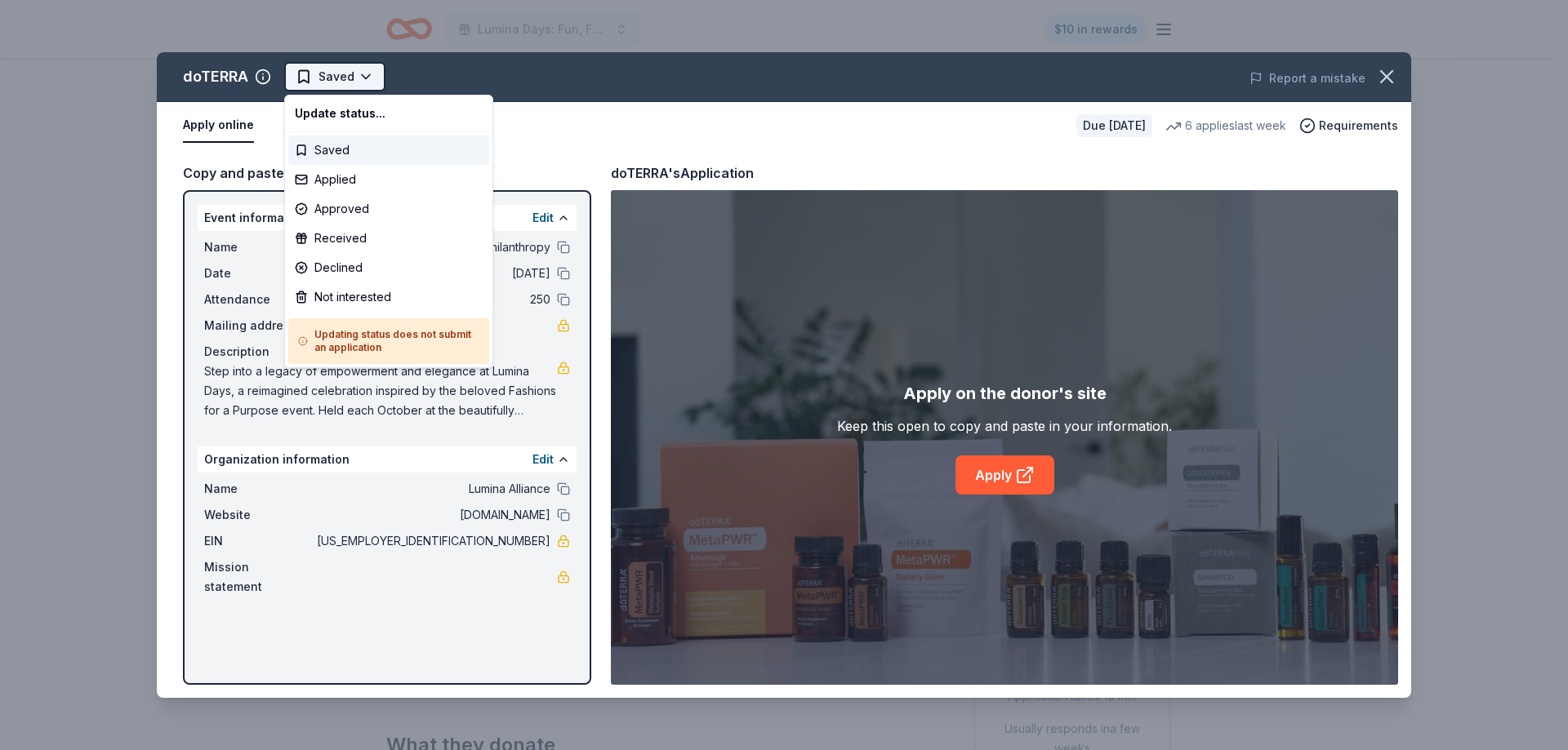
click at [338, 76] on html "Lumina Days: Fun, Fashion and Philanthropy $10 in rewards Due in 16 days Share …" at bounding box center [784, 375] width 1568 height 750
click at [333, 183] on div "Applied" at bounding box center [389, 179] width 201 height 30
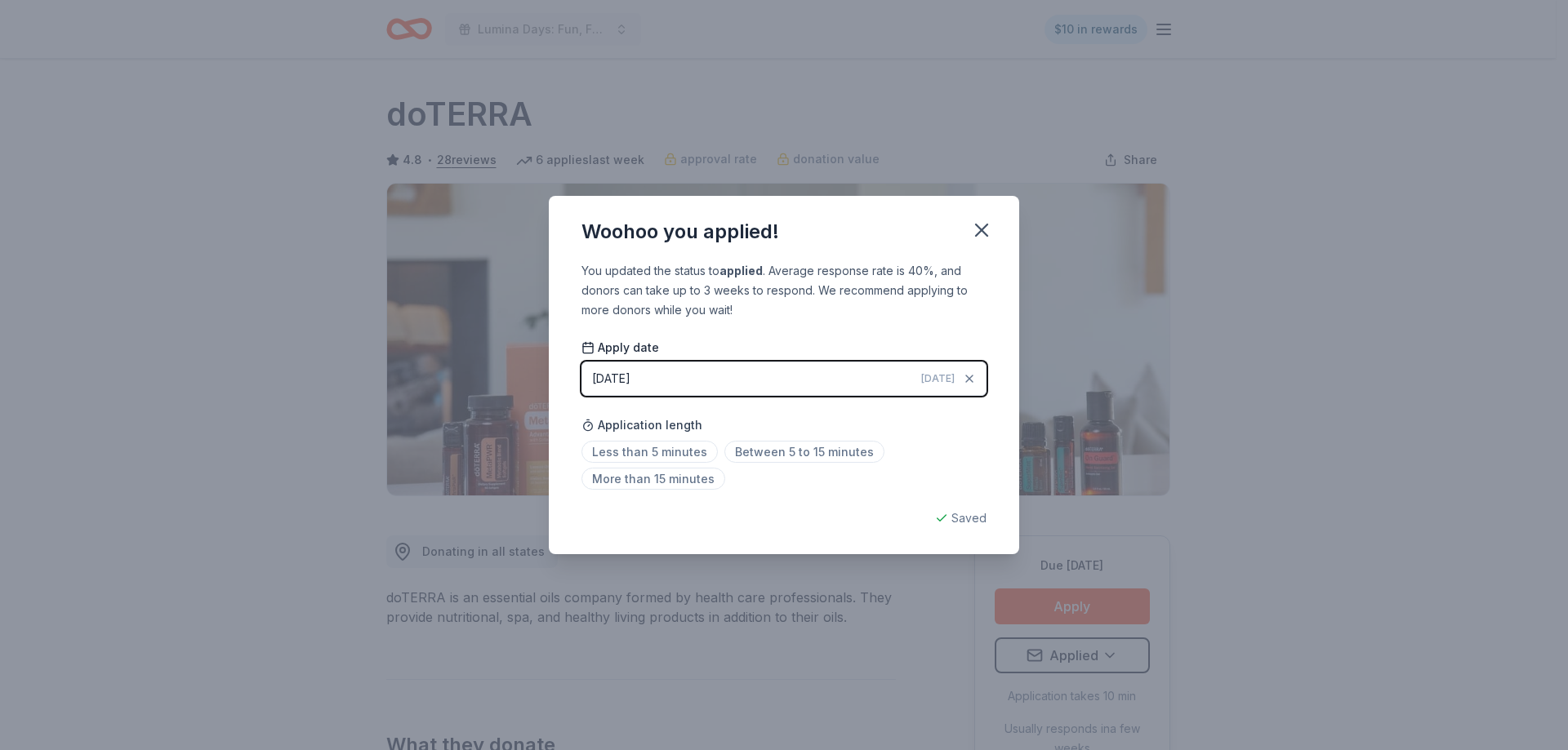
drag, startPoint x: 973, startPoint y: 227, endPoint x: 988, endPoint y: 177, distance: 52.2
click at [974, 226] on icon "button" at bounding box center [981, 230] width 23 height 23
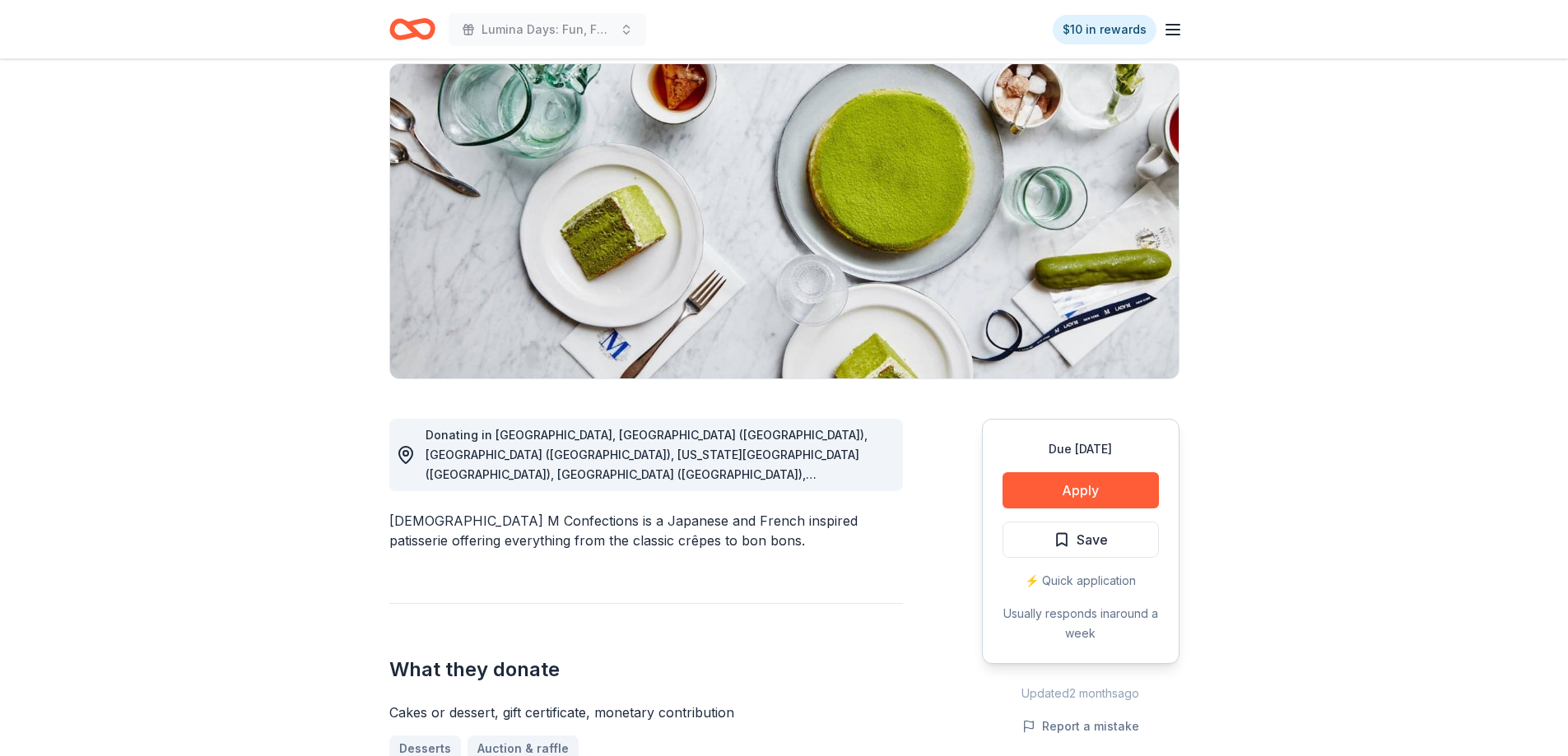
scroll to position [110, 0]
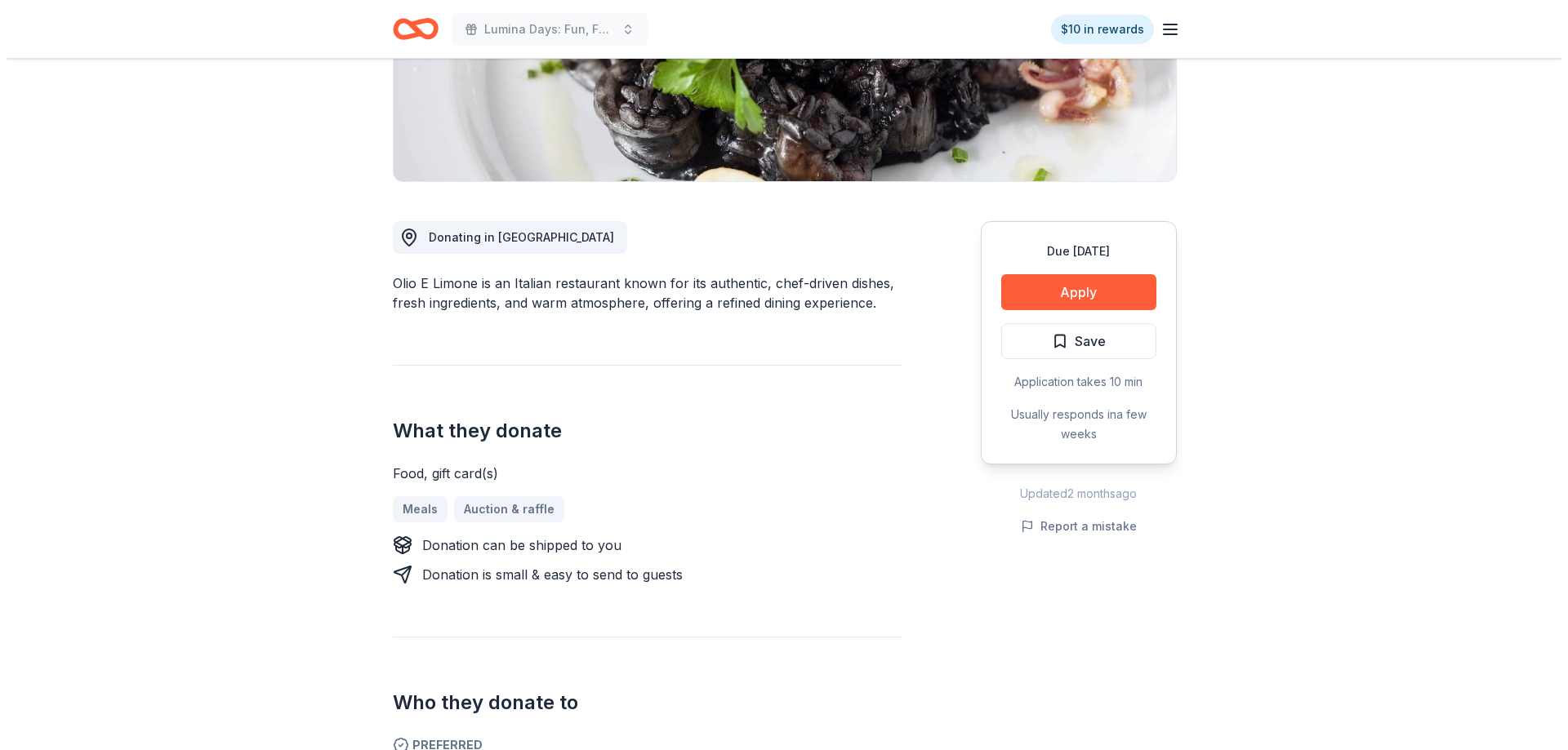
scroll to position [327, 0]
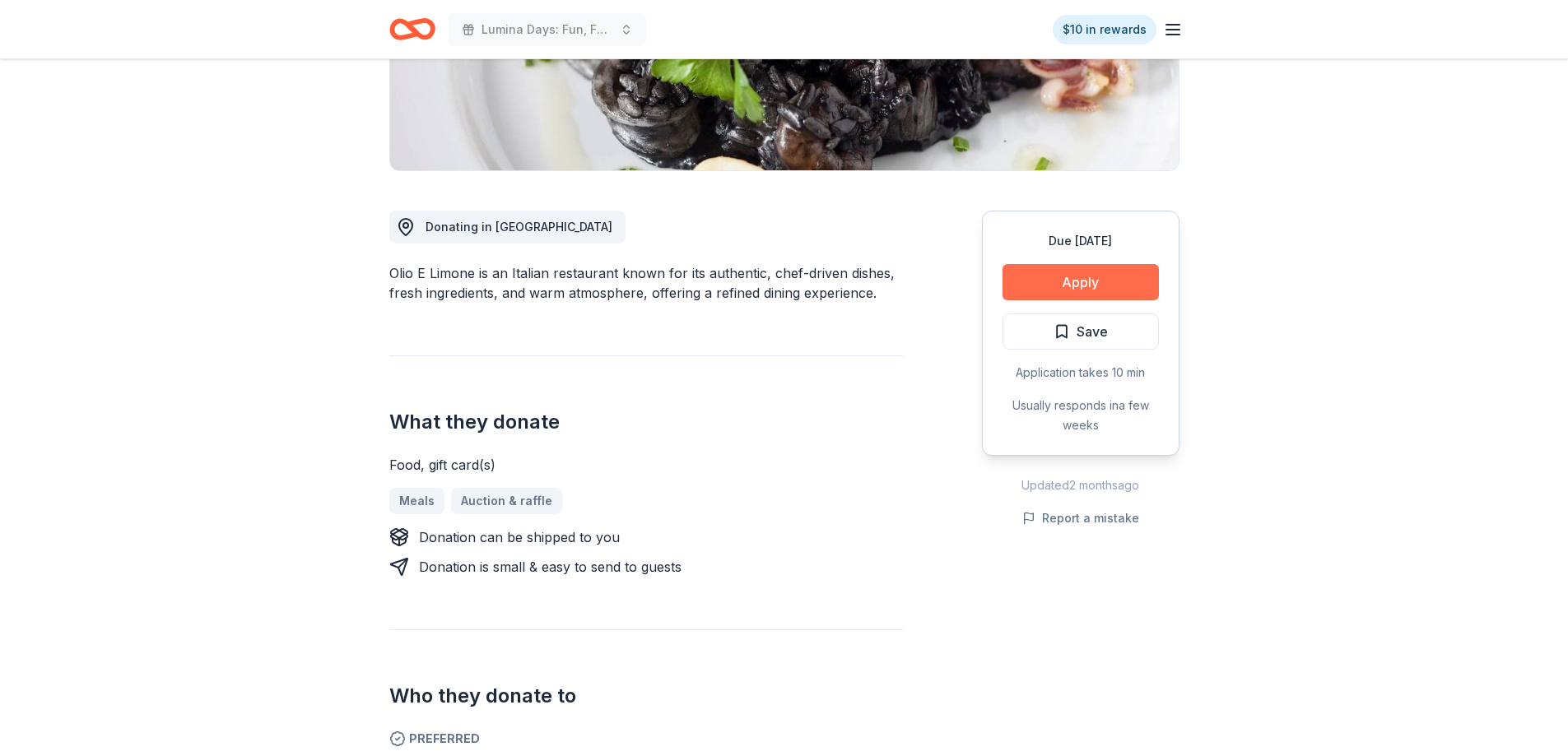
click at [1062, 279] on button "Apply" at bounding box center [1080, 282] width 156 height 36
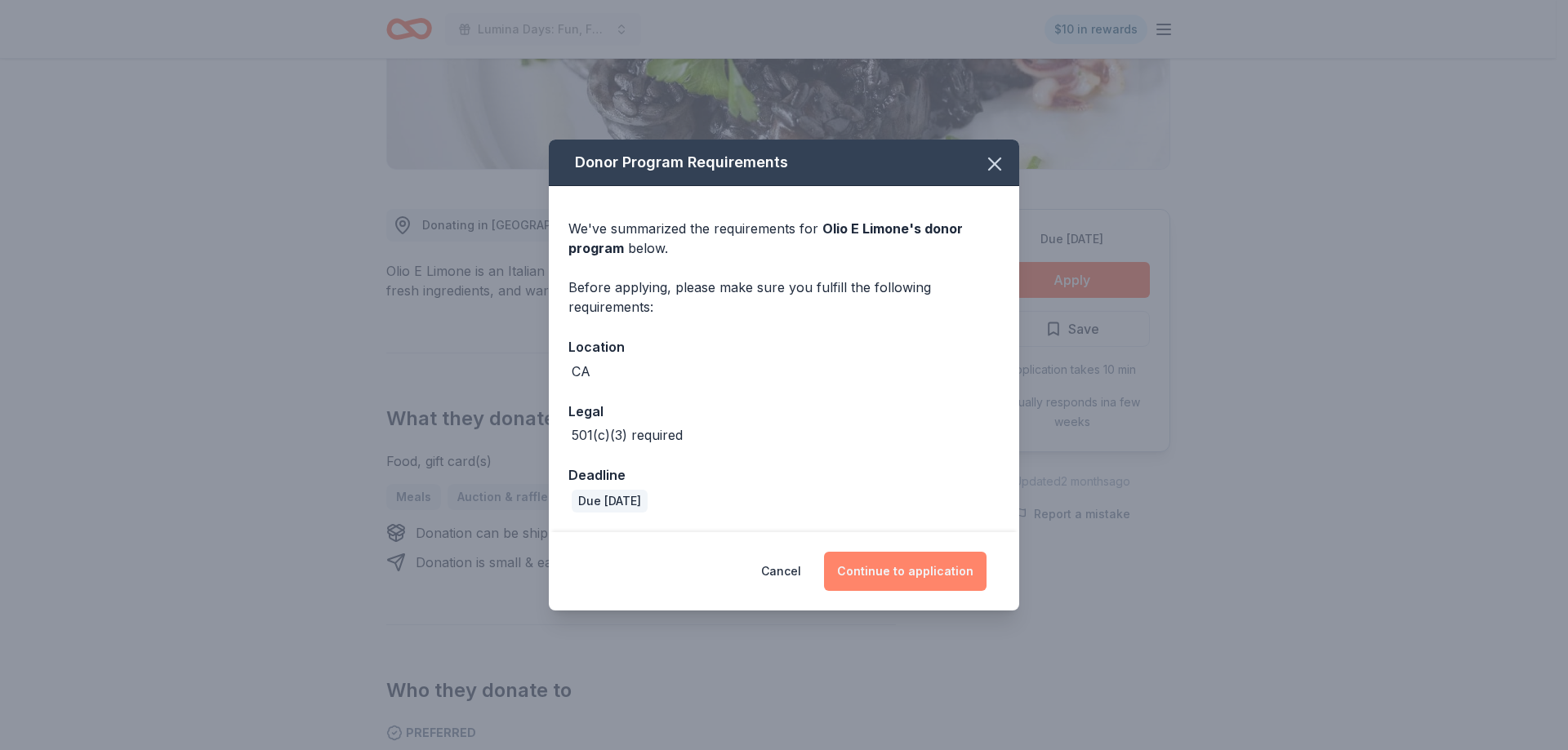
click at [929, 564] on button "Continue to application" at bounding box center [905, 571] width 162 height 39
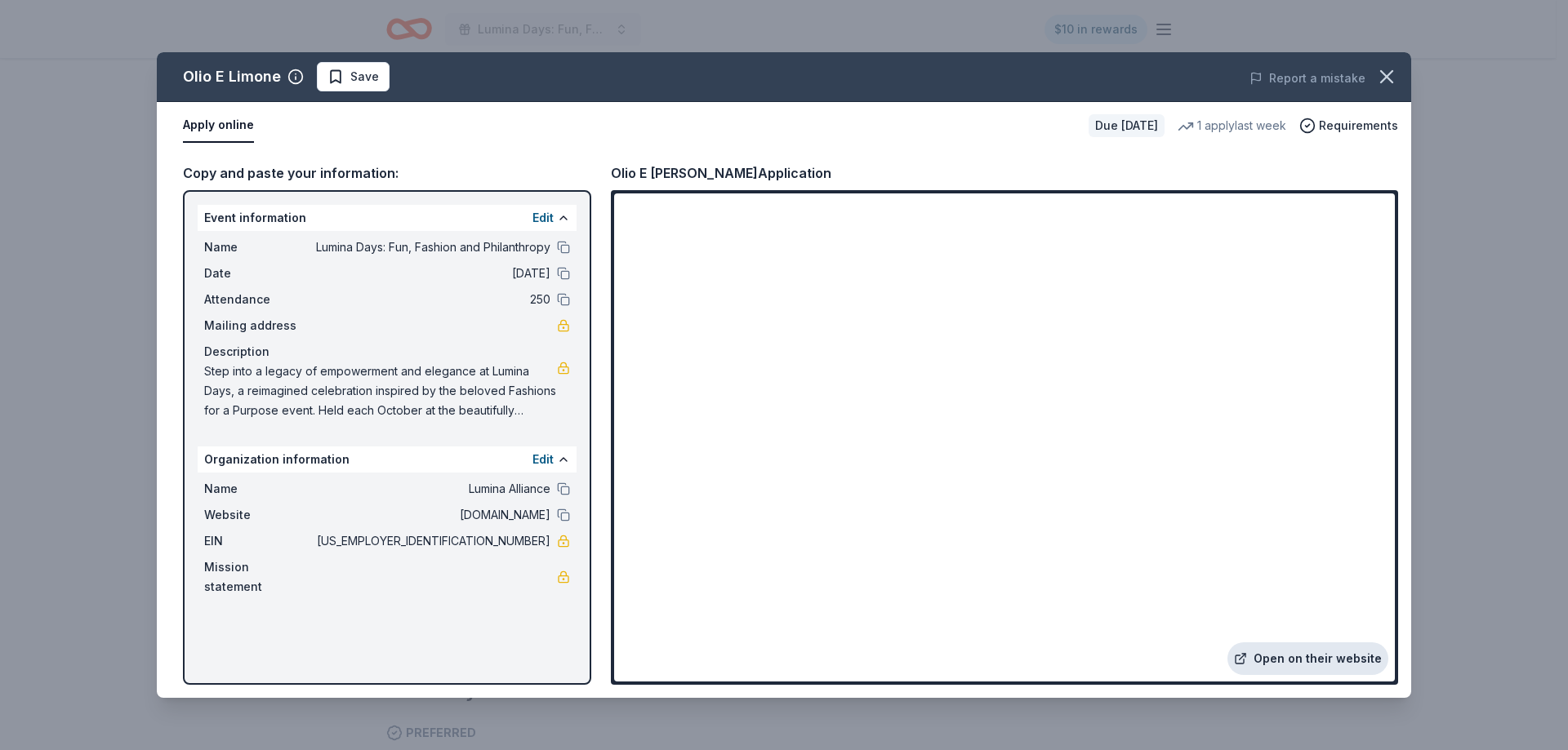
click at [1311, 658] on link "Open on their website" at bounding box center [1307, 659] width 161 height 32
click at [344, 73] on span "Save" at bounding box center [353, 77] width 51 height 20
click at [355, 73] on html "Lumina Days: Fun, Fashion and Philanthropy $10 in rewards Due [DATE] Share Olio…" at bounding box center [784, 48] width 1568 height 750
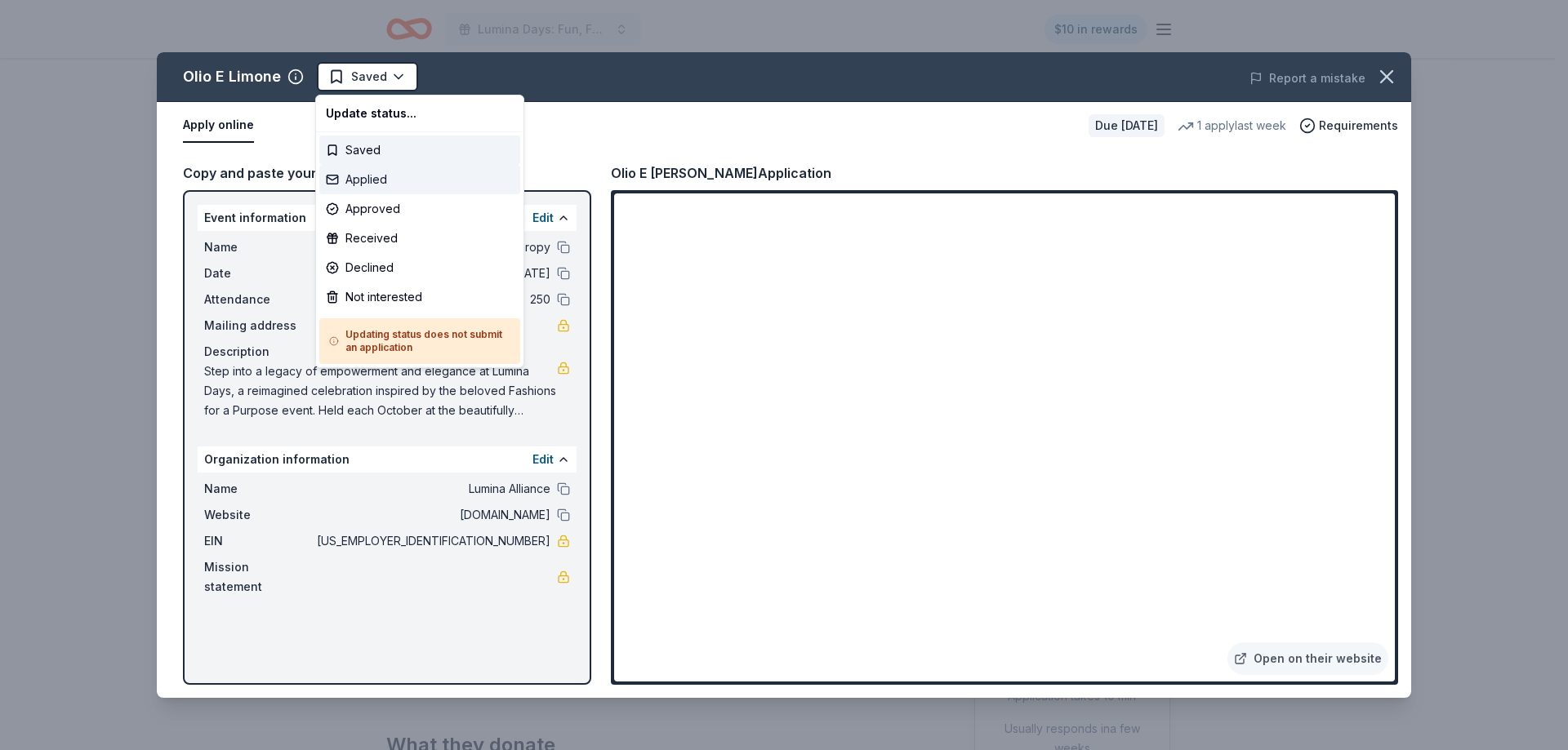
click at [379, 186] on div "Applied" at bounding box center [419, 179] width 201 height 30
